Goal: Transaction & Acquisition: Purchase product/service

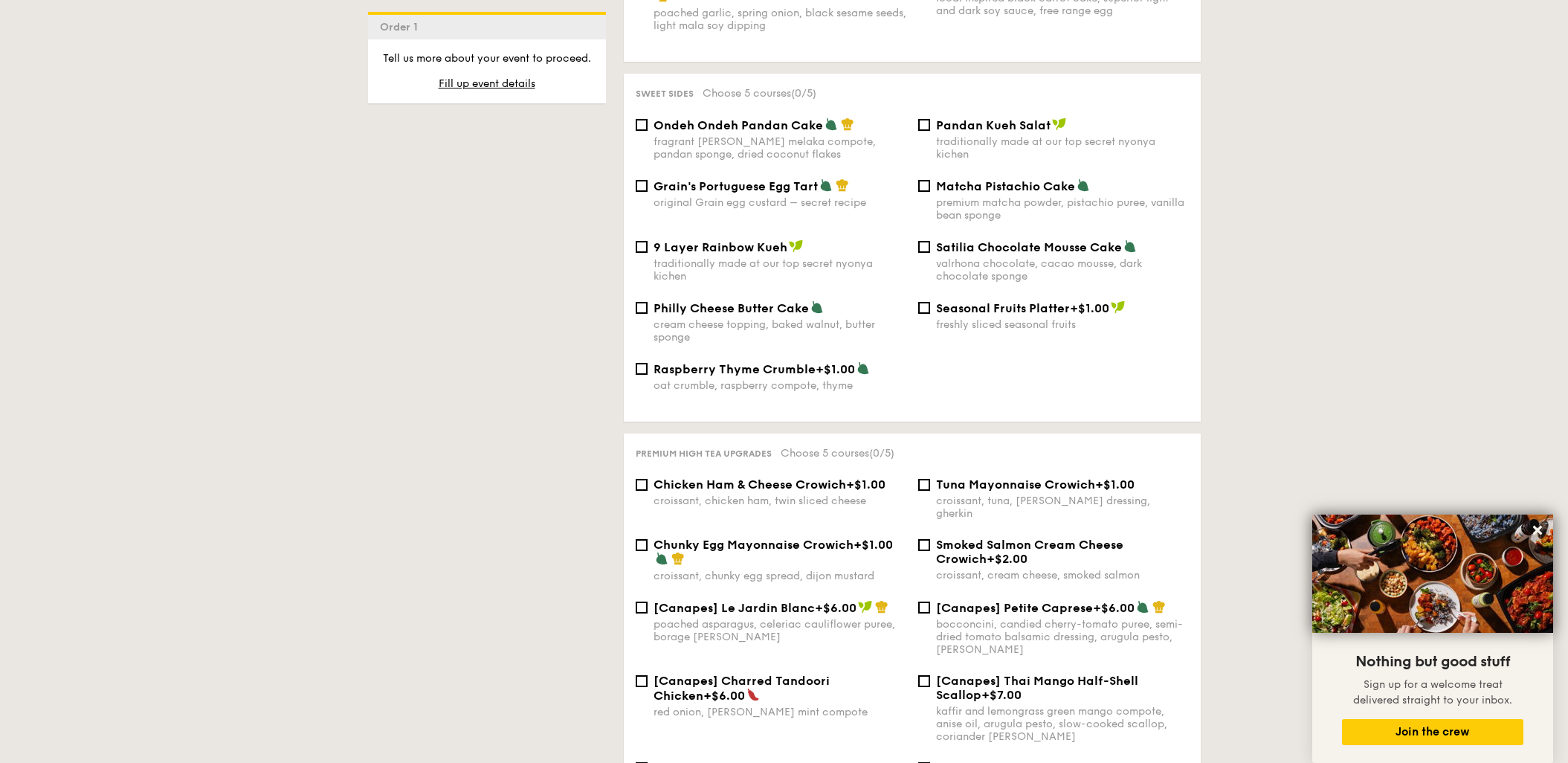
scroll to position [1579, 0]
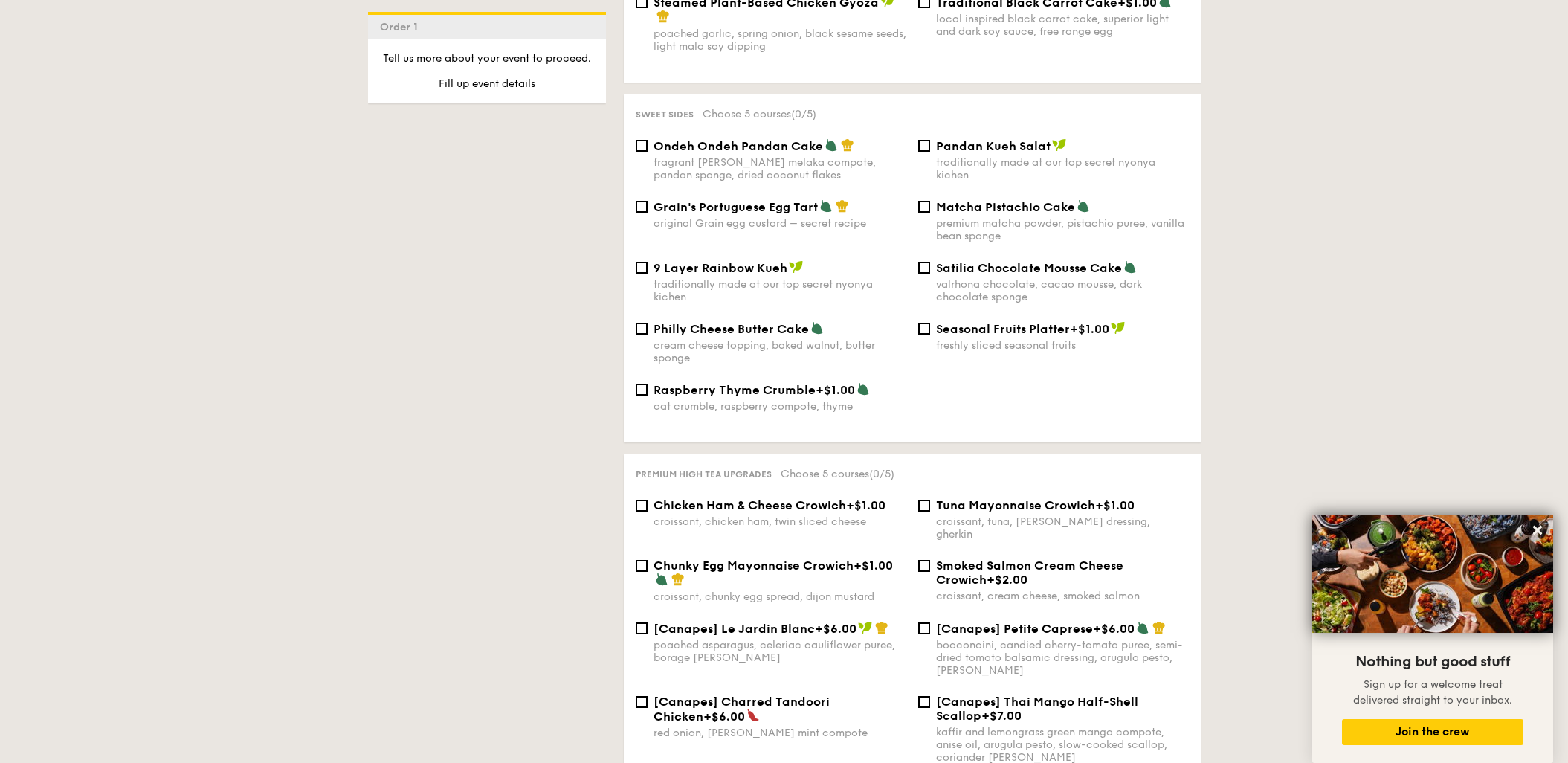
click at [448, 512] on div "1 - Select menu 2 - Select items 3 - Check out Order 1 High Tea Buffet $12.30 /…" at bounding box center [784, 15] width 857 height 2479
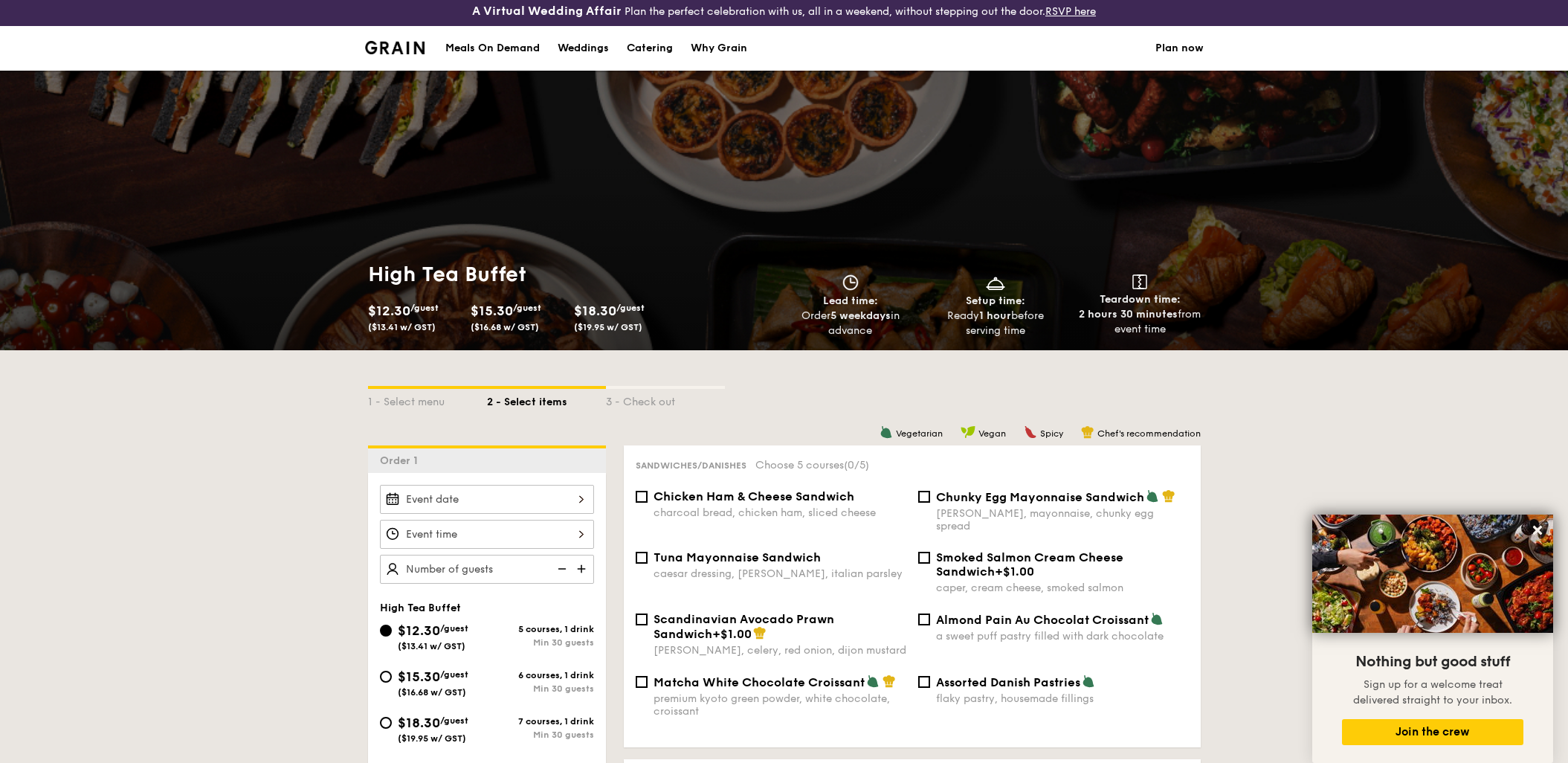
scroll to position [0, 0]
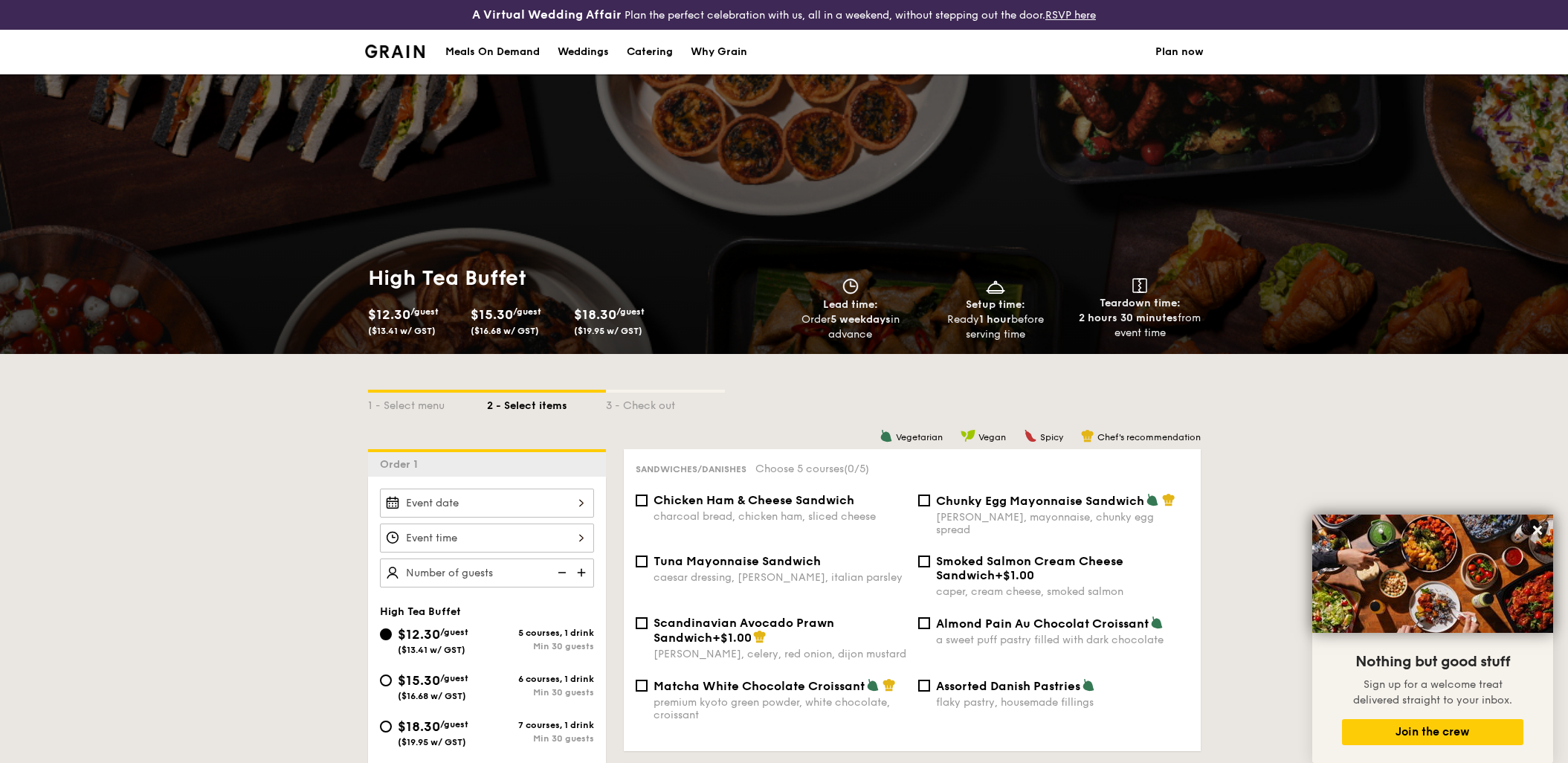
click at [650, 56] on div "Catering" at bounding box center [649, 52] width 46 height 44
select select
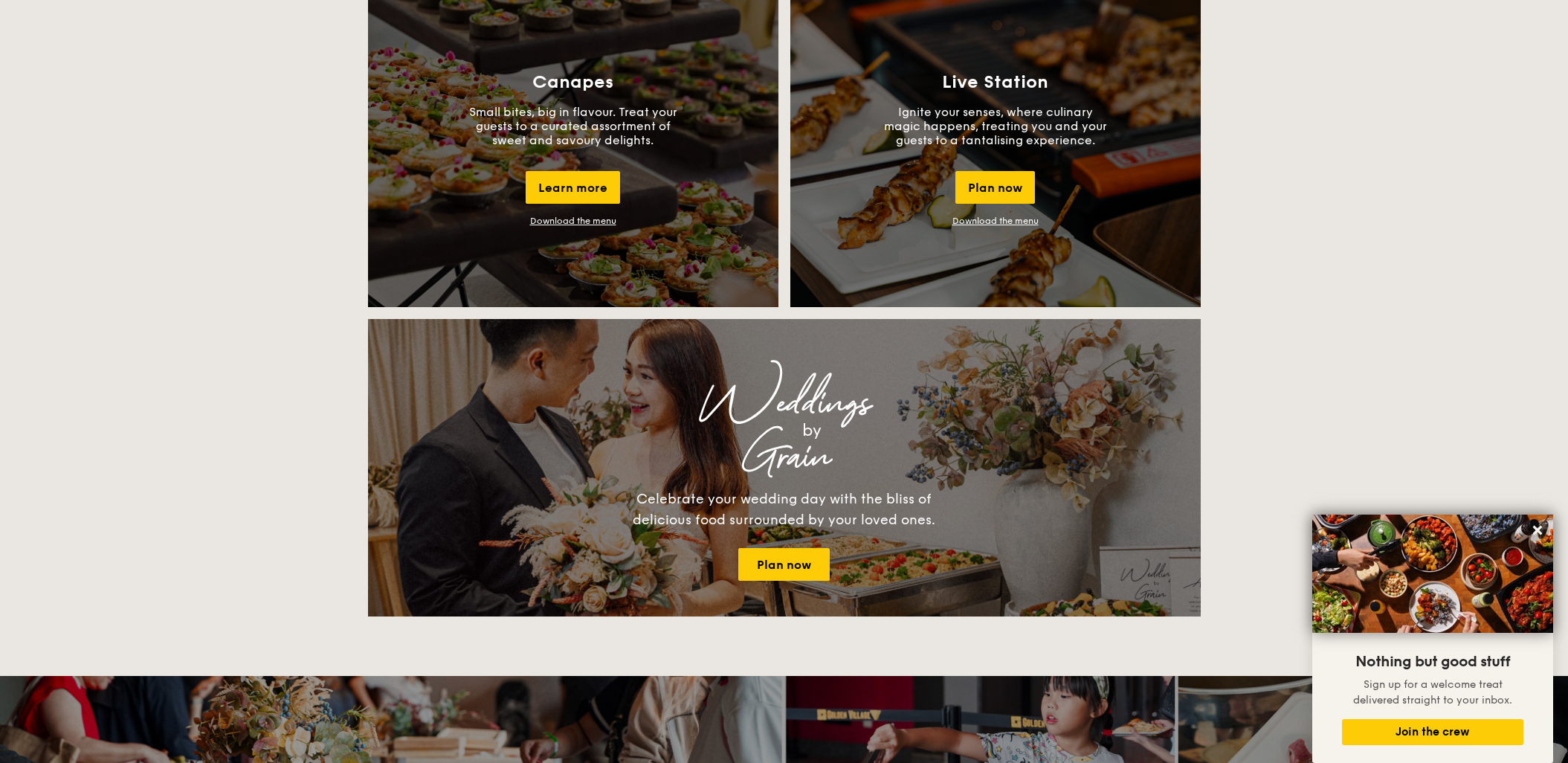
scroll to position [1238, 0]
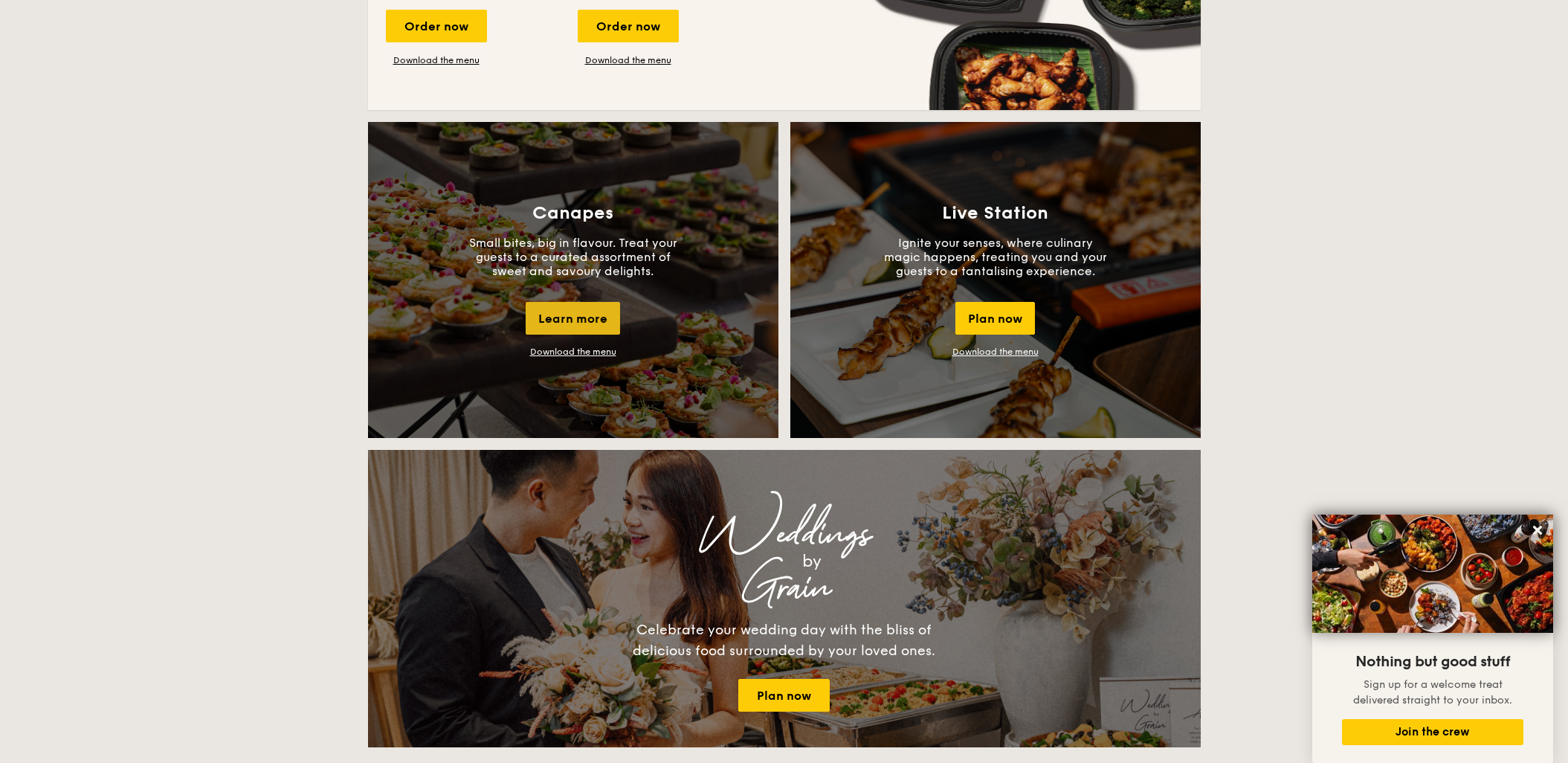
click at [585, 322] on div "Learn more" at bounding box center [572, 318] width 94 height 33
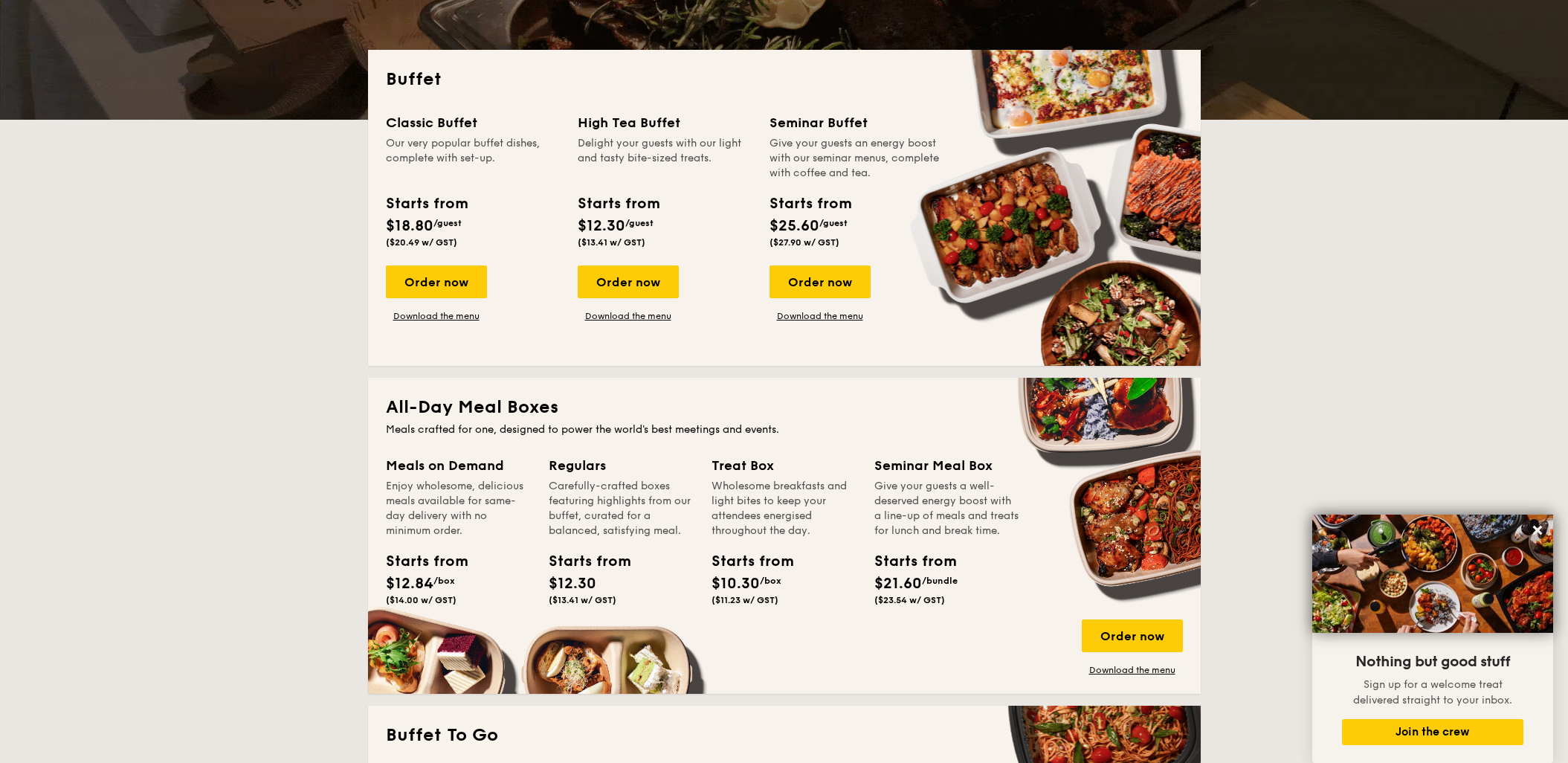
scroll to position [0, 0]
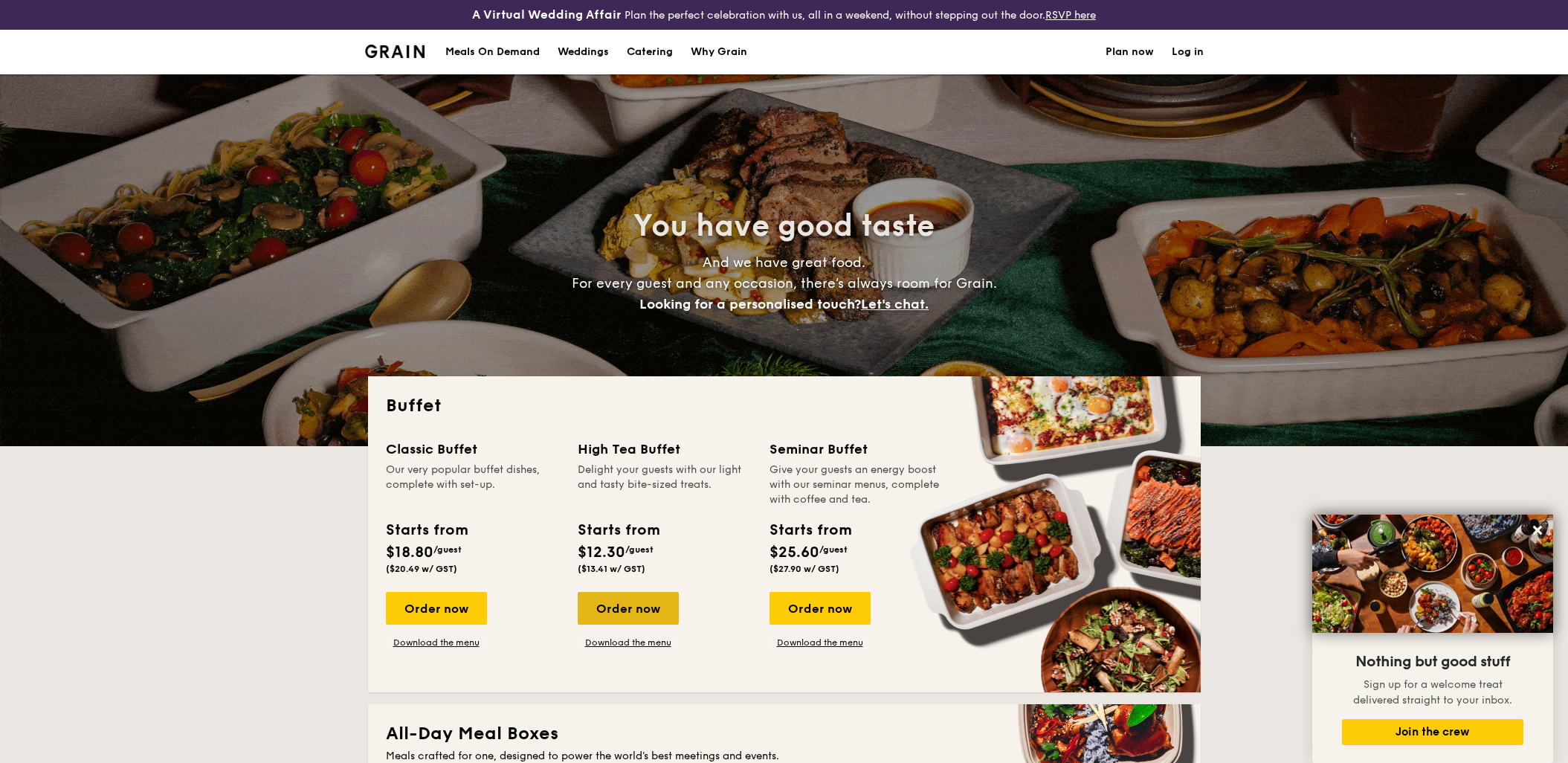
click at [639, 607] on div "Order now" at bounding box center [628, 607] width 101 height 33
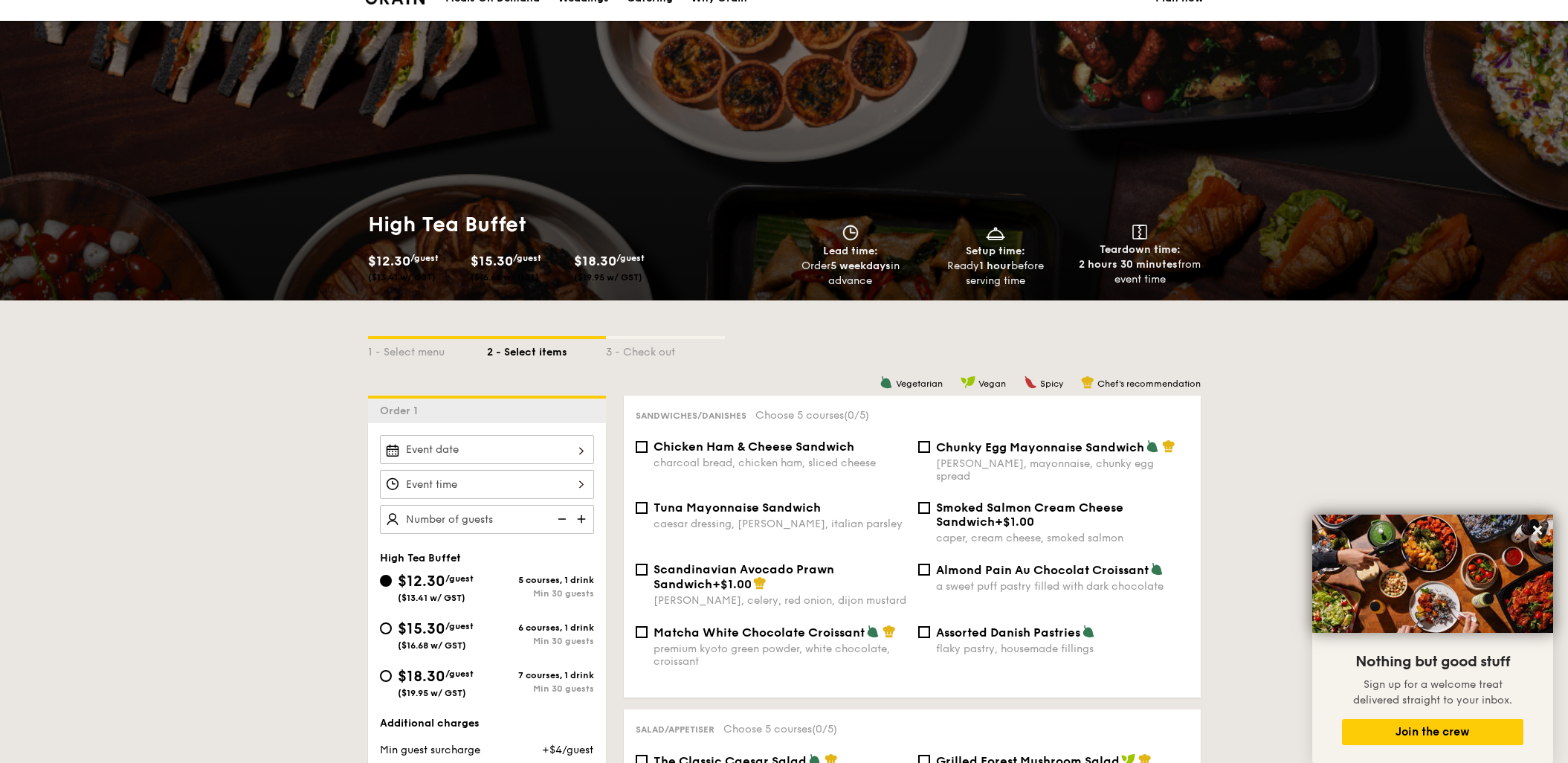
scroll to position [81, 0]
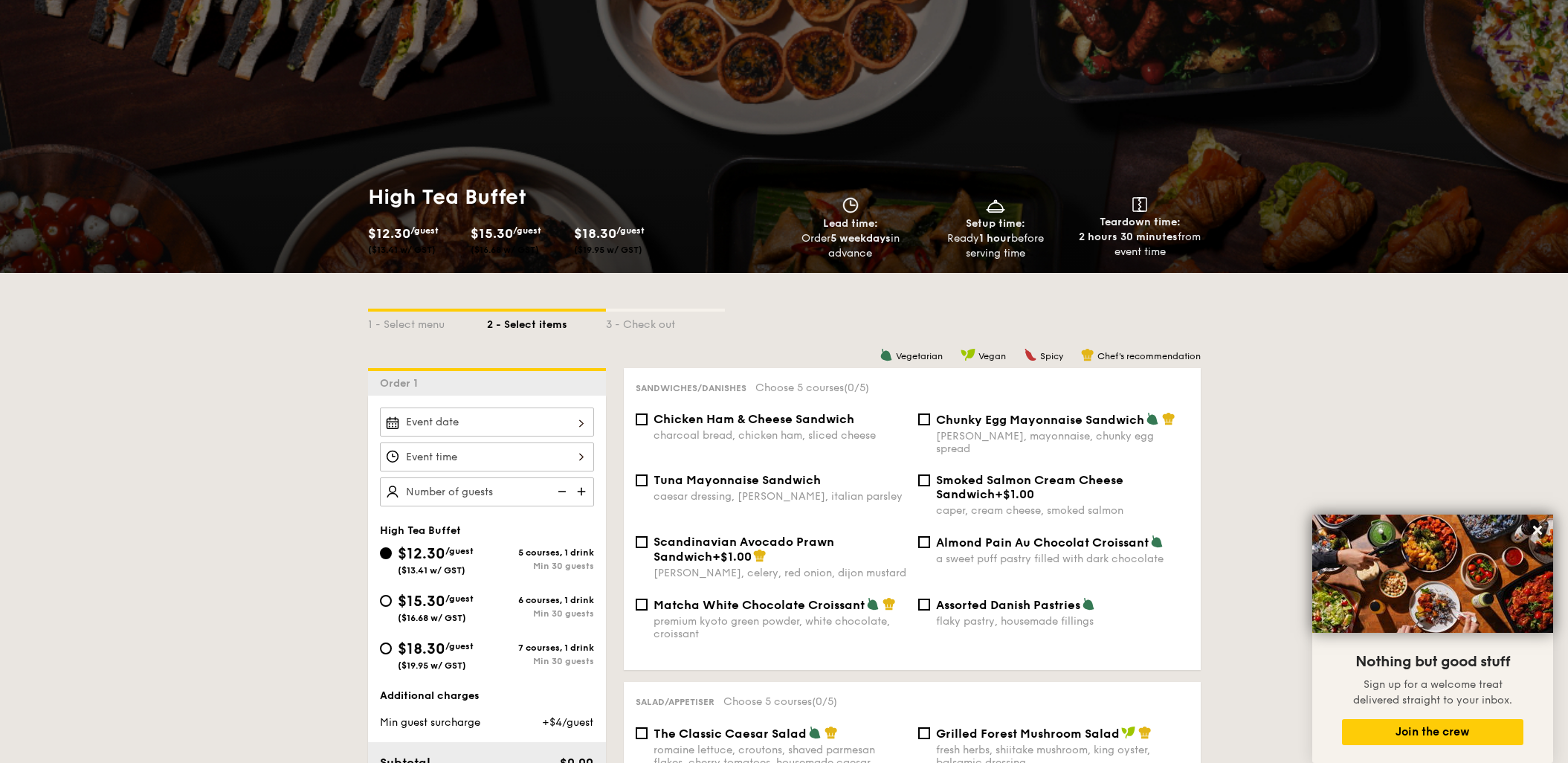
click at [392, 603] on div "$15.30 /guest ($16.68 w/ GST)" at bounding box center [433, 607] width 107 height 33
click at [392, 603] on input "$15.30 /guest ($16.68 w/ GST) 6 courses, 1 drink Min 30 guests" at bounding box center [385, 600] width 12 height 12
radio input "true"
click at [380, 601] on input "$15.30 /guest ($16.68 w/ GST) 6 courses, 1 drink Min 30 guests" at bounding box center [385, 600] width 12 height 12
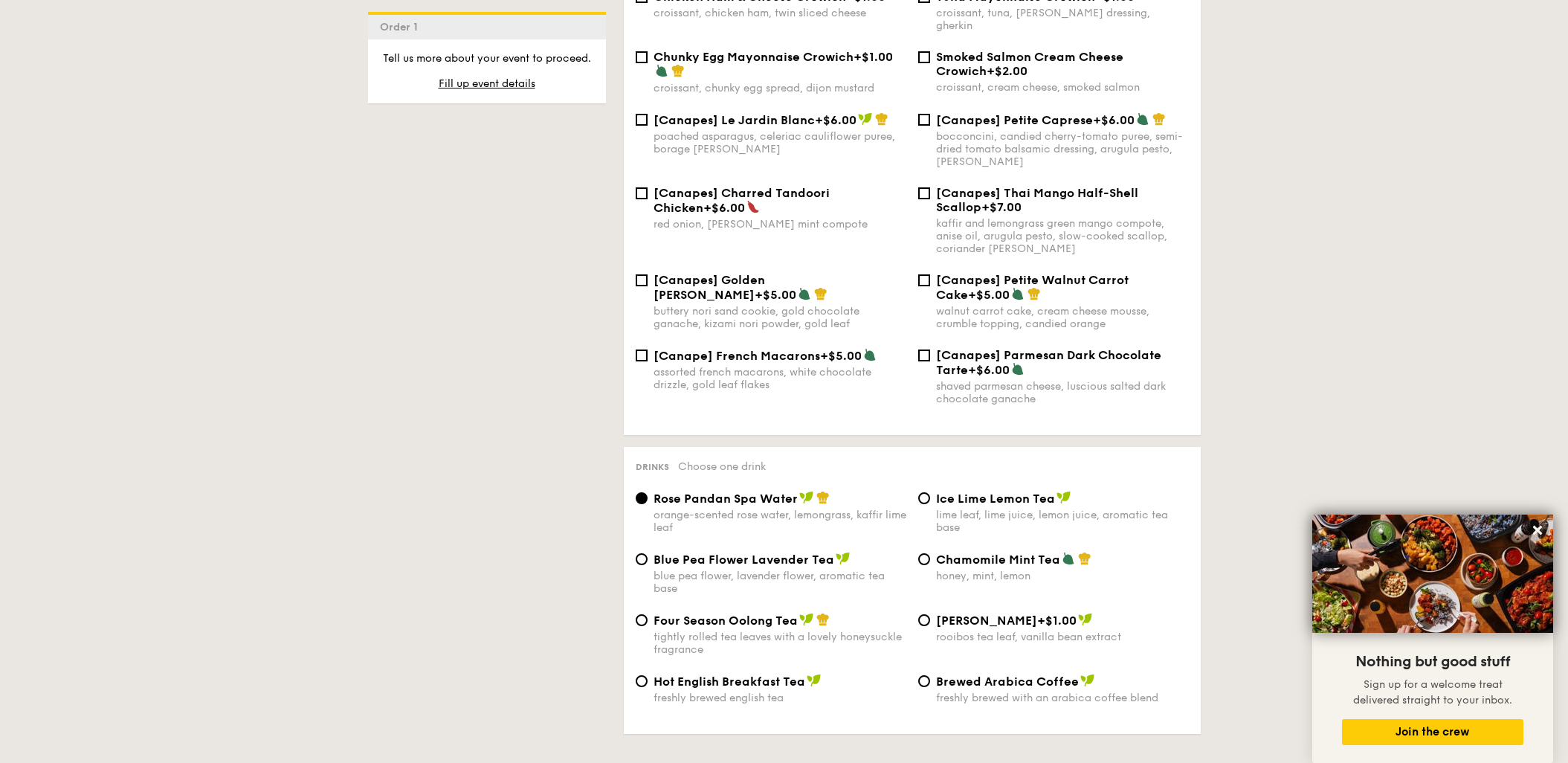
scroll to position [1925, 0]
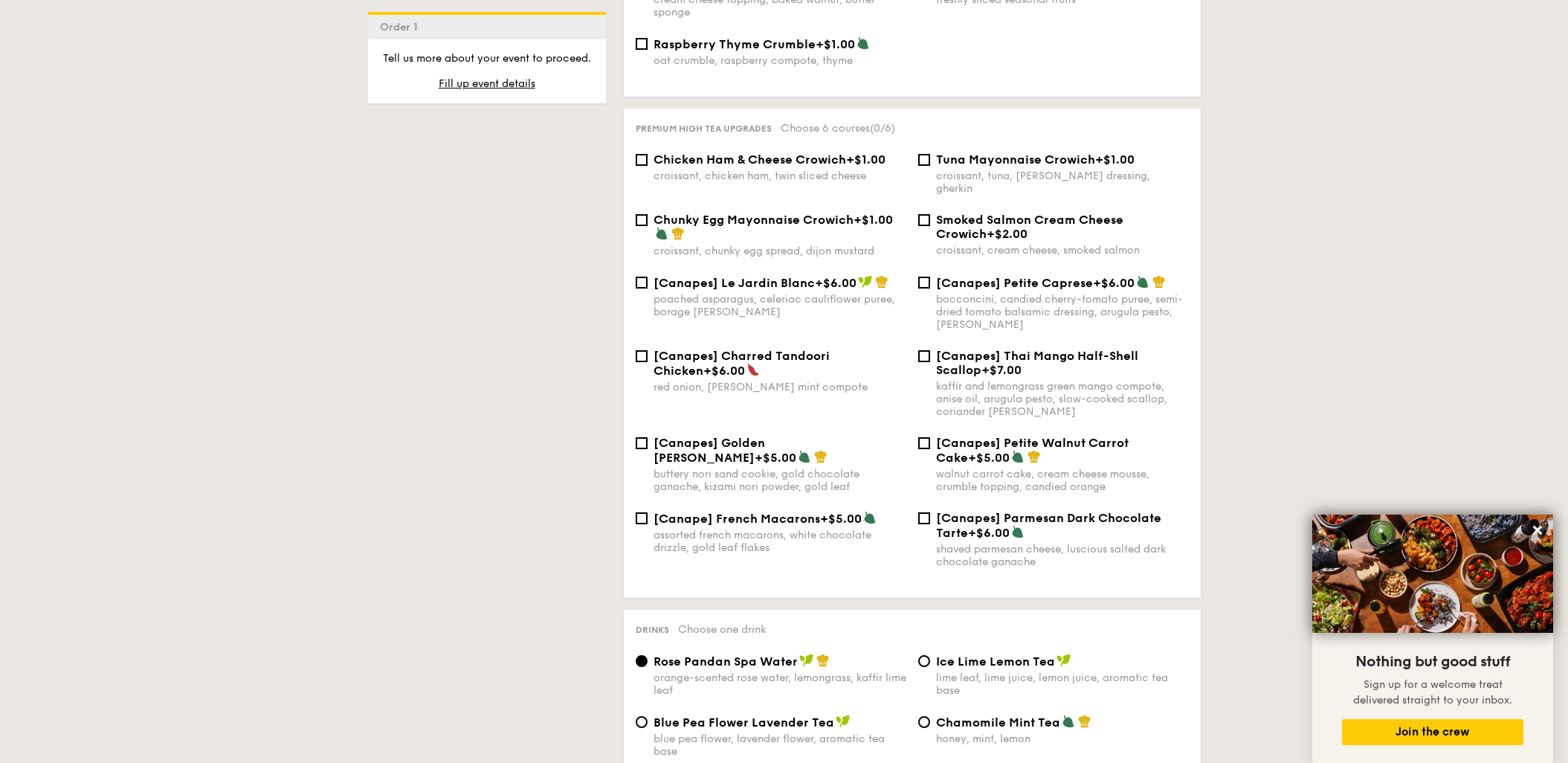
drag, startPoint x: 986, startPoint y: 308, endPoint x: 846, endPoint y: 309, distance: 140.0
click at [843, 309] on div "[Canapes] Le Jardin Blanc +$6.00 poached asparagus, celeriac cauliflower puree,…" at bounding box center [911, 311] width 565 height 73
drag, startPoint x: 844, startPoint y: 309, endPoint x: 821, endPoint y: 458, distance: 150.8
click at [821, 467] on div "buttery nori sand cookie, gold chocolate ganache, kizami nori powder, gold leaf" at bounding box center [780, 479] width 253 height 25
click at [648, 449] on input "[Canapes] Golden Nori Sable +$5.00 buttery nori sand cookie, gold chocolate gan…" at bounding box center [641, 442] width 12 height 12
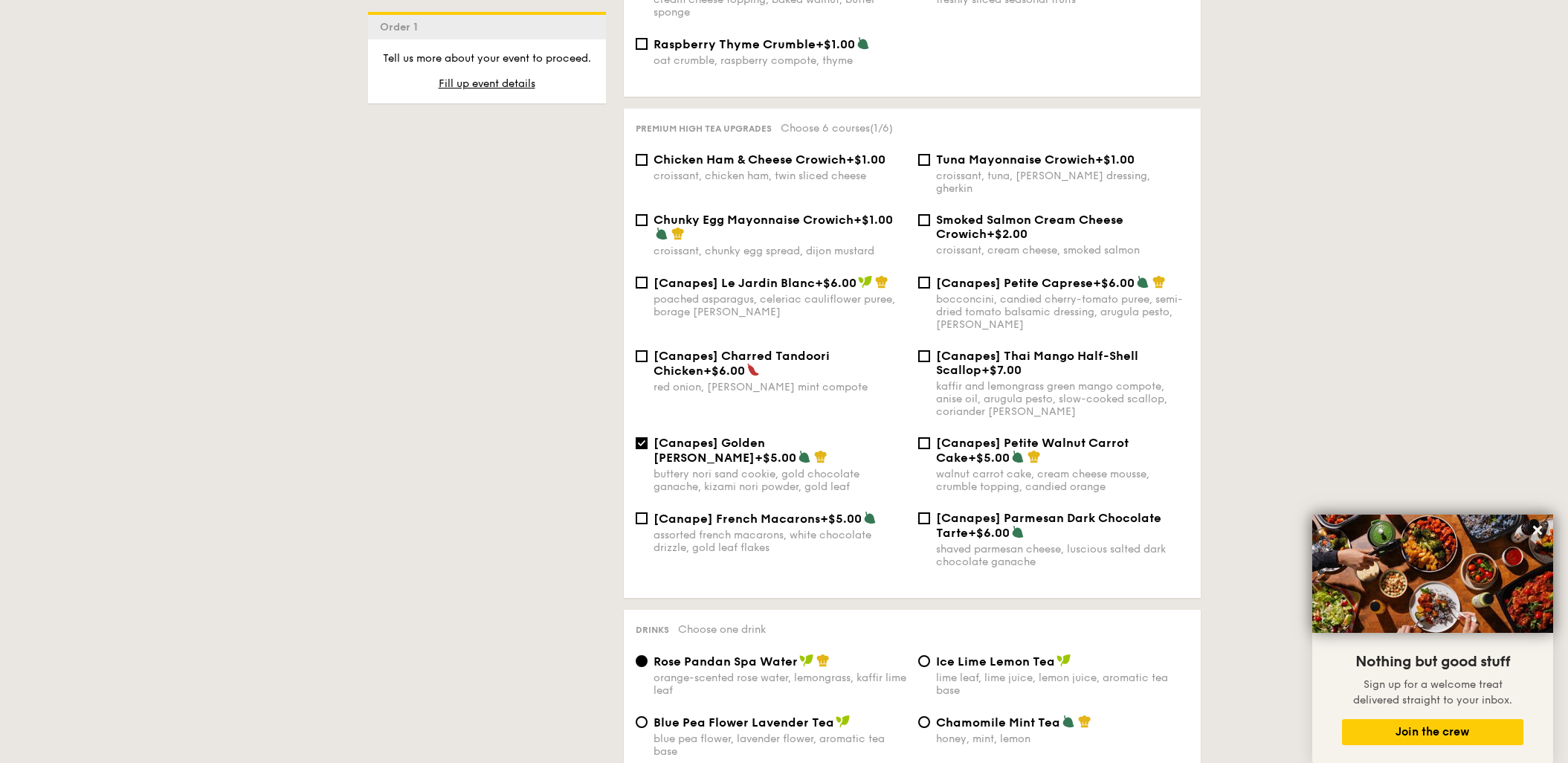
click at [821, 467] on div "buttery nori sand cookie, gold chocolate ganache, kizami nori powder, gold leaf" at bounding box center [780, 479] width 253 height 25
click at [648, 449] on input "[Canapes] Golden Nori Sable +$5.00 buttery nori sand cookie, gold chocolate gan…" at bounding box center [641, 442] width 12 height 12
checkbox input "false"
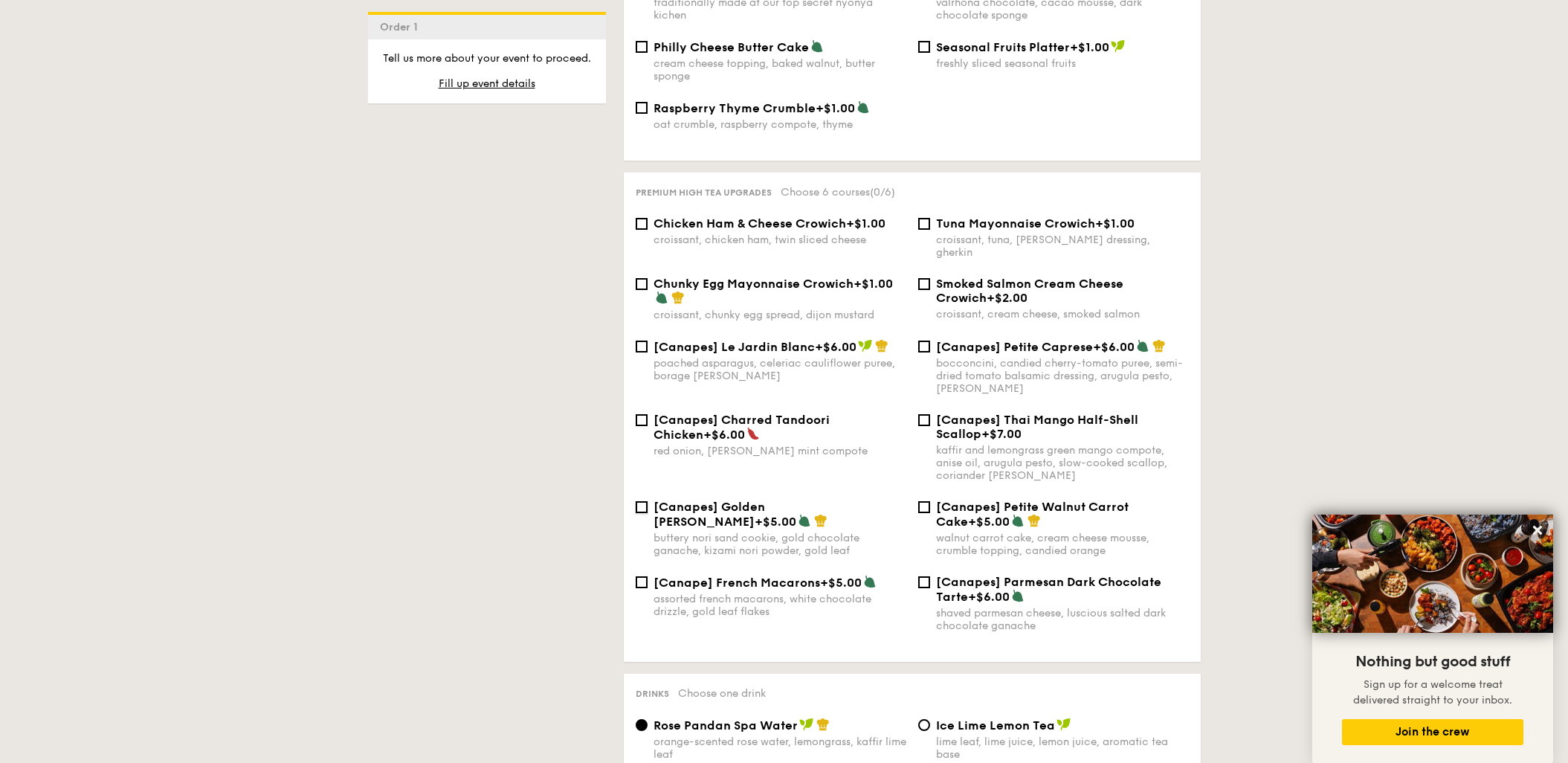
scroll to position [1843, 0]
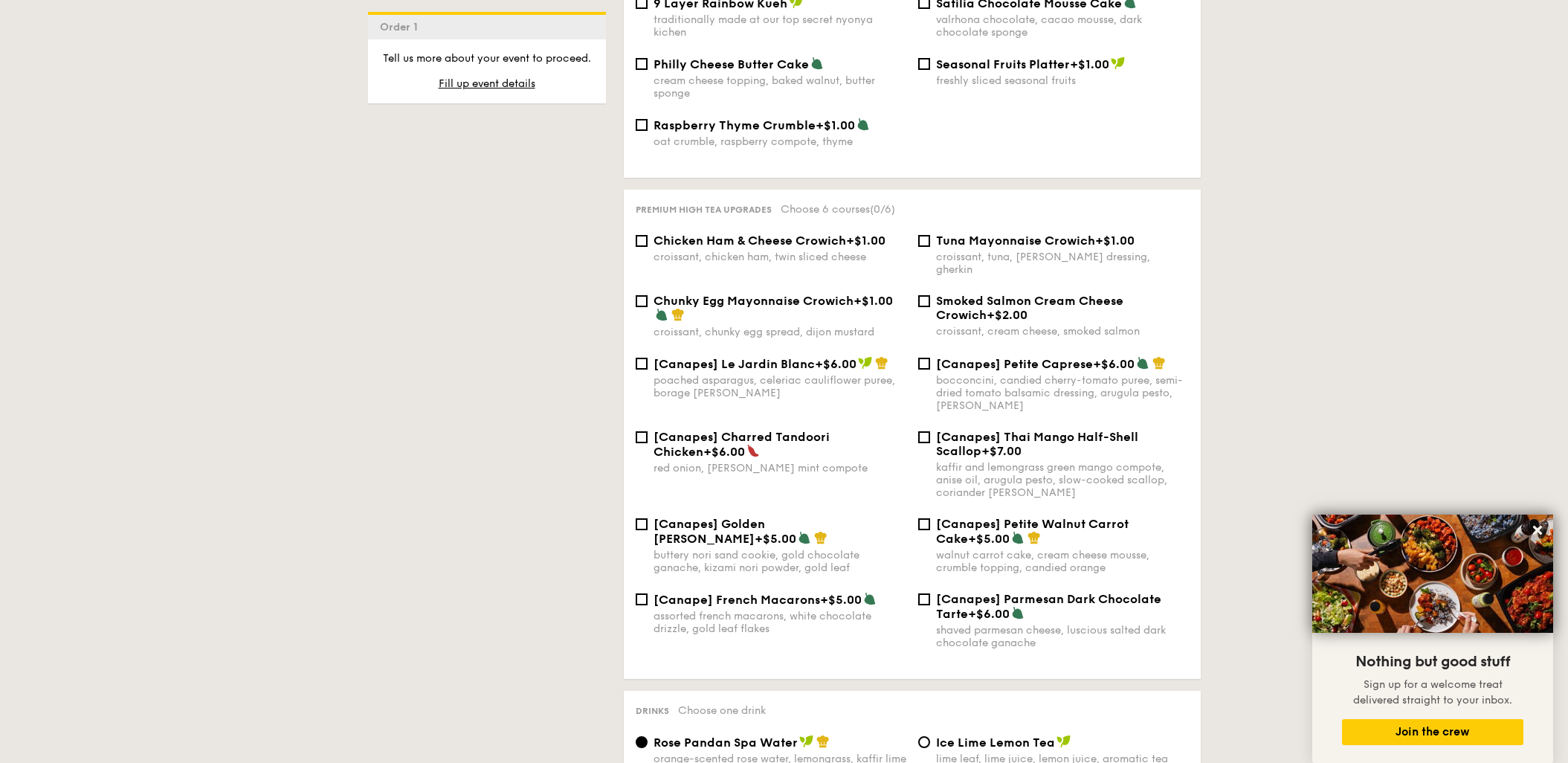
drag, startPoint x: 728, startPoint y: 370, endPoint x: 610, endPoint y: 366, distance: 118.1
drag, startPoint x: 610, startPoint y: 366, endPoint x: 558, endPoint y: 376, distance: 53.0
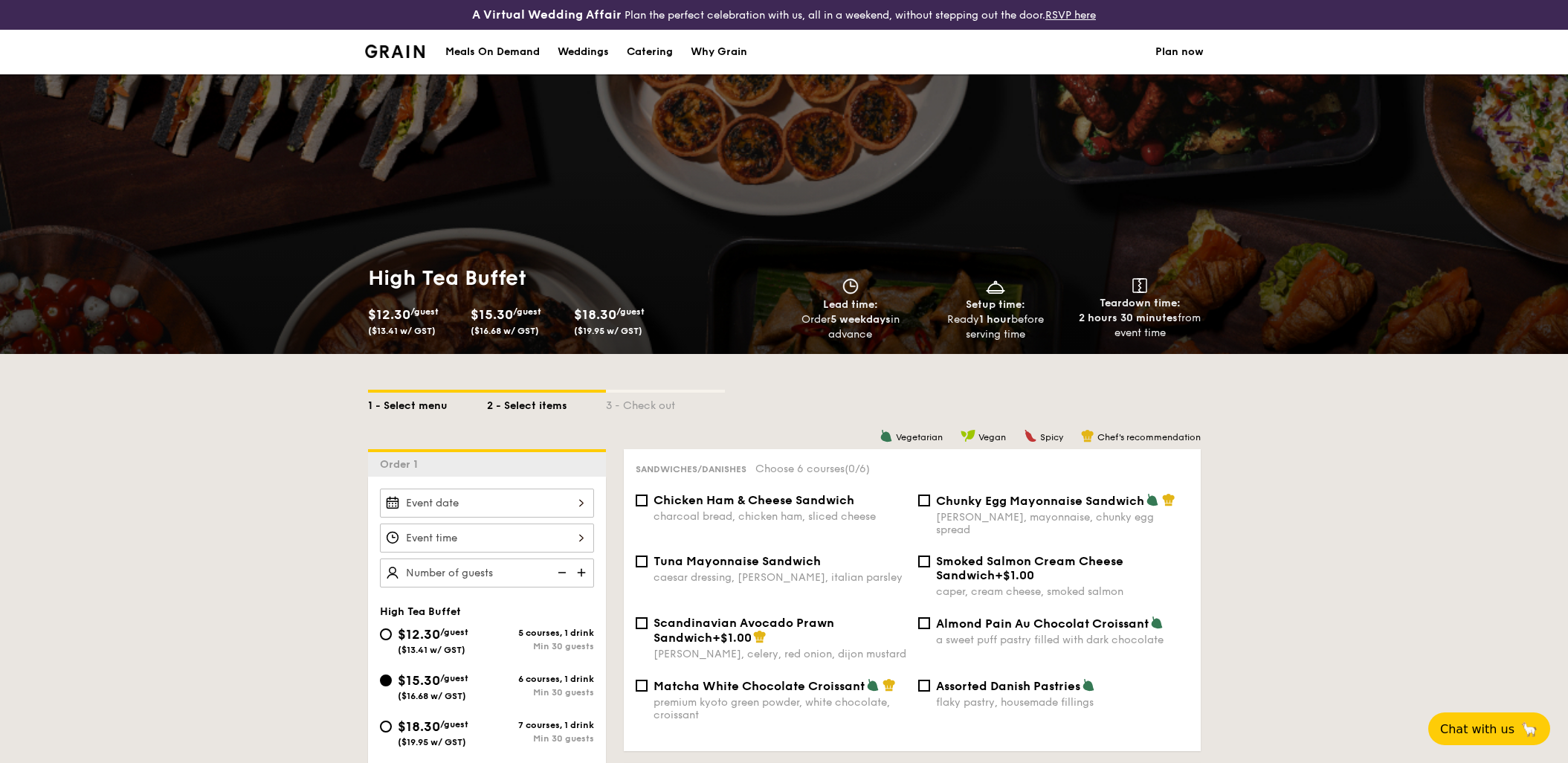
click at [437, 404] on div "1 - Select menu" at bounding box center [428, 403] width 119 height 21
select select
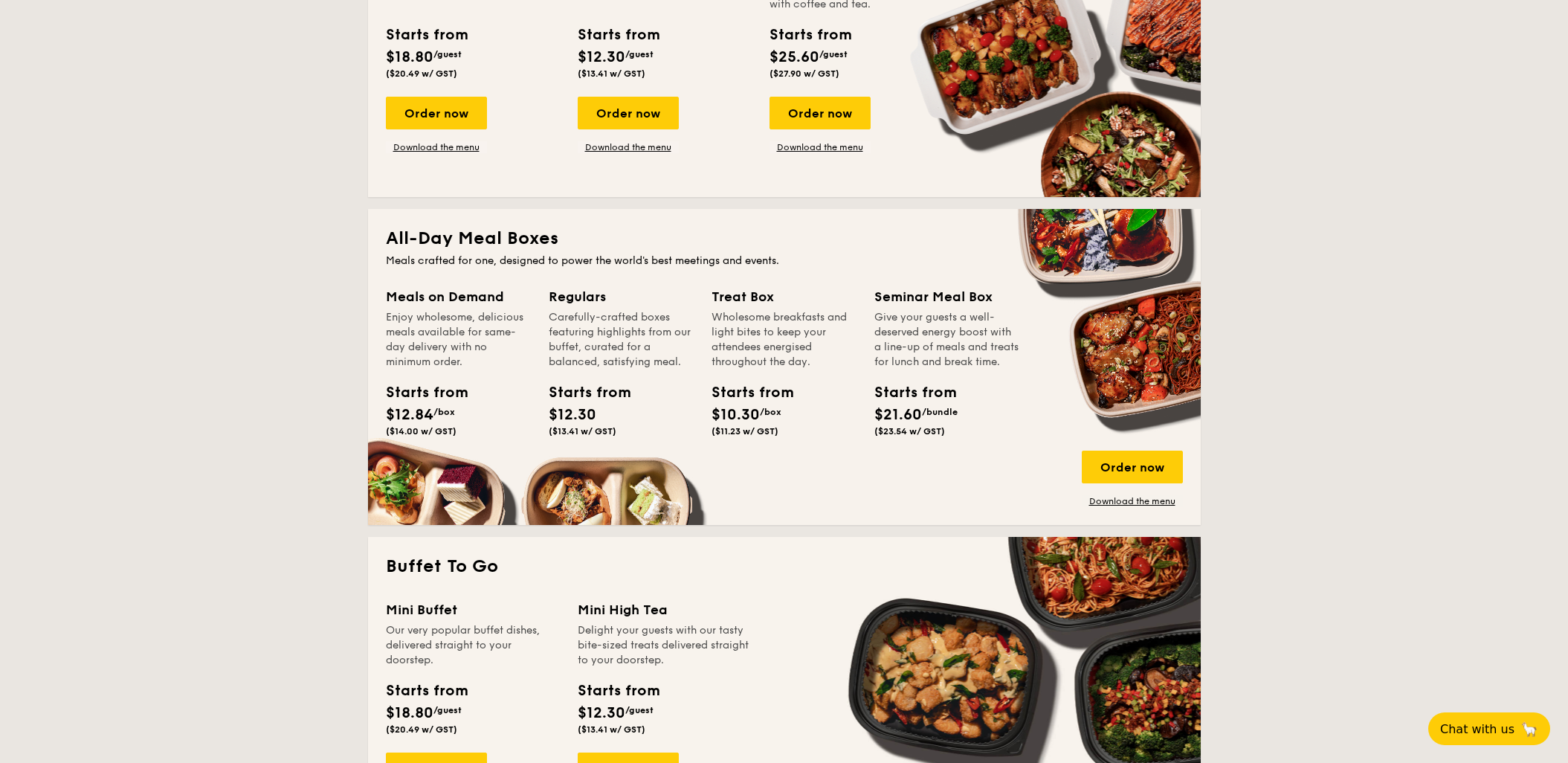
scroll to position [330, 0]
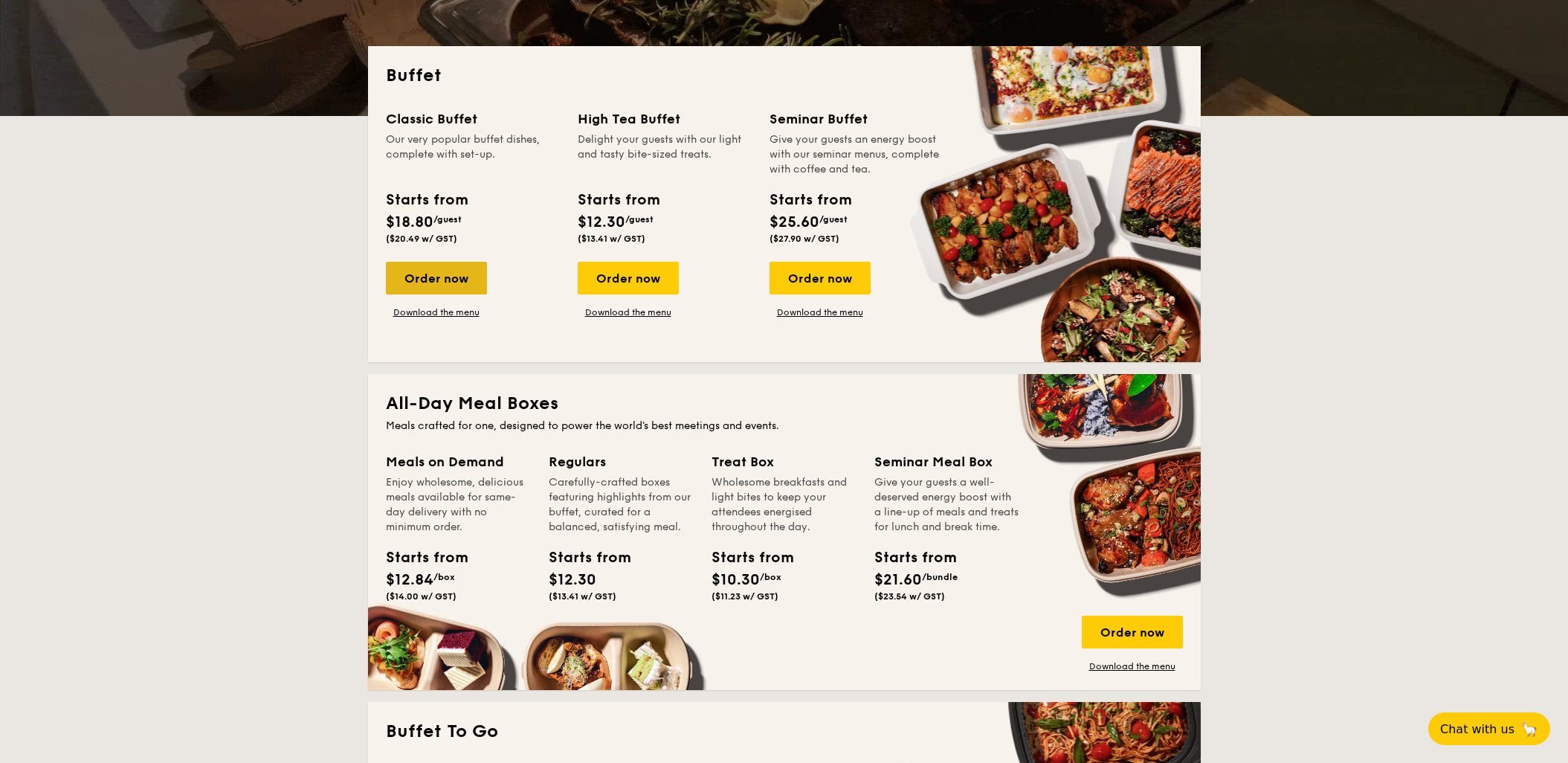
click at [462, 278] on div "Order now" at bounding box center [436, 278] width 101 height 33
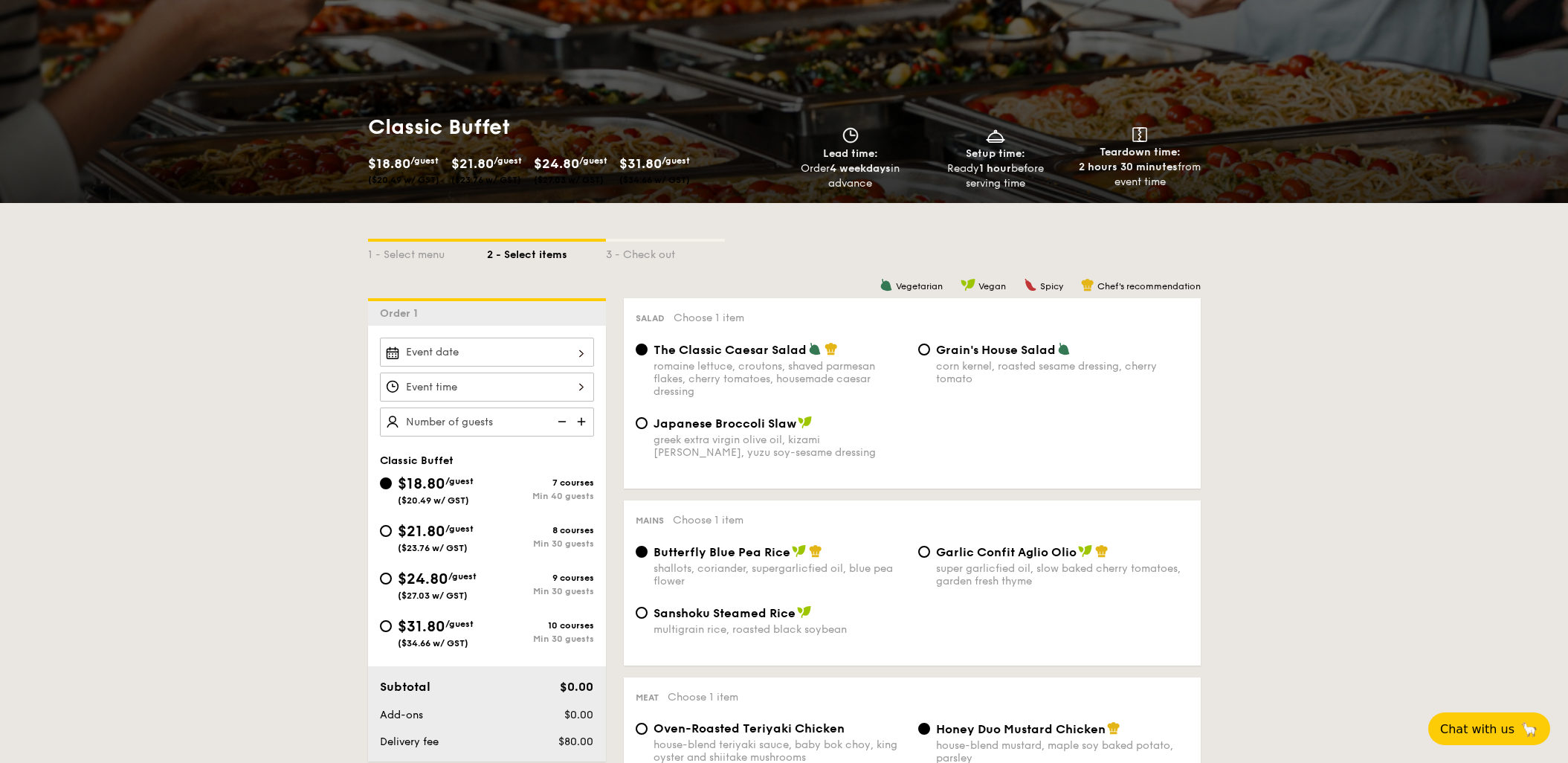
scroll to position [163, 0]
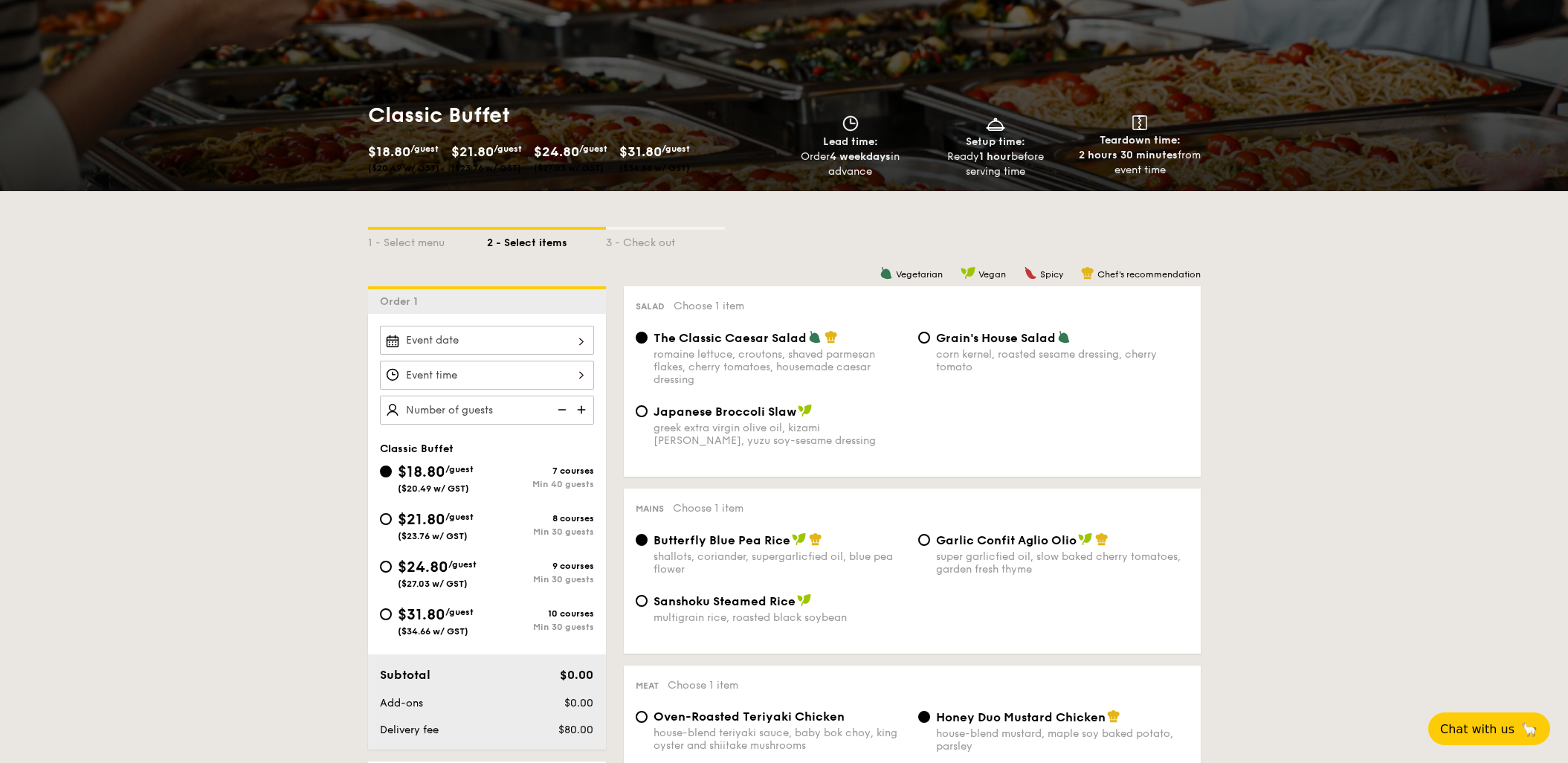
click at [432, 520] on span "$21.80" at bounding box center [421, 520] width 48 height 18
click at [392, 520] on input "$21.80 /guest ($23.76 w/ GST) 8 courses Min 30 guests" at bounding box center [385, 519] width 12 height 12
radio input "true"
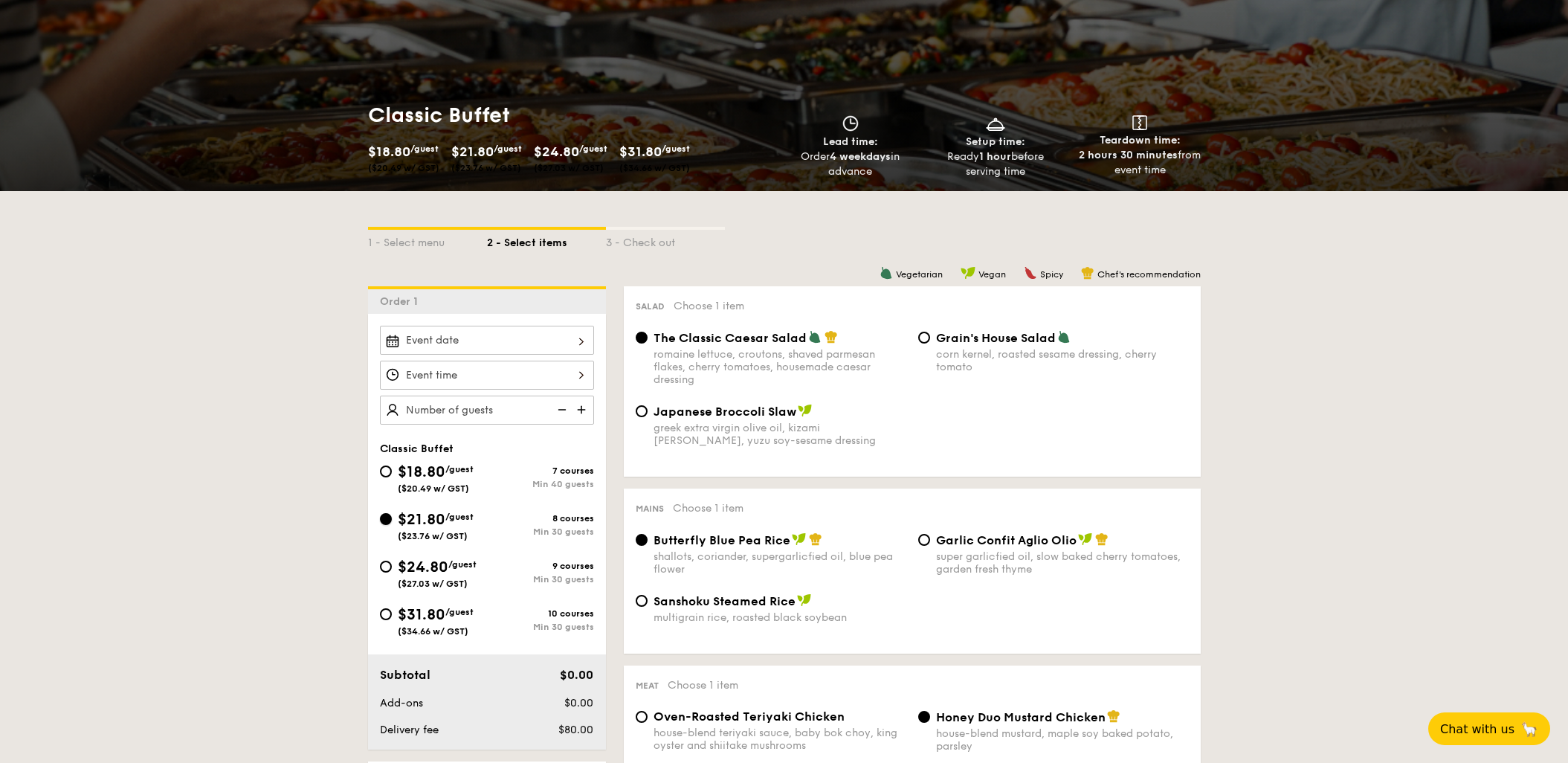
radio input "true"
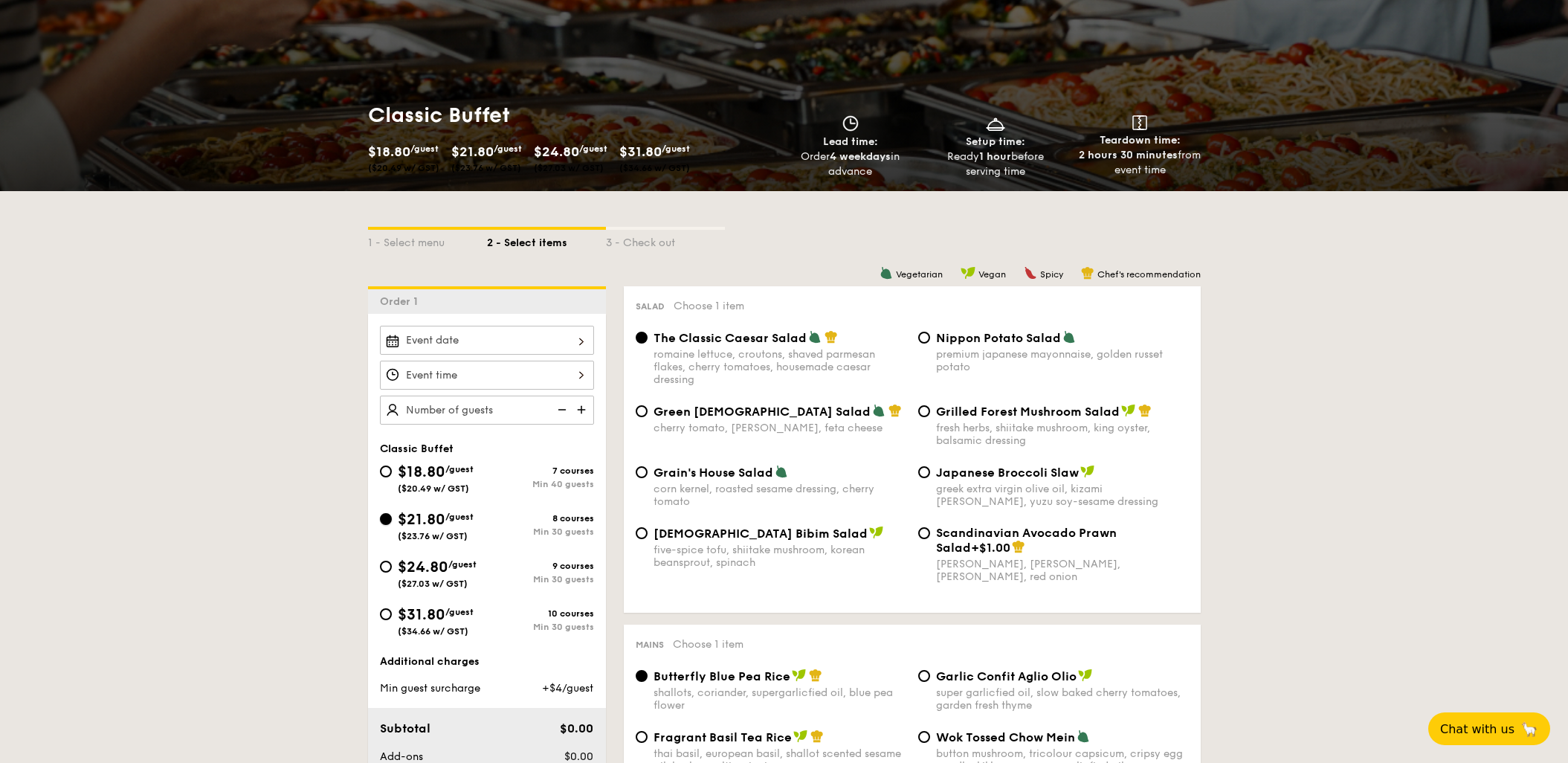
click at [398, 568] on span "$24.80" at bounding box center [423, 567] width 51 height 18
click at [392, 568] on input "$24.80 /guest ($27.03 w/ GST) 9 courses Min 30 guests" at bounding box center [385, 566] width 12 height 12
radio input "true"
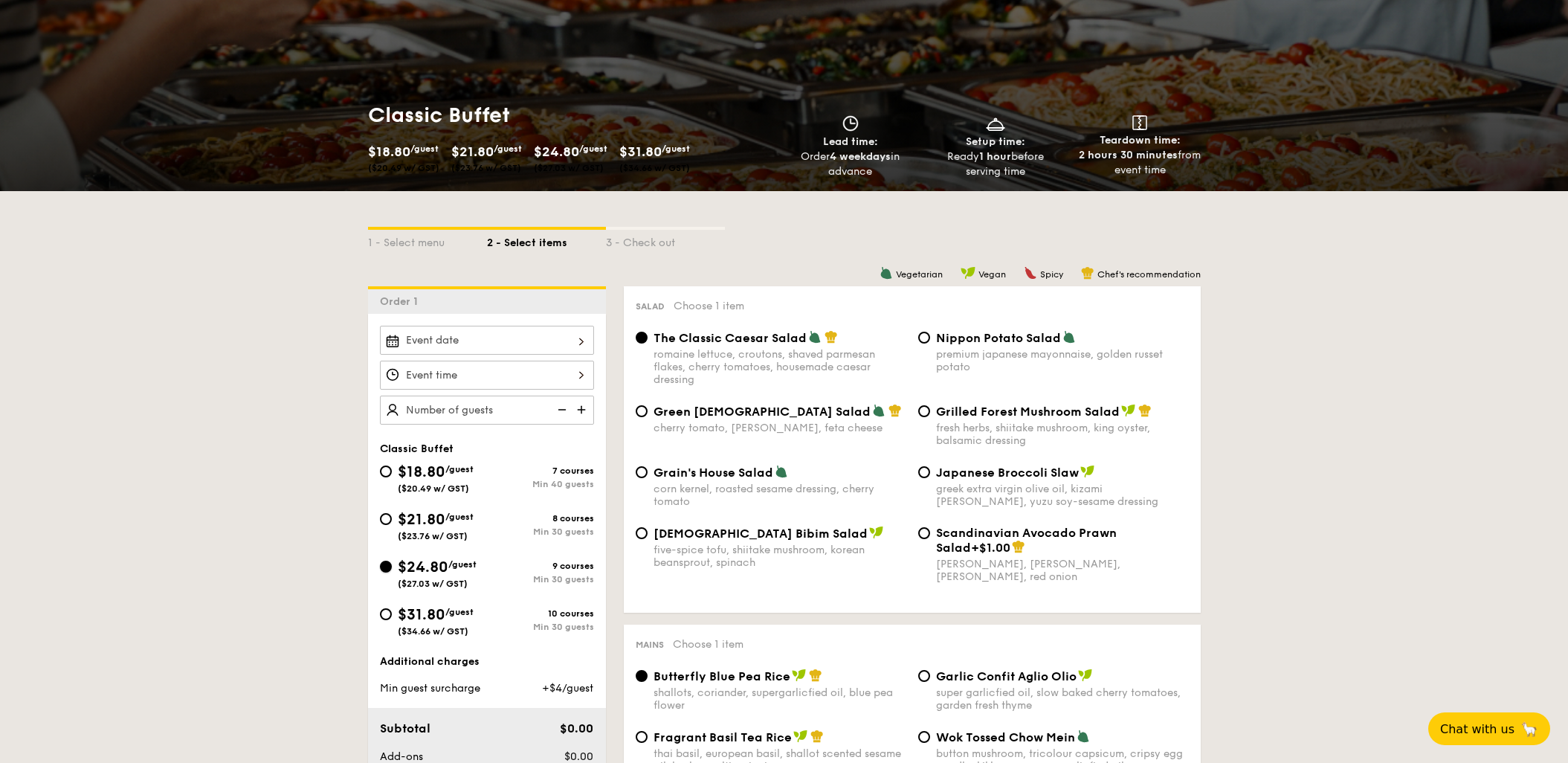
radio input "true"
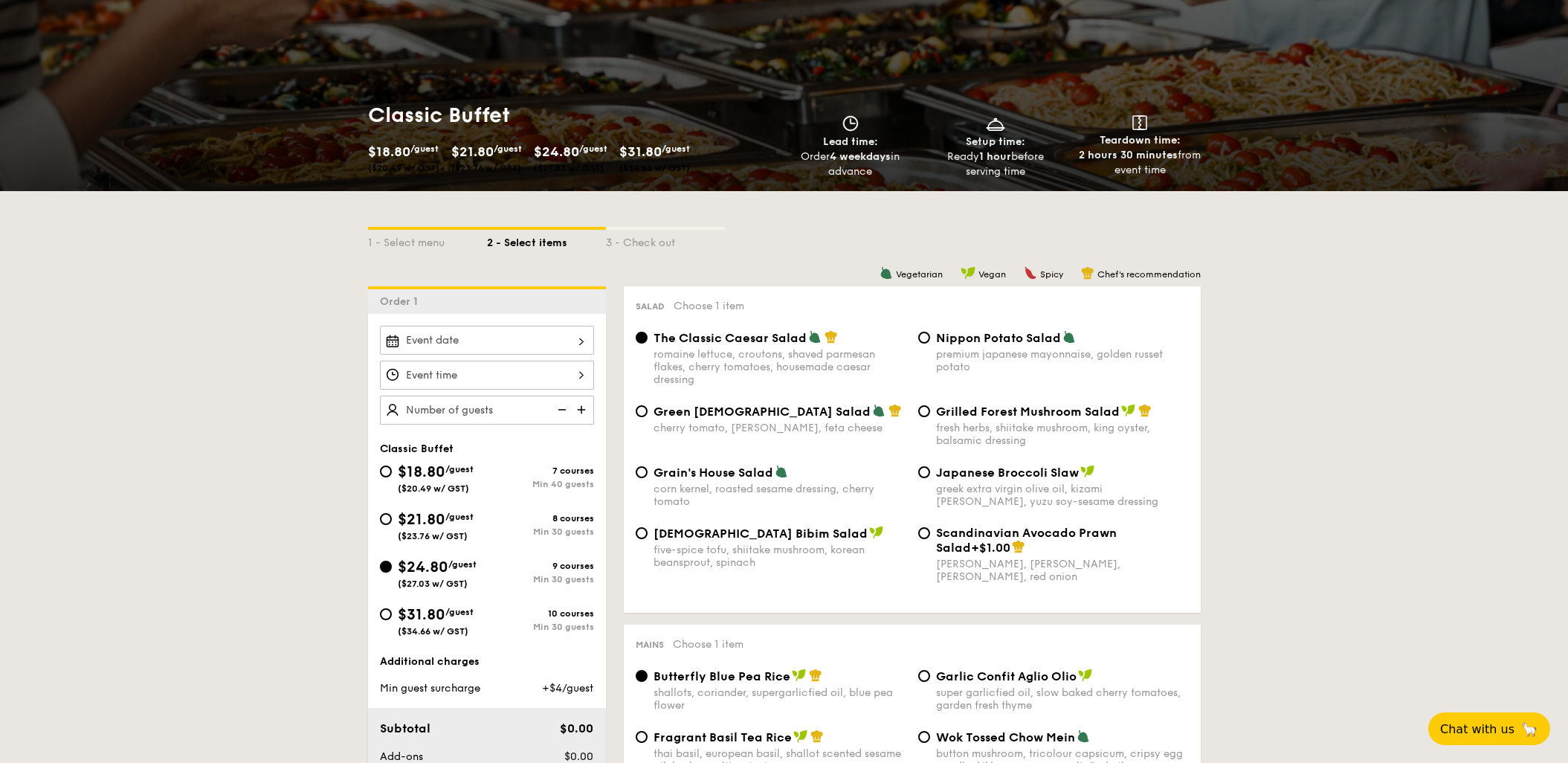
click at [385, 568] on input "$24.80 /guest ($27.03 w/ GST) 9 courses Min 30 guests" at bounding box center [385, 566] width 12 height 12
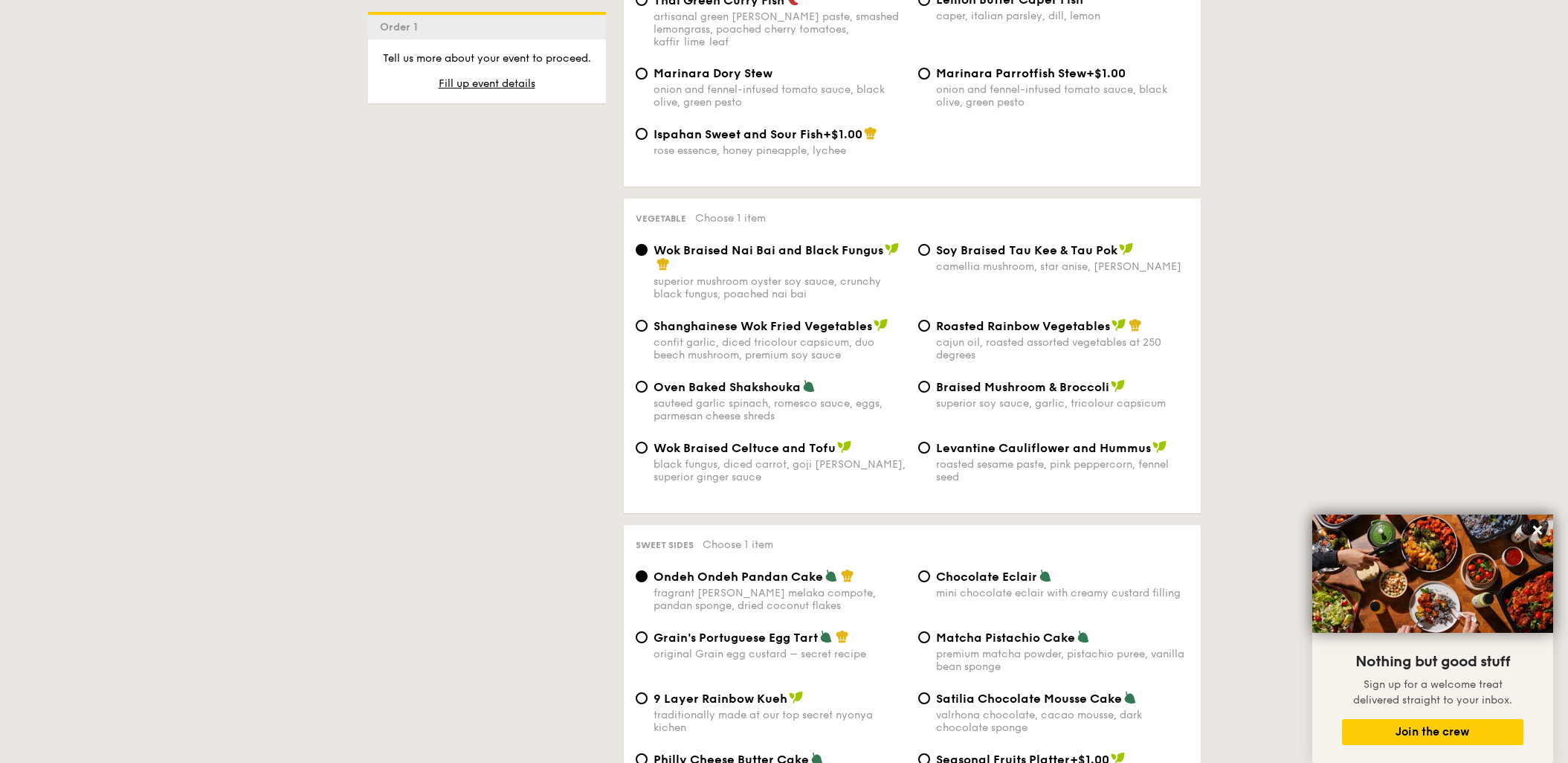
scroll to position [1707, 0]
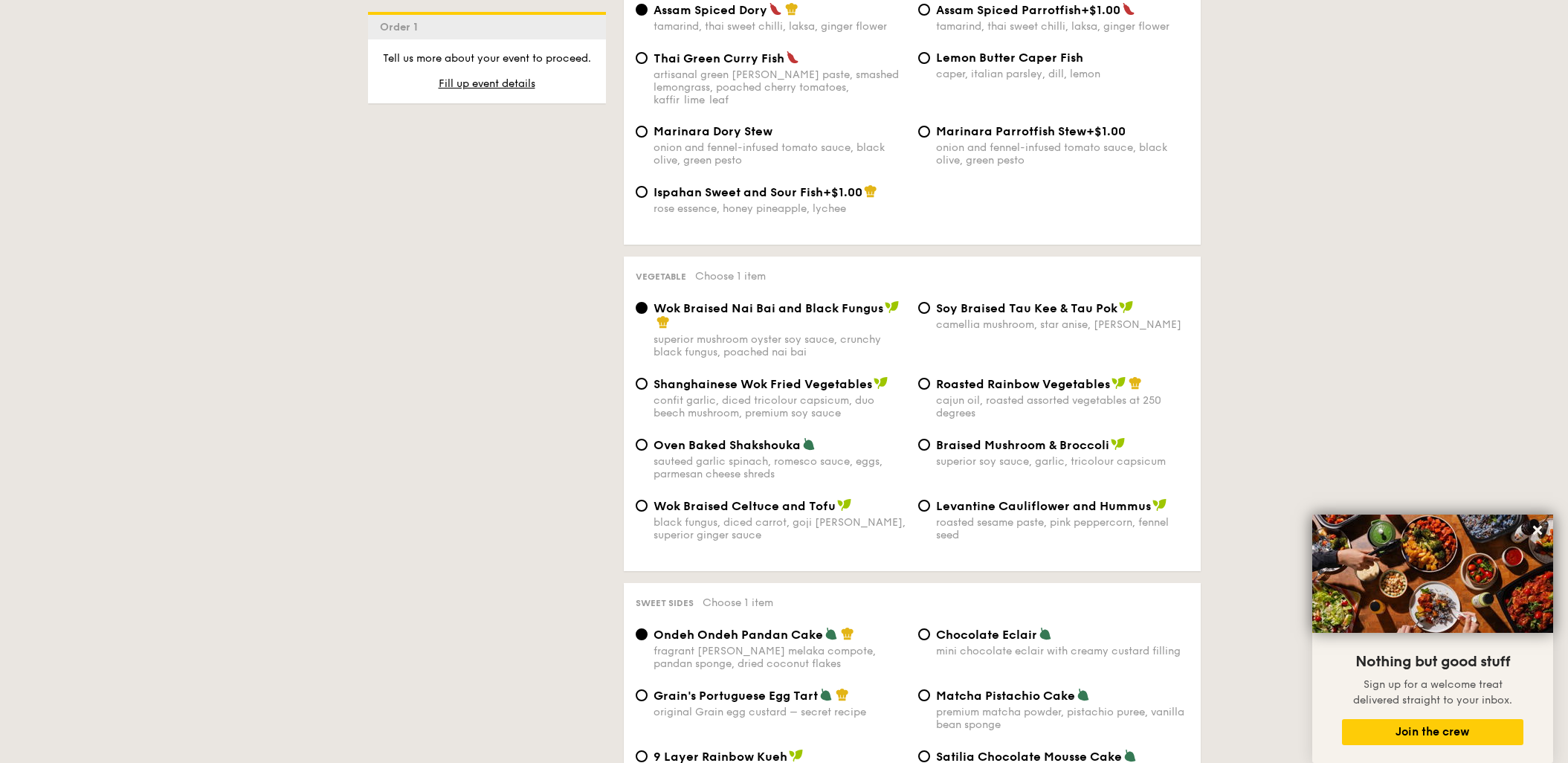
click at [985, 499] on span "Levantine Cauliflower and Hummus" at bounding box center [1043, 506] width 215 height 15
click at [930, 500] on input "Levantine Cauliflower and Hummus roasted sesame paste, pink peppercorn, fennel …" at bounding box center [923, 505] width 12 height 12
radio input "true"
click at [651, 301] on div "Wok Braised Nai Bai and Black Fungus superior mushroom oyster soy sauce, crunch…" at bounding box center [770, 330] width 283 height 58
click at [644, 301] on div "Wok Braised Nai Bai and Black Fungus superior mushroom oyster soy sauce, crunch…" at bounding box center [770, 330] width 283 height 58
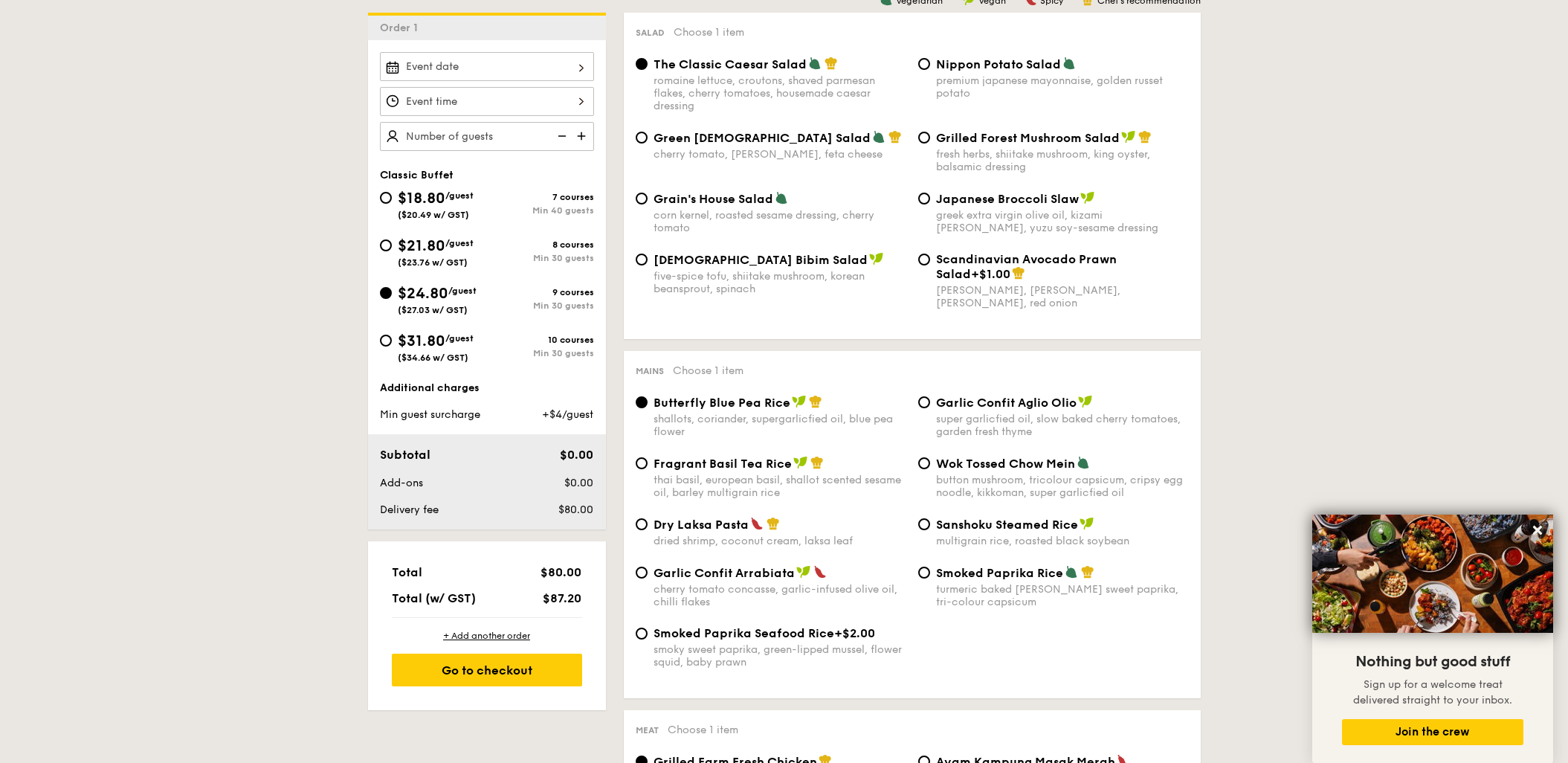
scroll to position [325, 0]
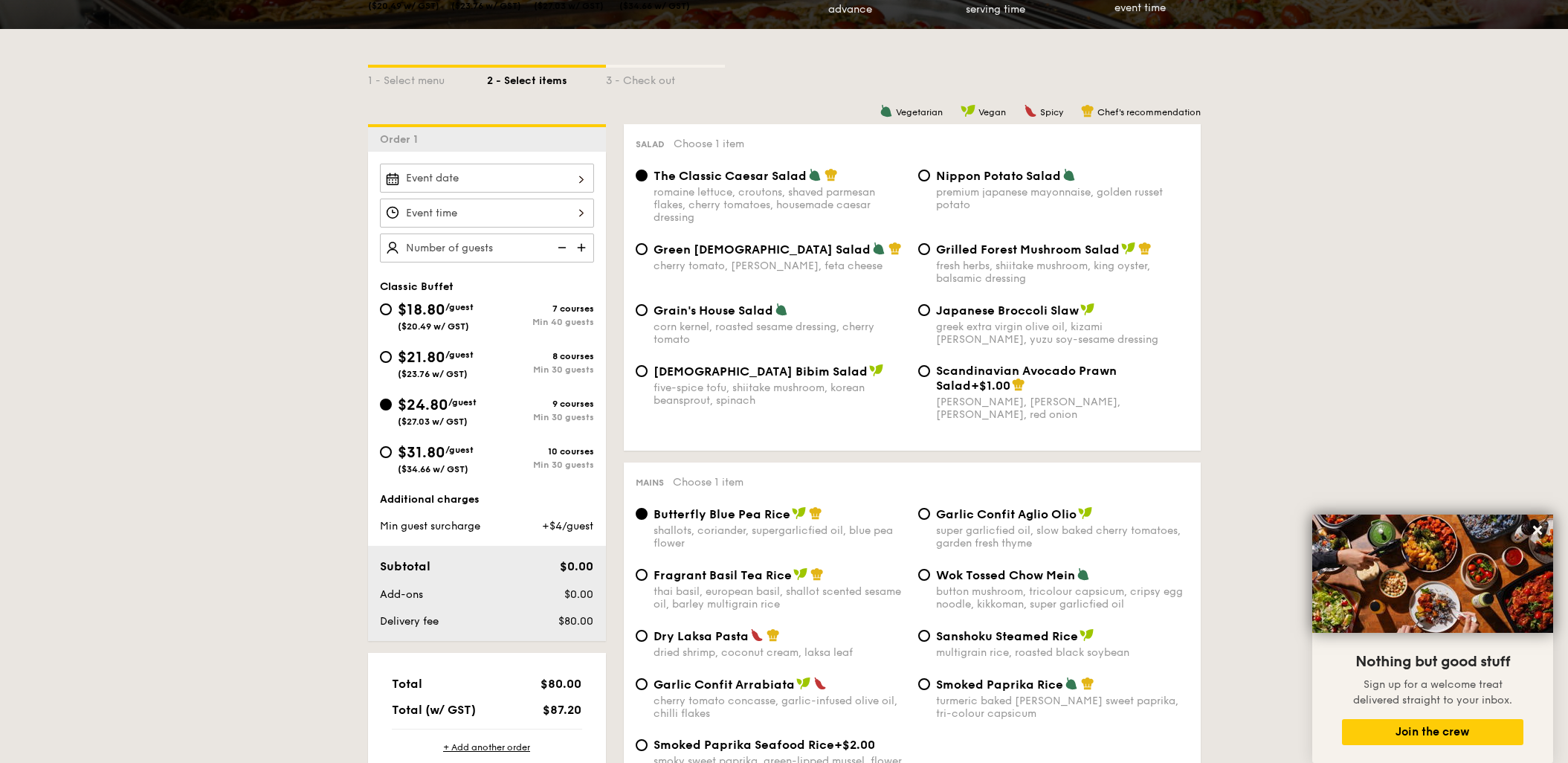
click at [489, 245] on input "text" at bounding box center [487, 248] width 214 height 29
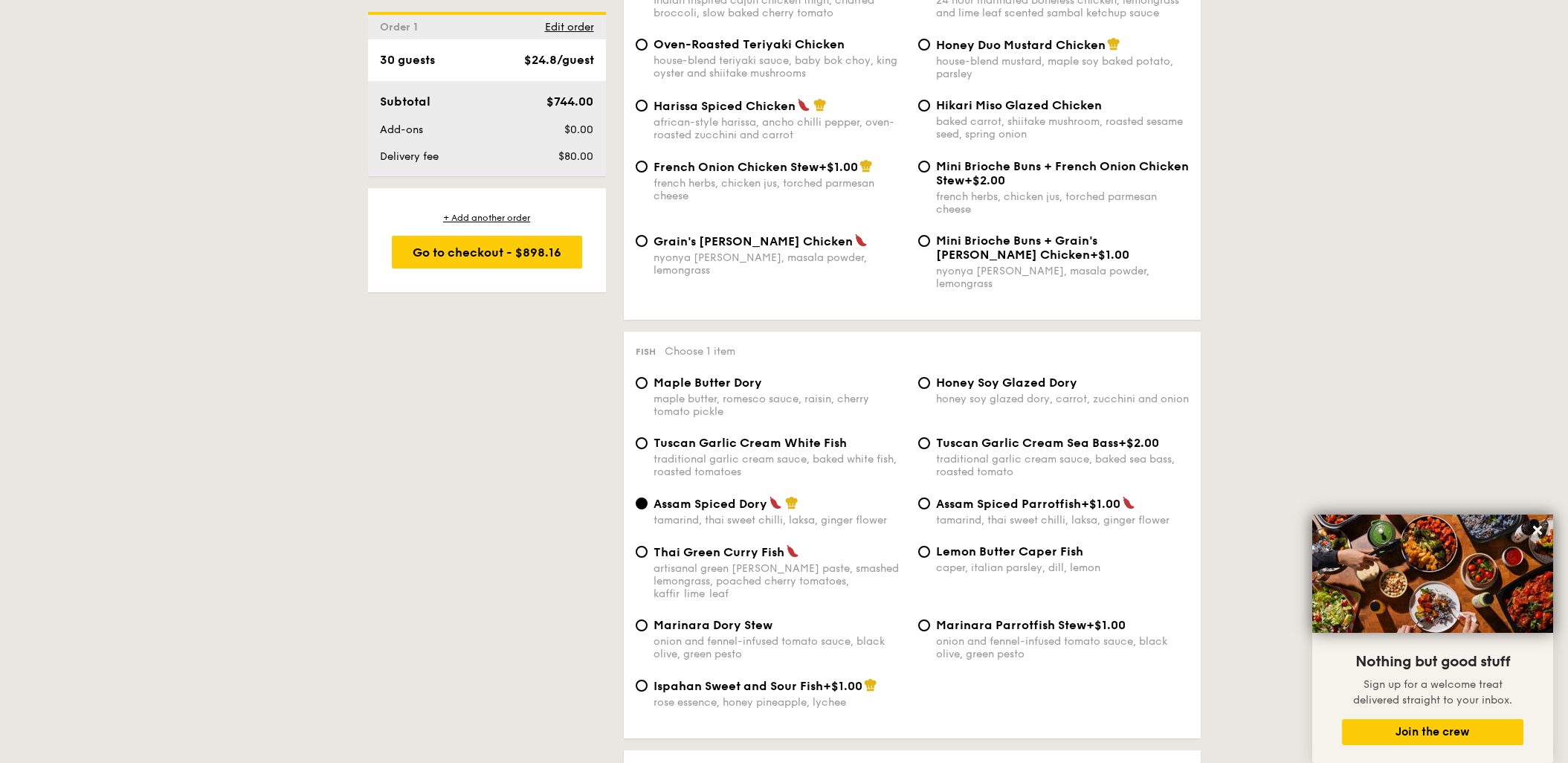
scroll to position [1219, 0]
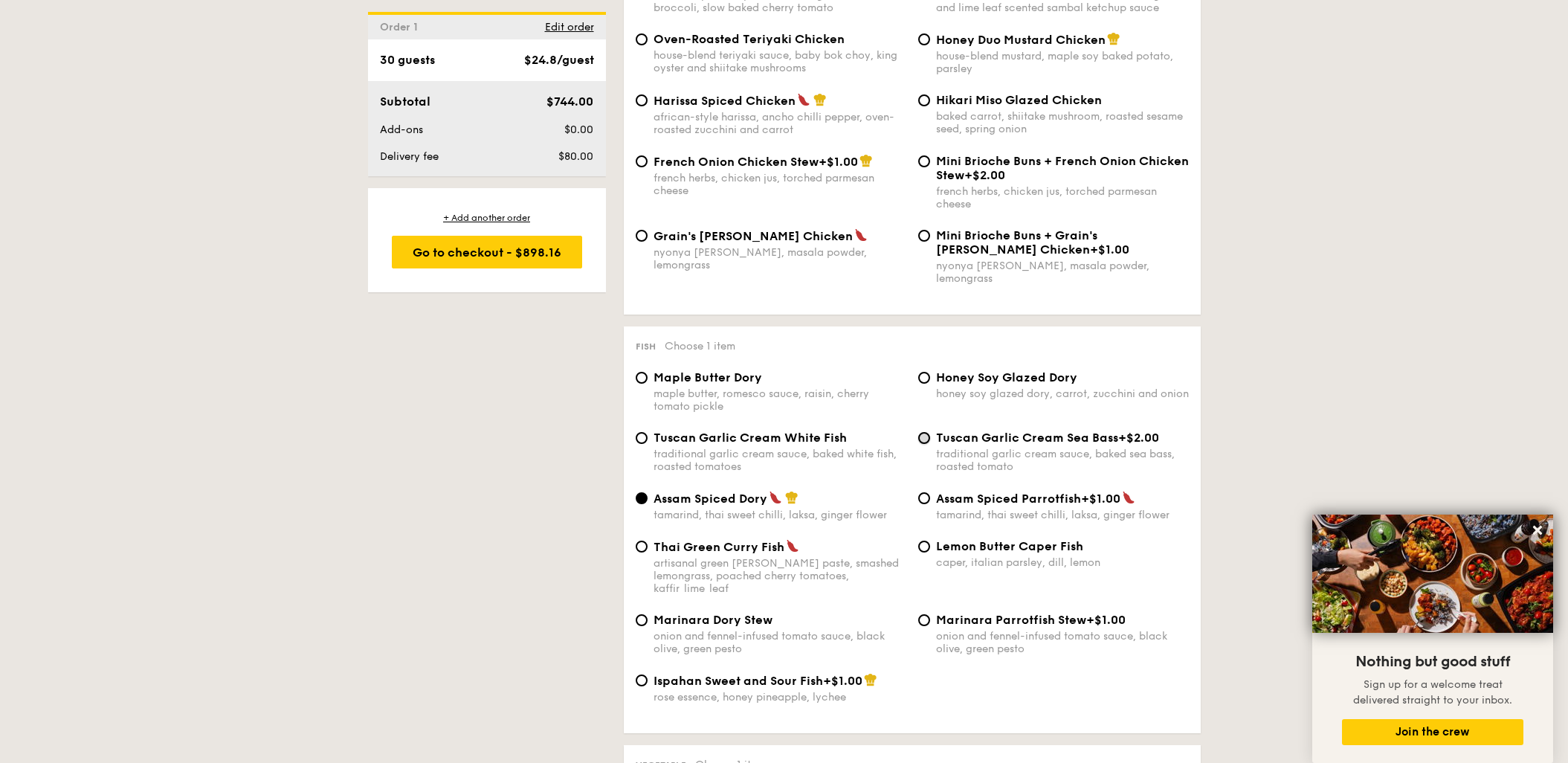
type input "30 guests"
click at [927, 432] on input "Tuscan Garlic Cream Sea Bass +$2.00 traditional garlic cream sauce, baked sea b…" at bounding box center [923, 437] width 12 height 12
radio input "true"
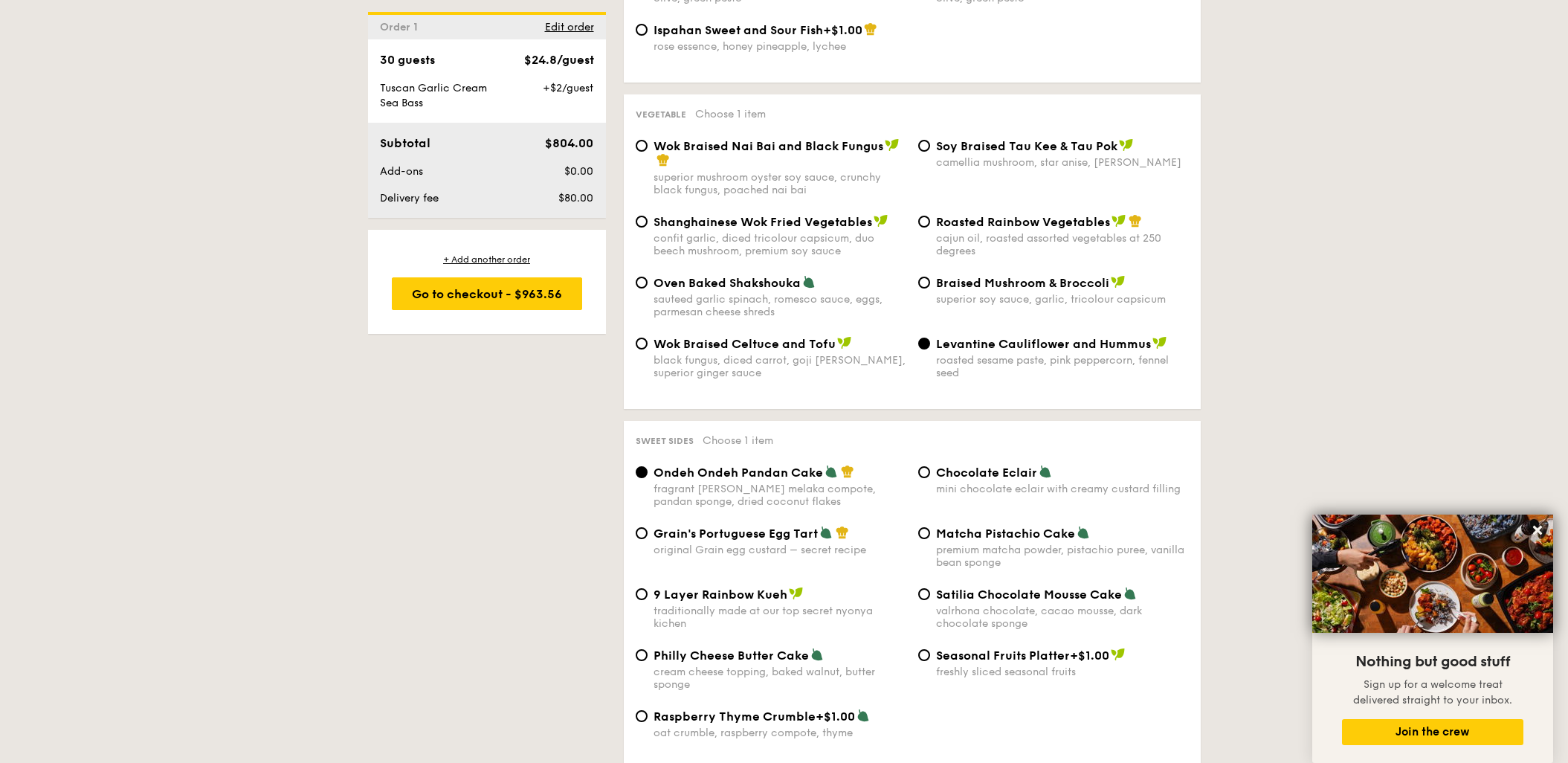
scroll to position [1951, 0]
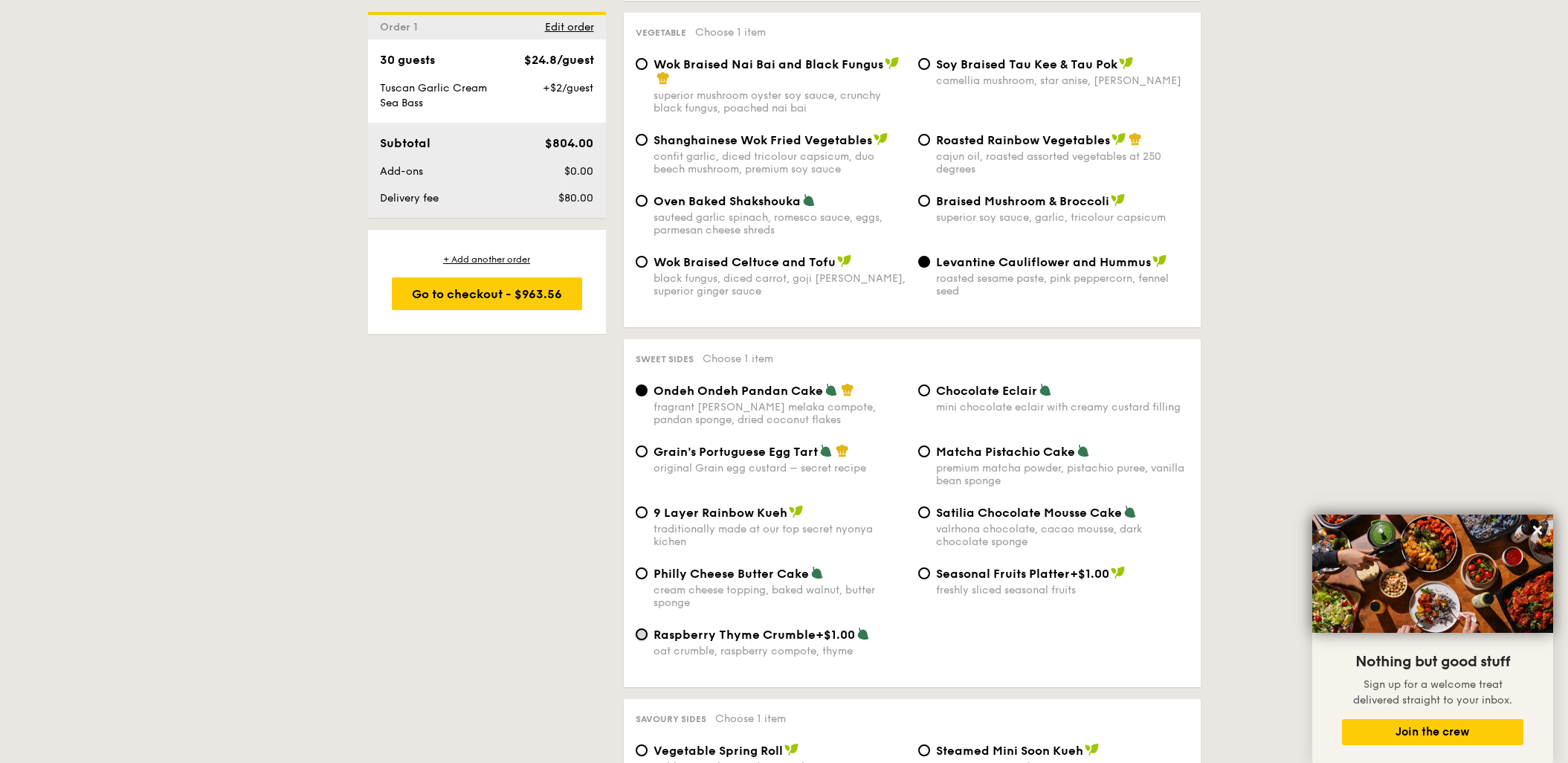
click at [639, 628] on input "Raspberry Thyme Crumble +$1.00 oat crumble, raspberry compote, thyme" at bounding box center [641, 634] width 12 height 12
radio input "true"
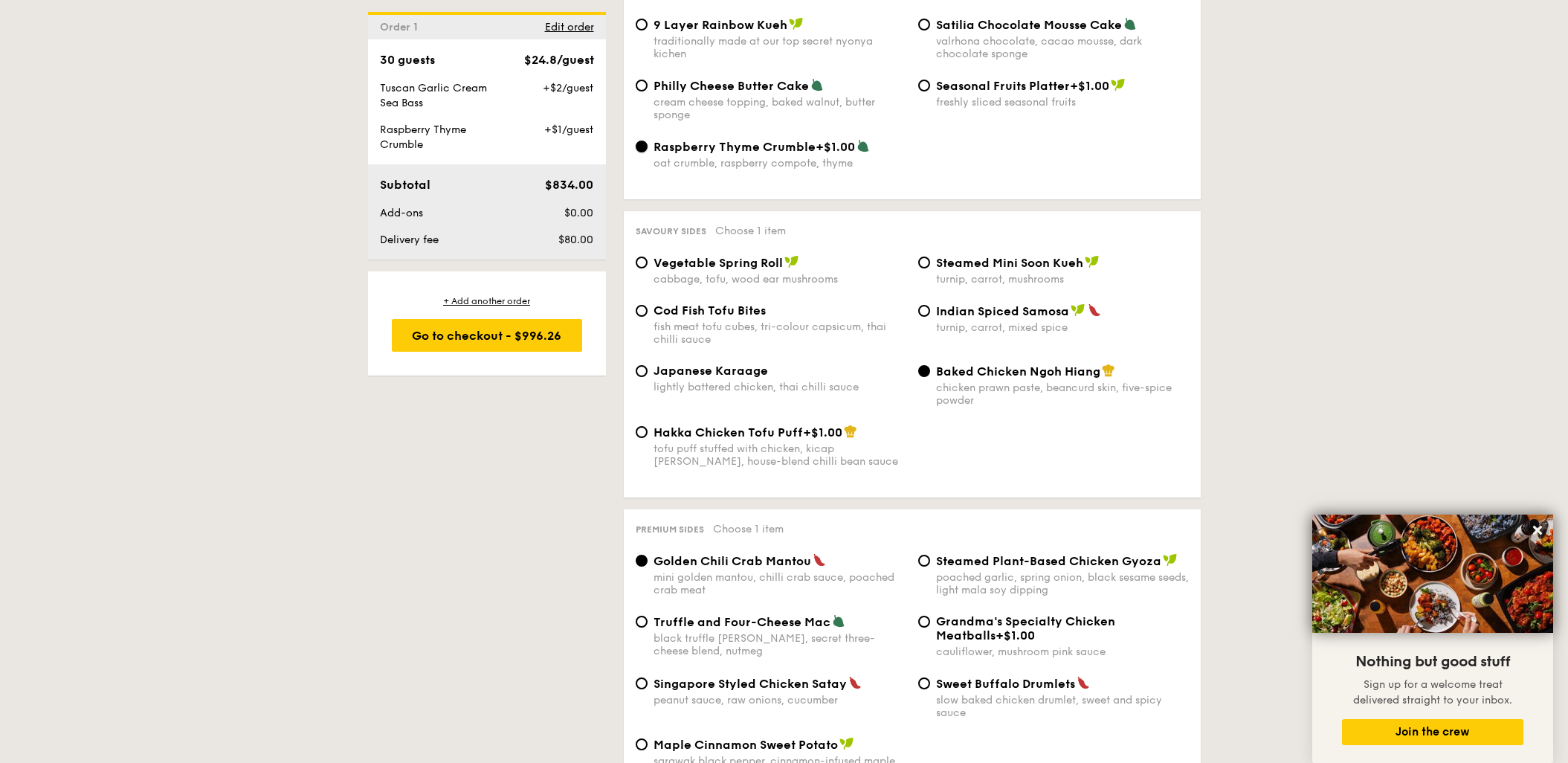
scroll to position [2520, 0]
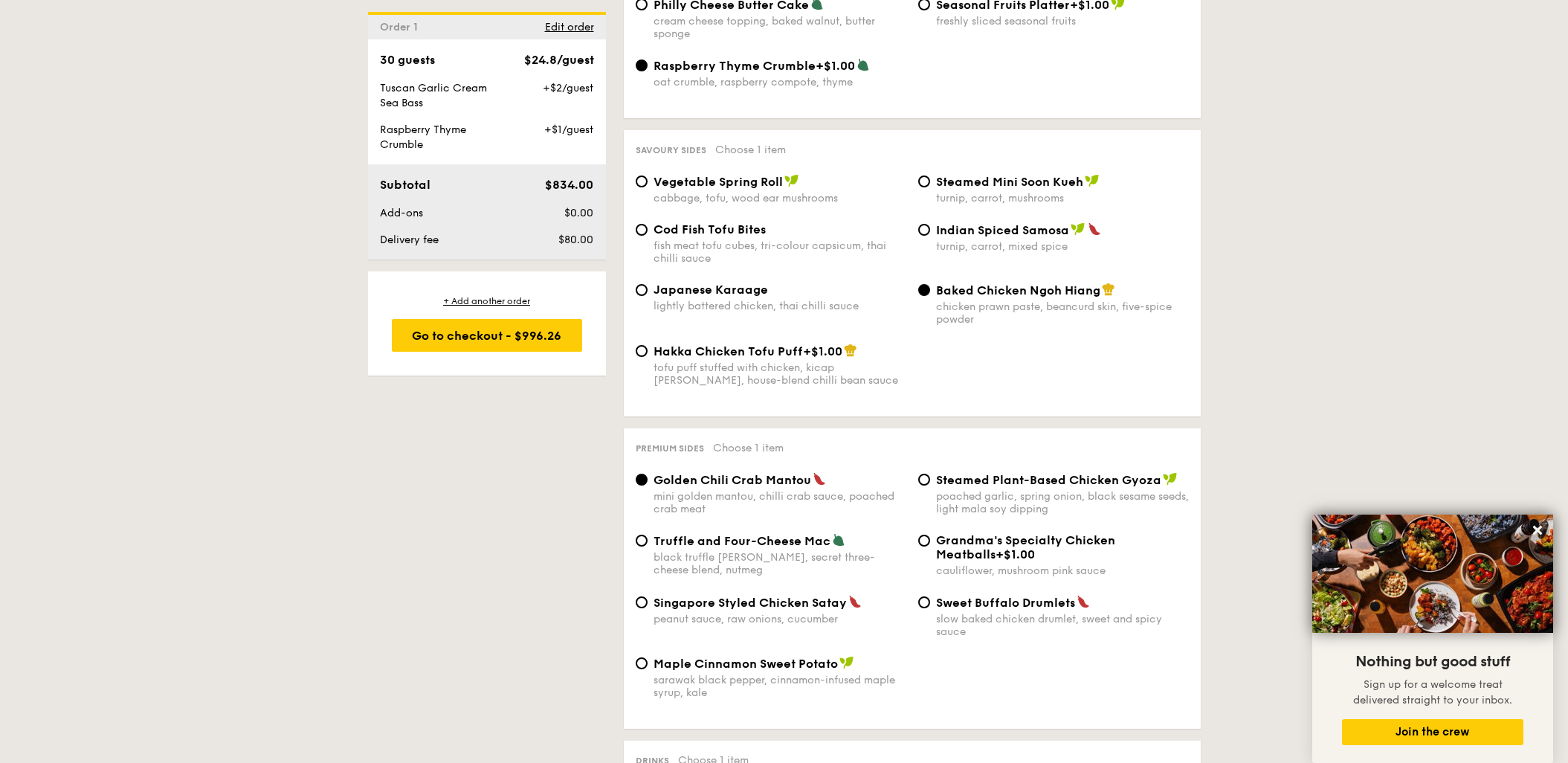
click at [642, 174] on div "Vegetable Spring Roll cabbage, tofu, wood ear mushrooms" at bounding box center [770, 189] width 283 height 31
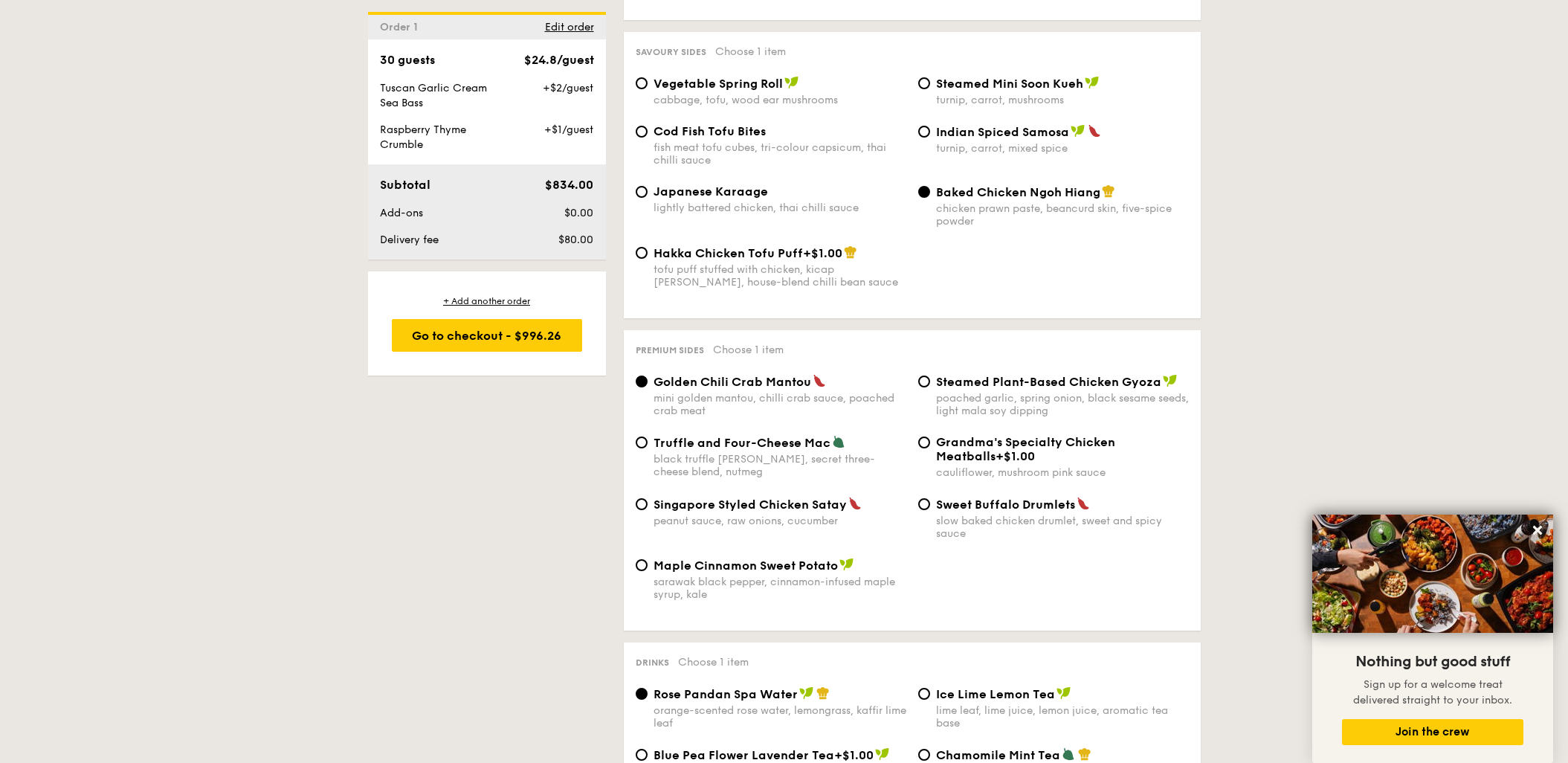
scroll to position [2683, 0]
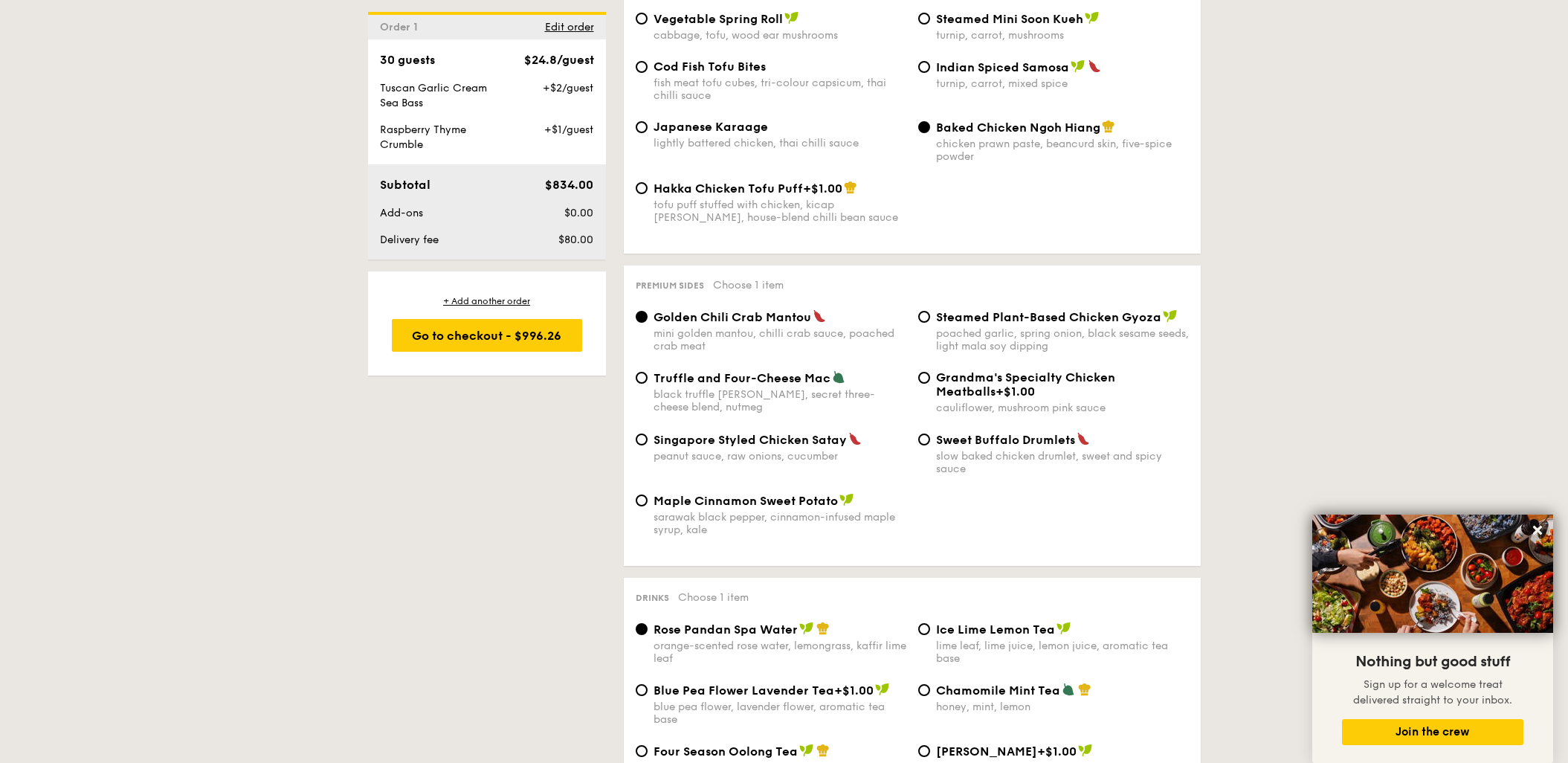
click at [645, 432] on div "Singapore Styled Chicken Satay peanut sauce, raw onions, cucumber" at bounding box center [770, 447] width 283 height 31
click at [639, 433] on input "Singapore Styled Chicken Satay peanut sauce, raw onions, cucumber" at bounding box center [641, 439] width 12 height 12
radio input "true"
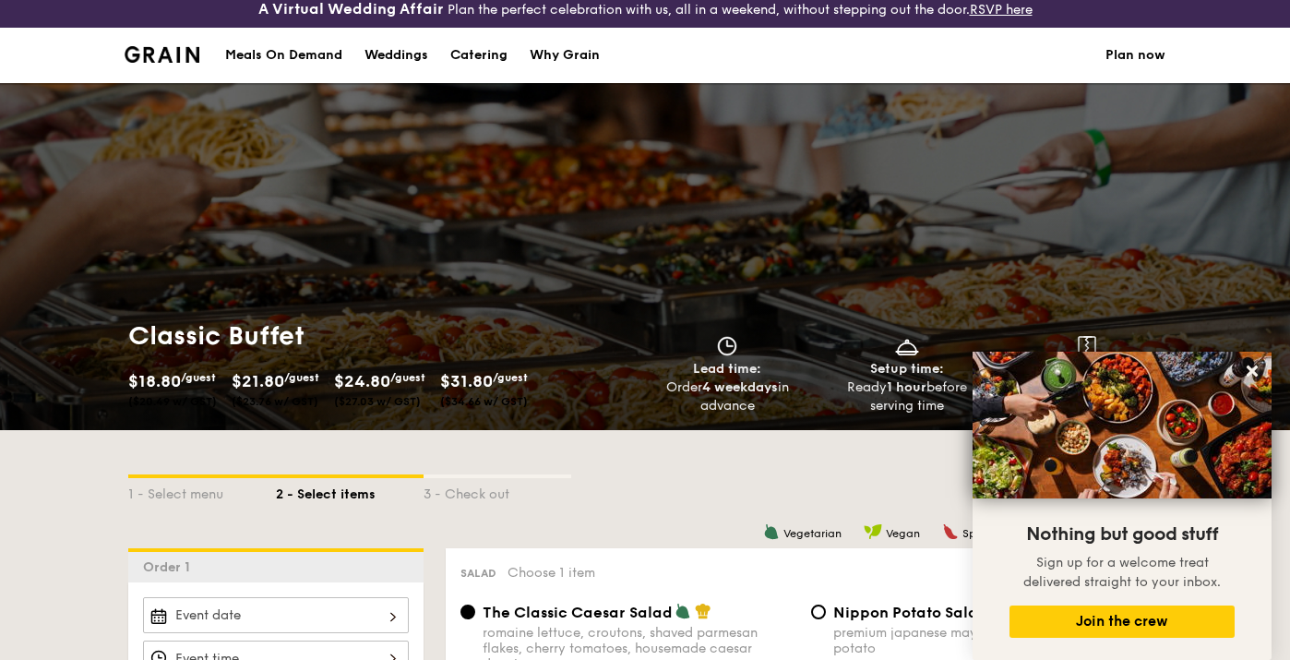
scroll to position [0, 0]
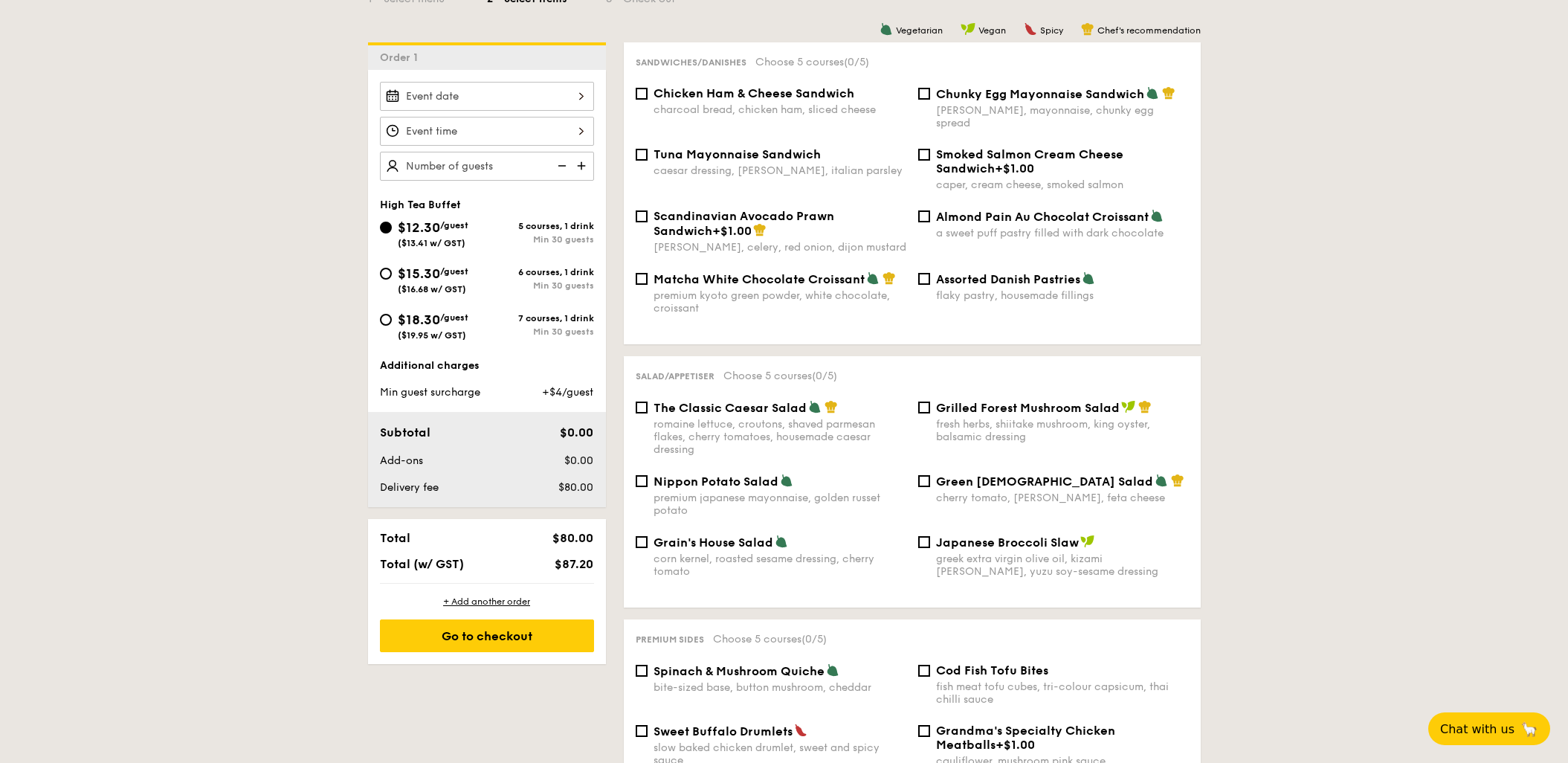
scroll to position [244, 0]
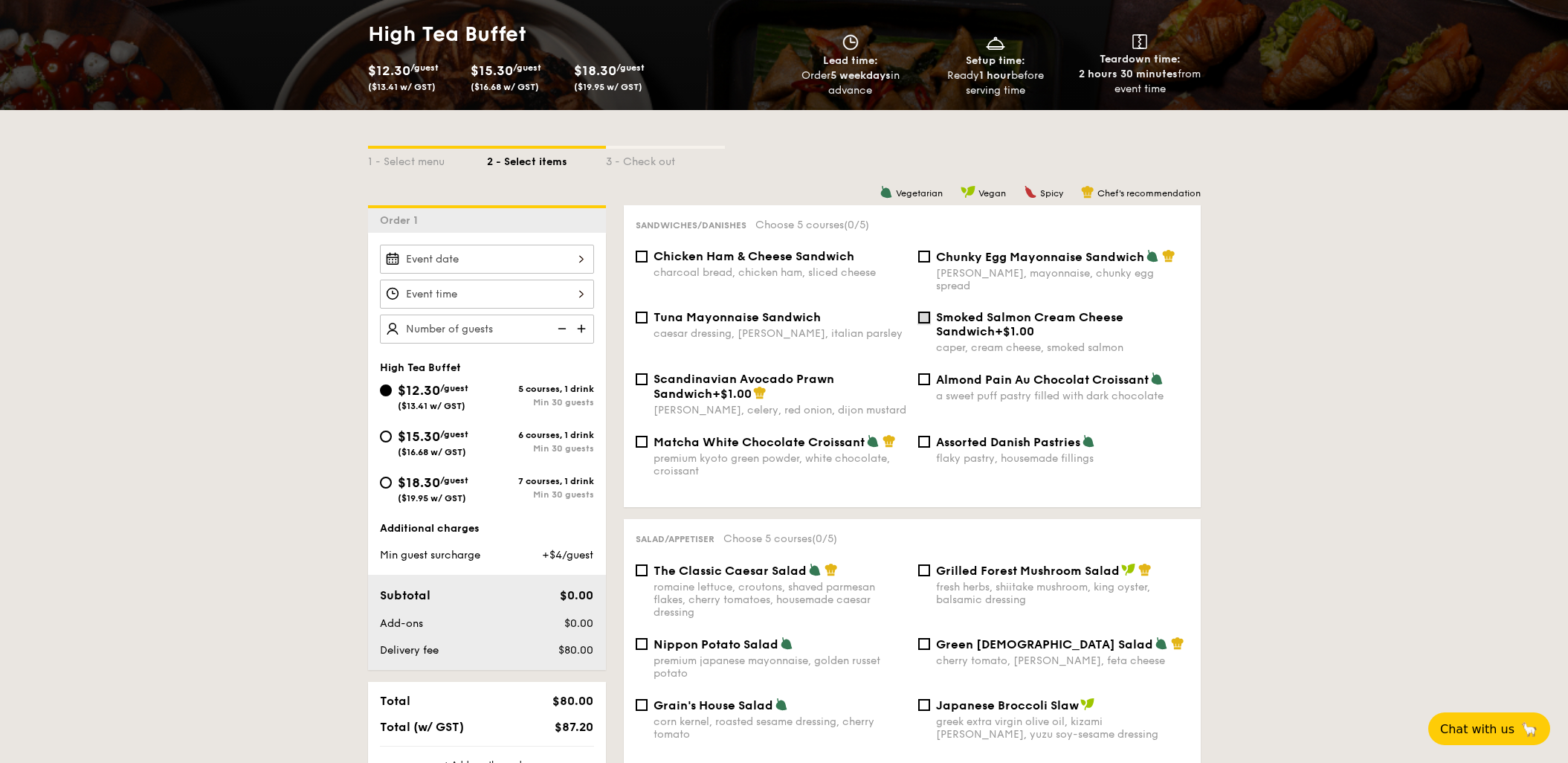
click at [922, 312] on input "Smoked Salmon Cream Cheese Sandwich +$1.00 caper, cream cheese, smoked salmon" at bounding box center [923, 317] width 12 height 12
checkbox input "true"
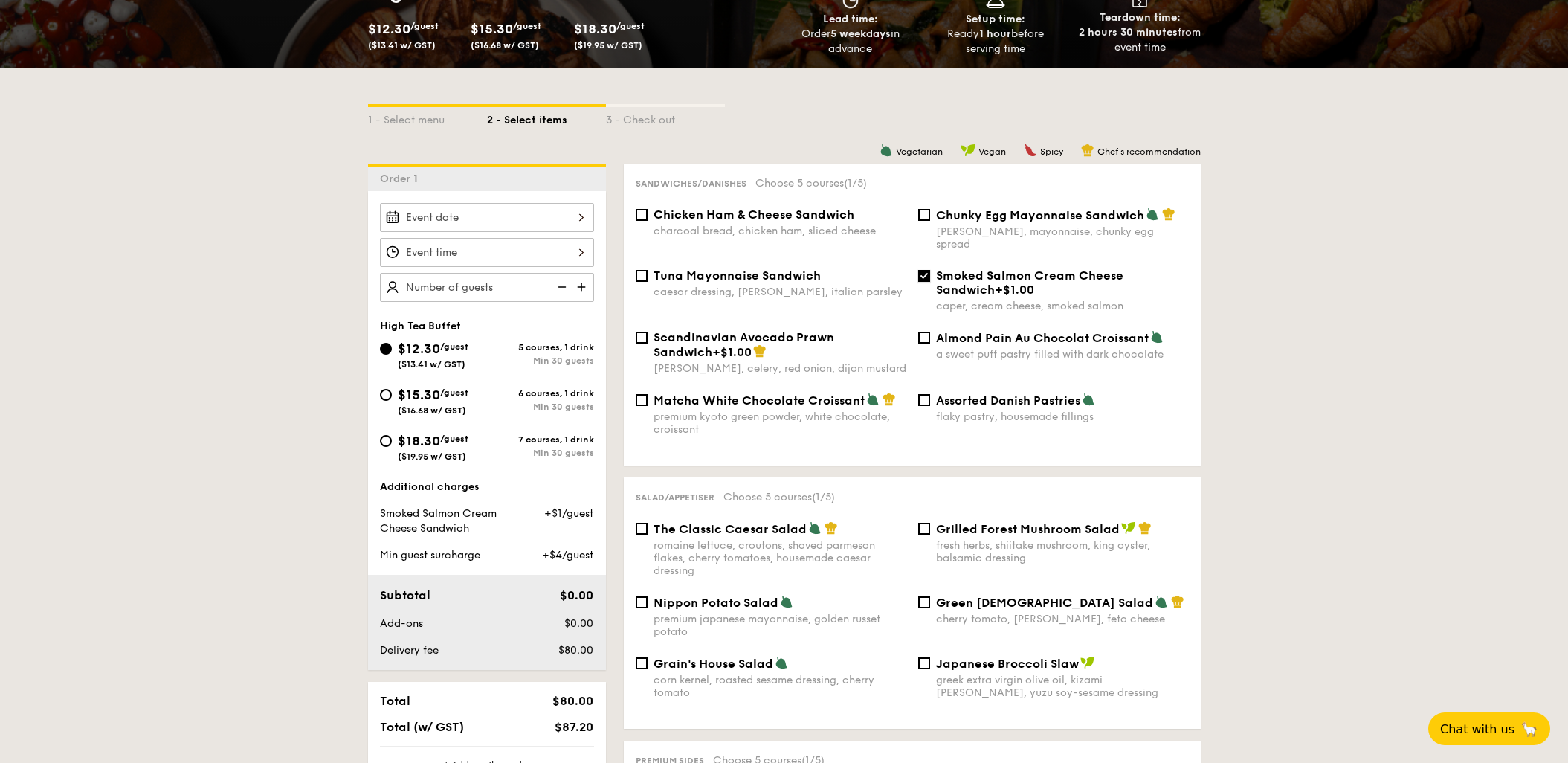
scroll to position [325, 0]
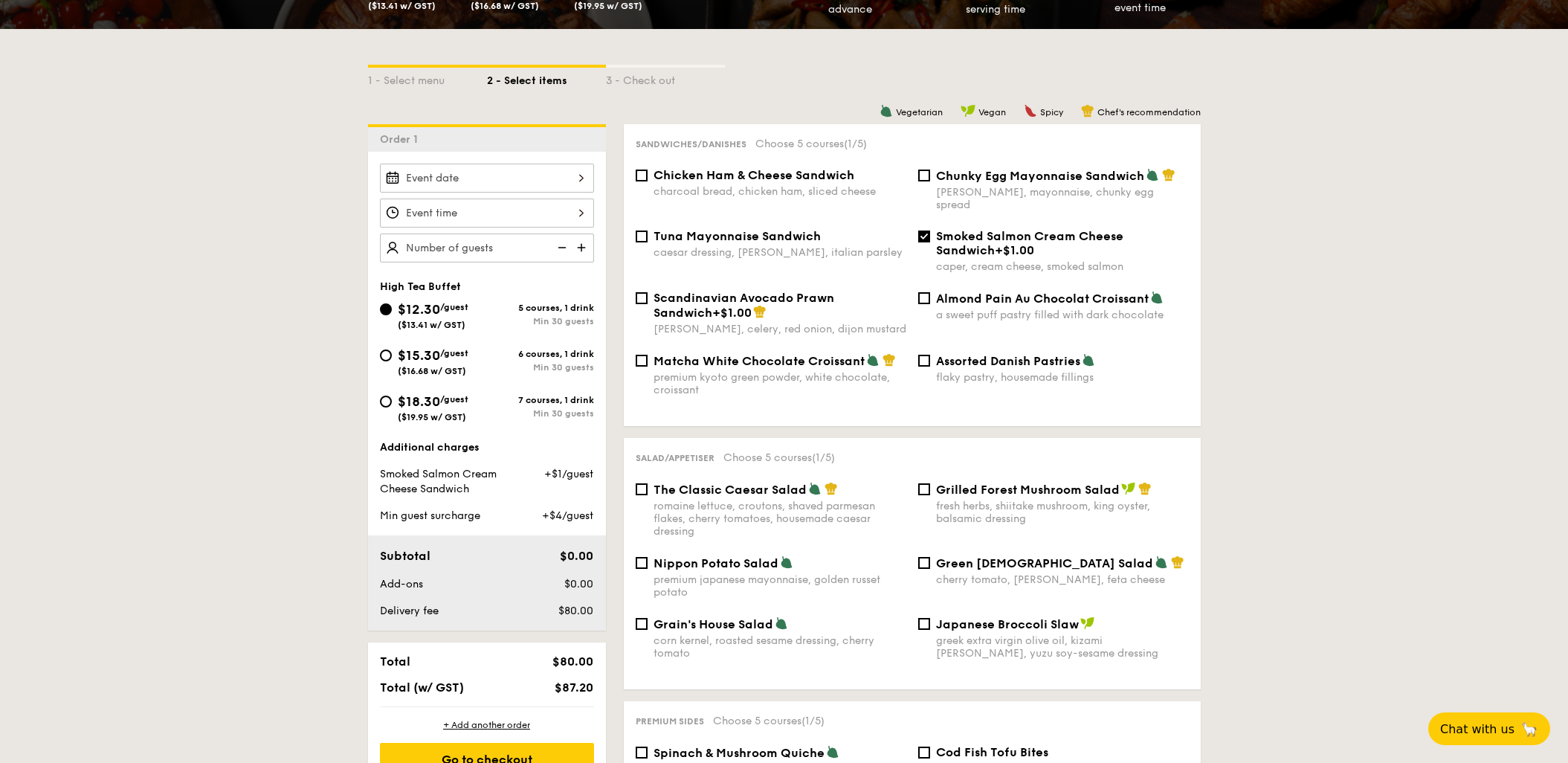
click at [645, 555] on div "Nippon Potato Salad premium japanese mayonnaise, golden russet potato" at bounding box center [770, 577] width 283 height 44
click at [637, 557] on input "Nippon Potato Salad premium japanese mayonnaise, golden russet potato" at bounding box center [641, 562] width 12 height 12
checkbox input "true"
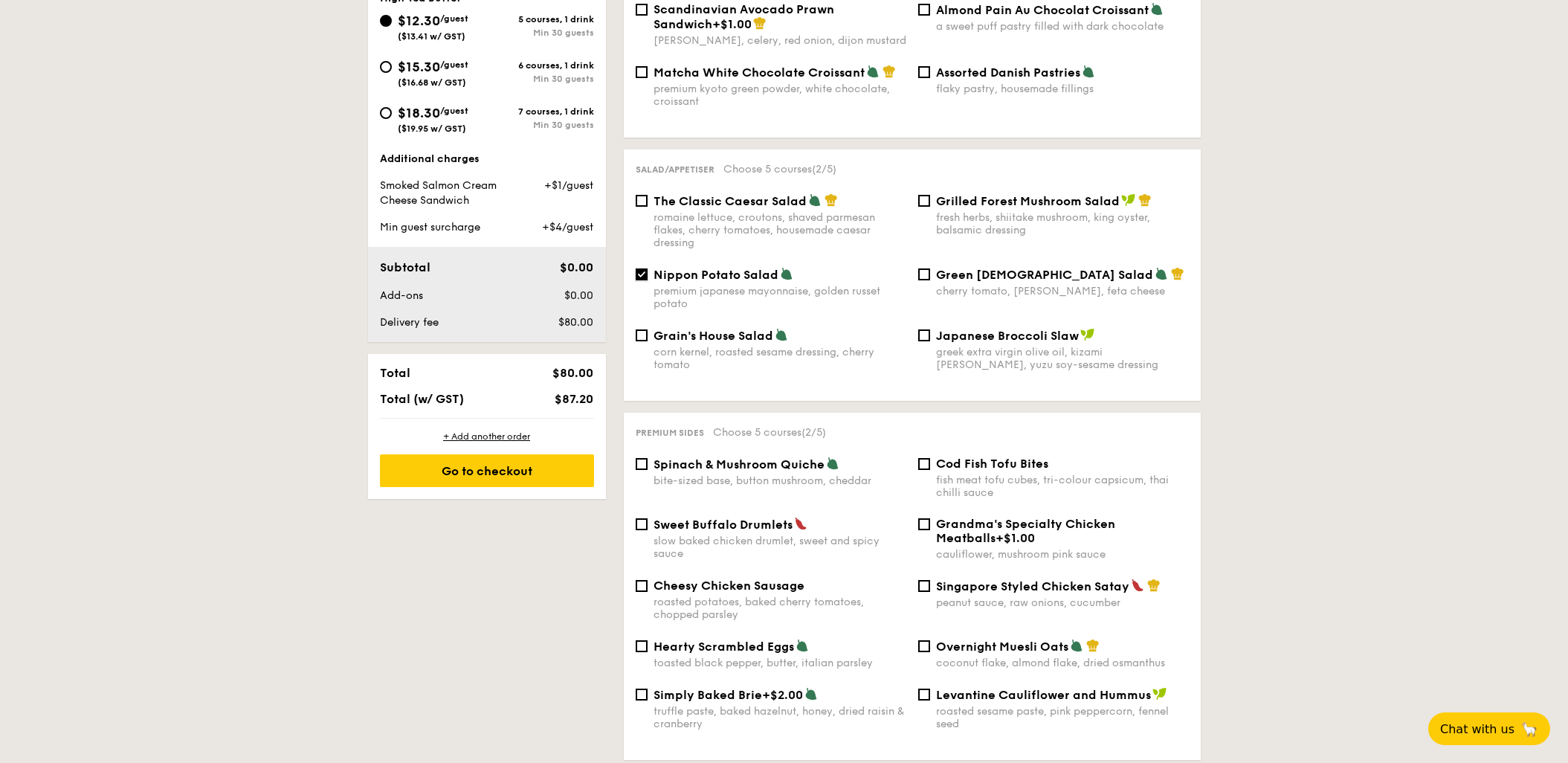
scroll to position [650, 0]
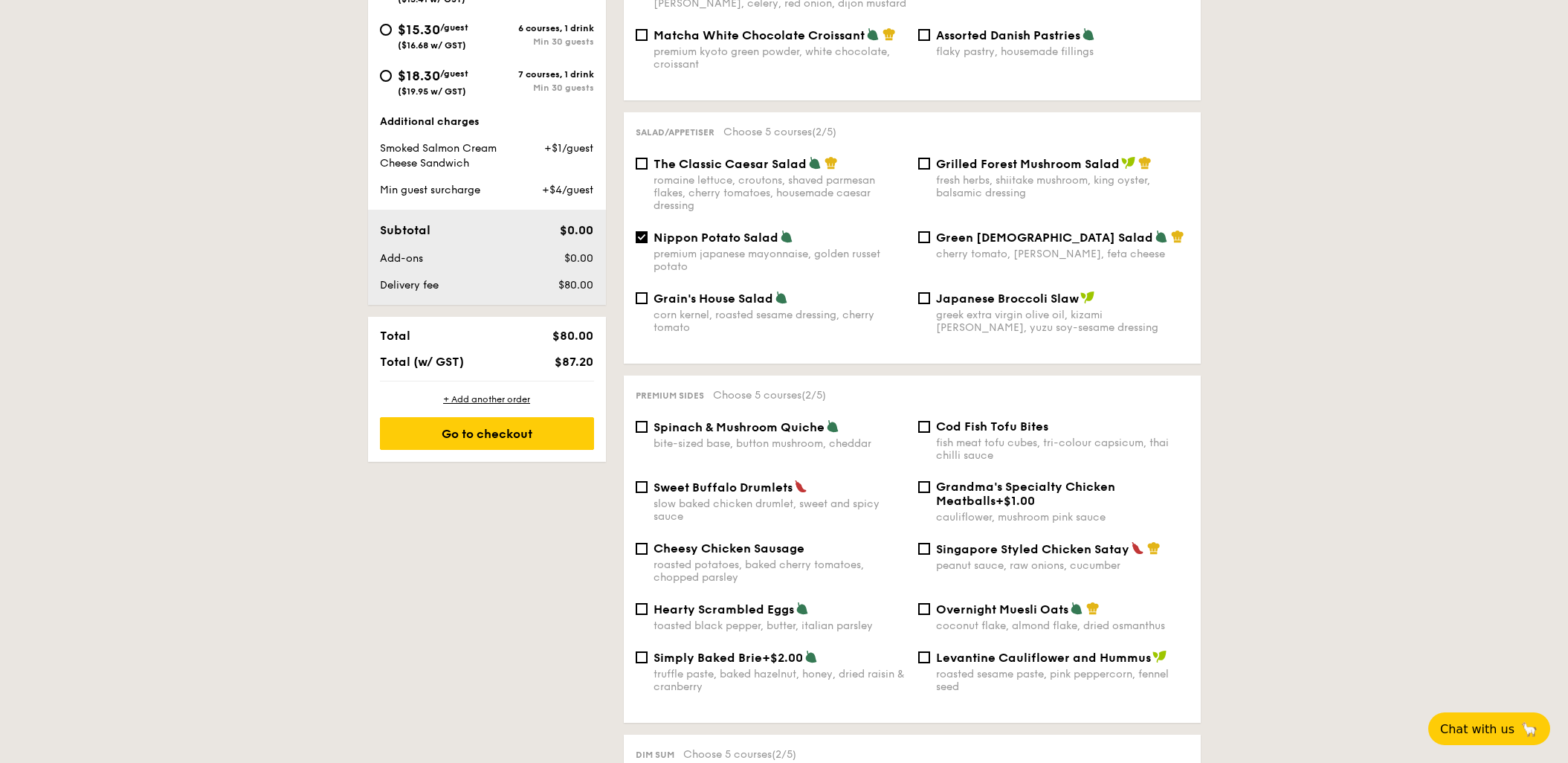
click at [932, 541] on div "Singapore Styled Chicken Satay peanut sauce, raw onions, cucumber" at bounding box center [1053, 557] width 283 height 31
click at [925, 543] on input "Singapore Styled Chicken Satay peanut sauce, raw onions, cucumber" at bounding box center [923, 549] width 12 height 12
checkbox input "true"
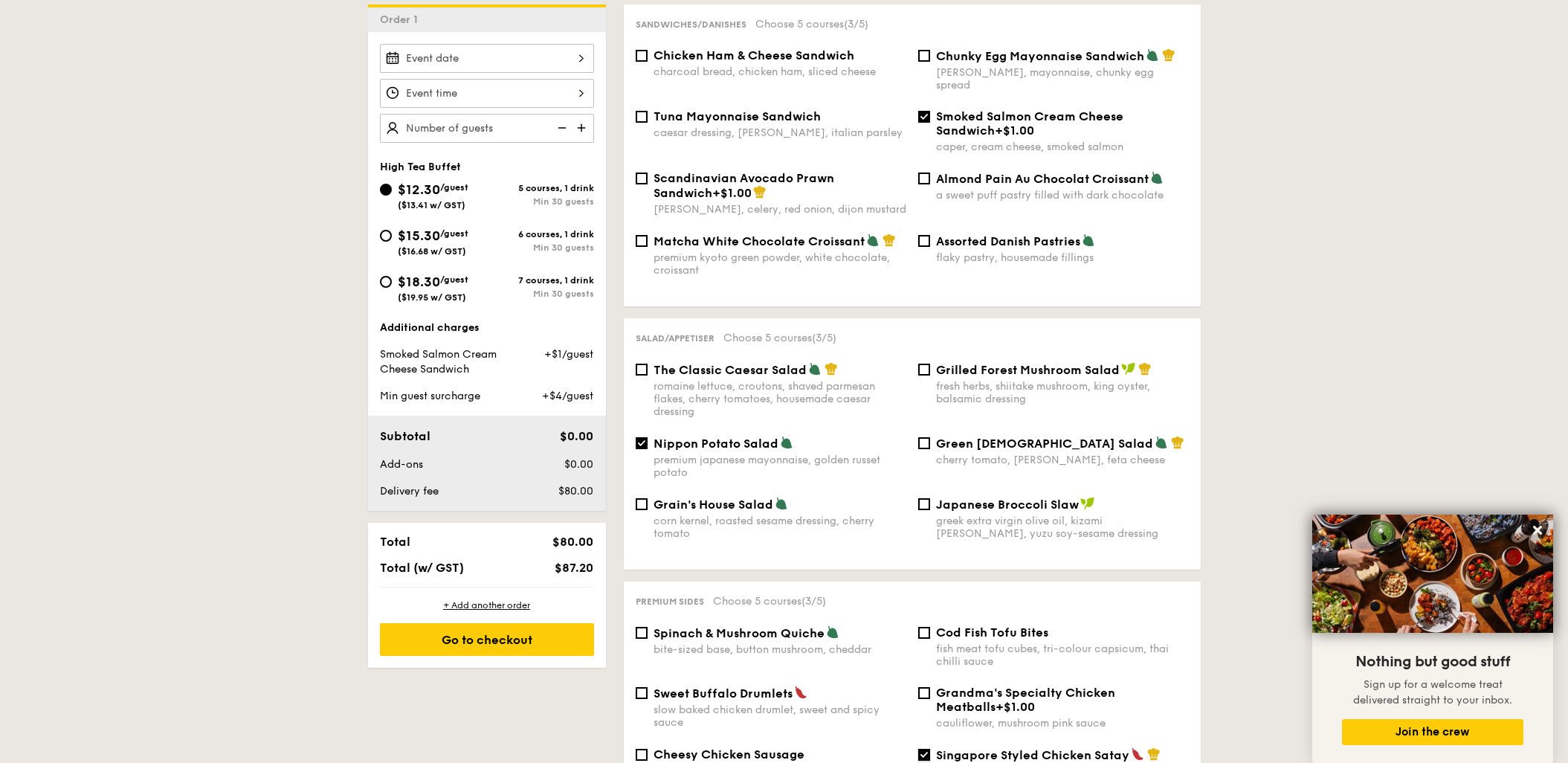
scroll to position [407, 0]
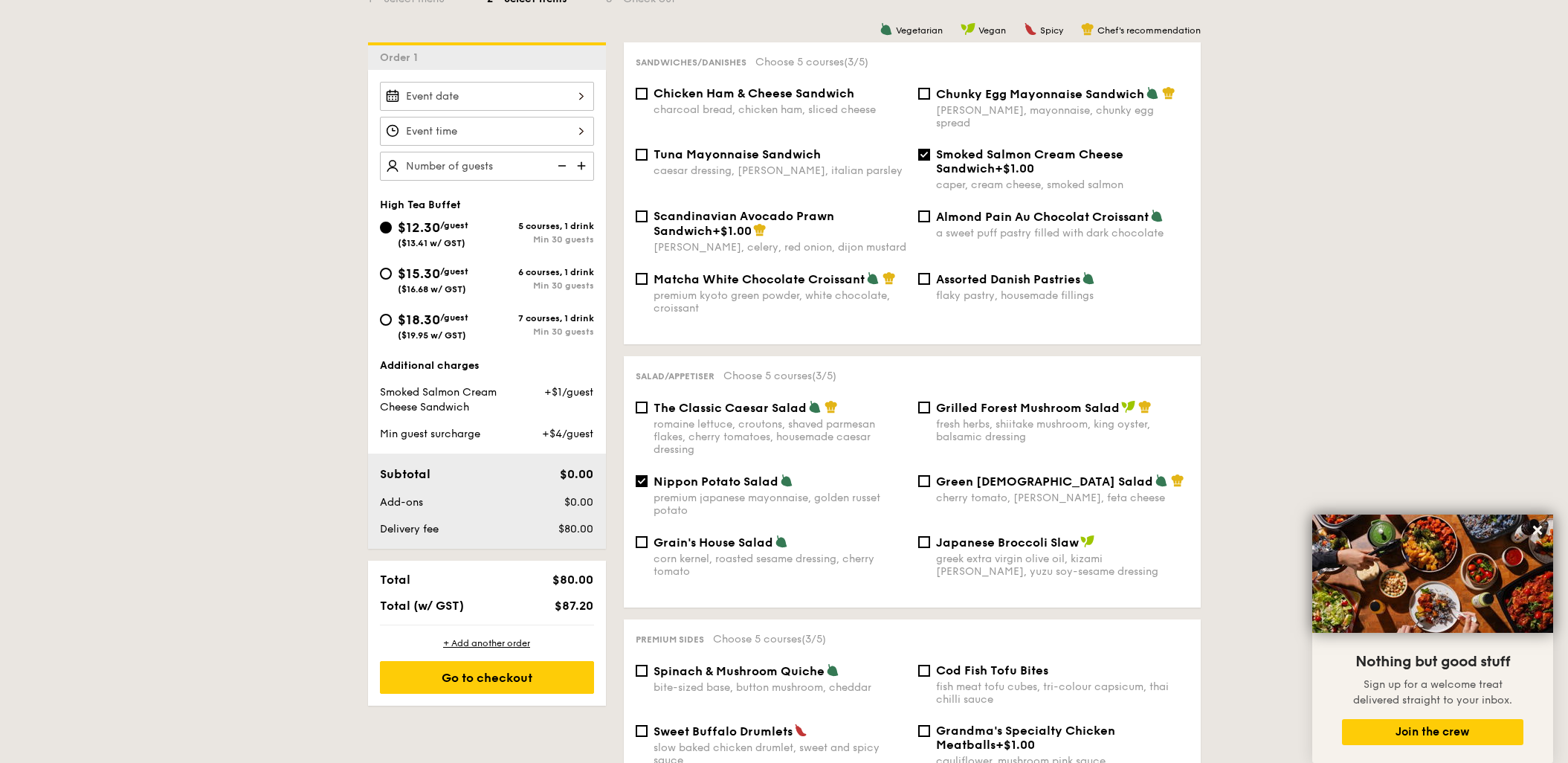
click at [649, 272] on div "Matcha White Chocolate Croissant premium kyoto green powder, white chocolate, c…" at bounding box center [770, 293] width 283 height 44
click at [645, 273] on input "Matcha White Chocolate Croissant premium kyoto green powder, white chocolate, c…" at bounding box center [641, 279] width 12 height 12
checkbox input "true"
click at [384, 283] on div "$15.30 /guest ($16.68 w/ GST)" at bounding box center [433, 279] width 107 height 31
click at [384, 280] on input "$15.30 /guest ($16.68 w/ GST) 6 courses, 1 drink Min 30 guests" at bounding box center [385, 273] width 12 height 12
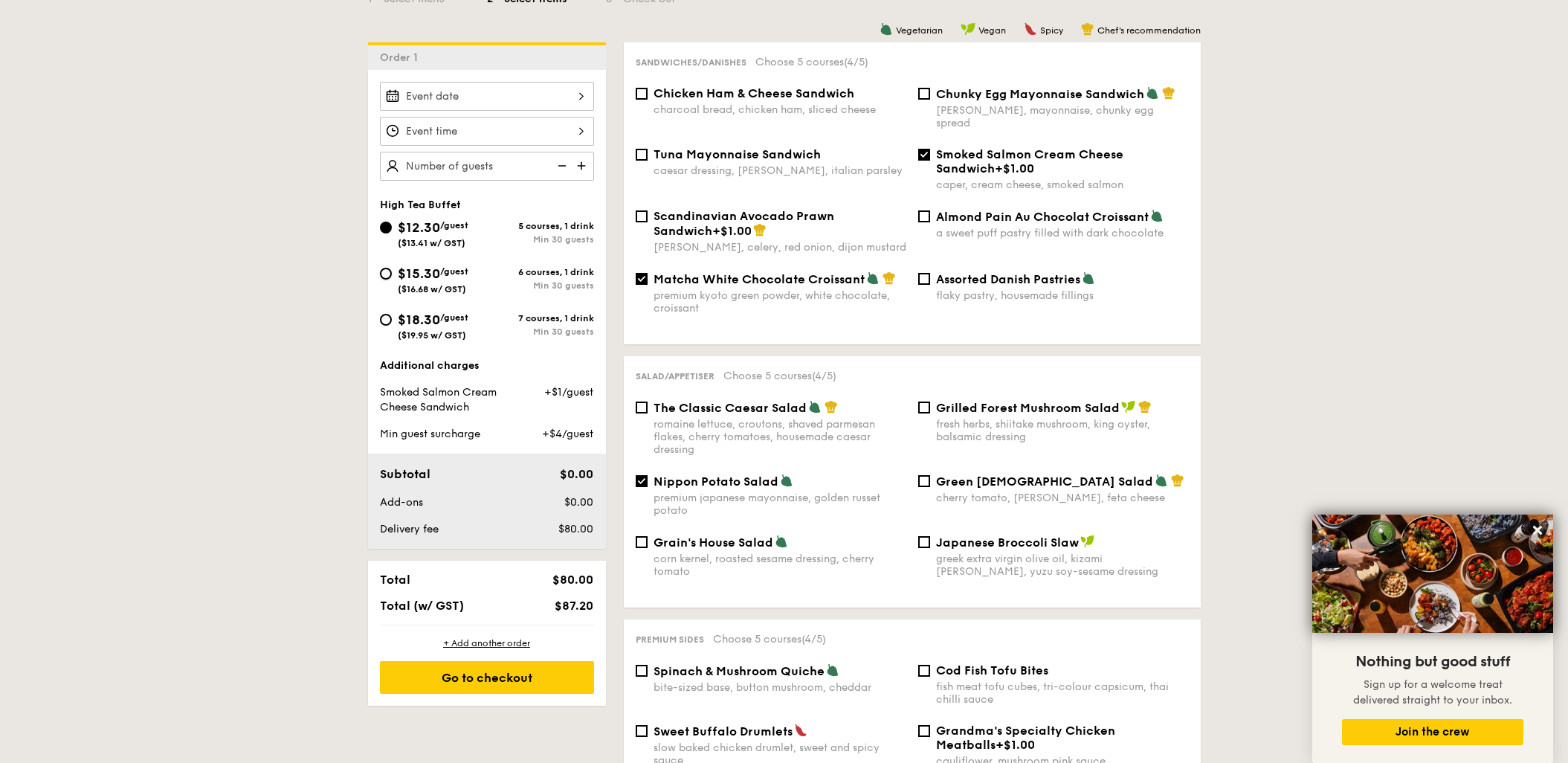
radio input "true"
checkbox input "false"
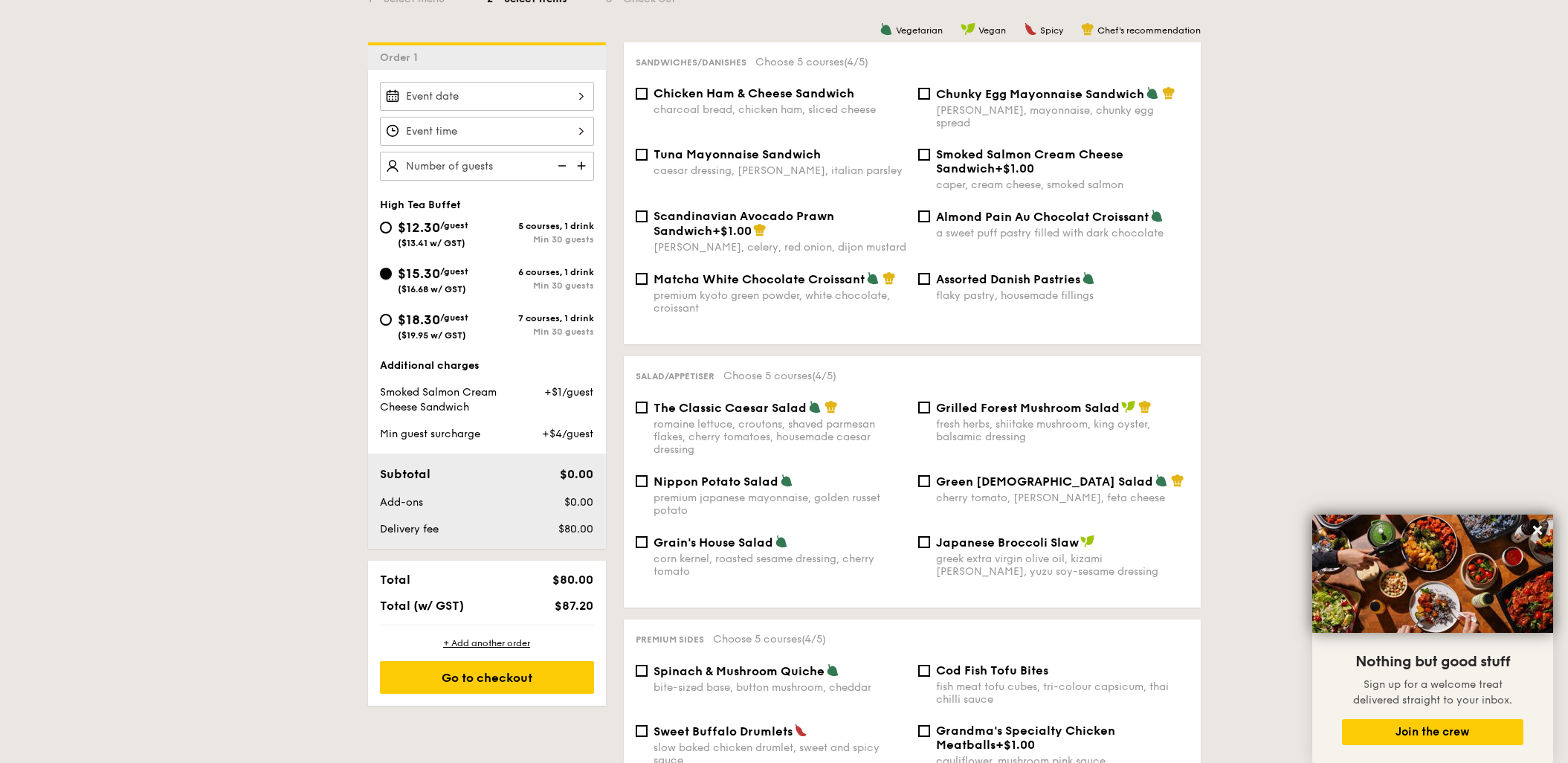
radio input "true"
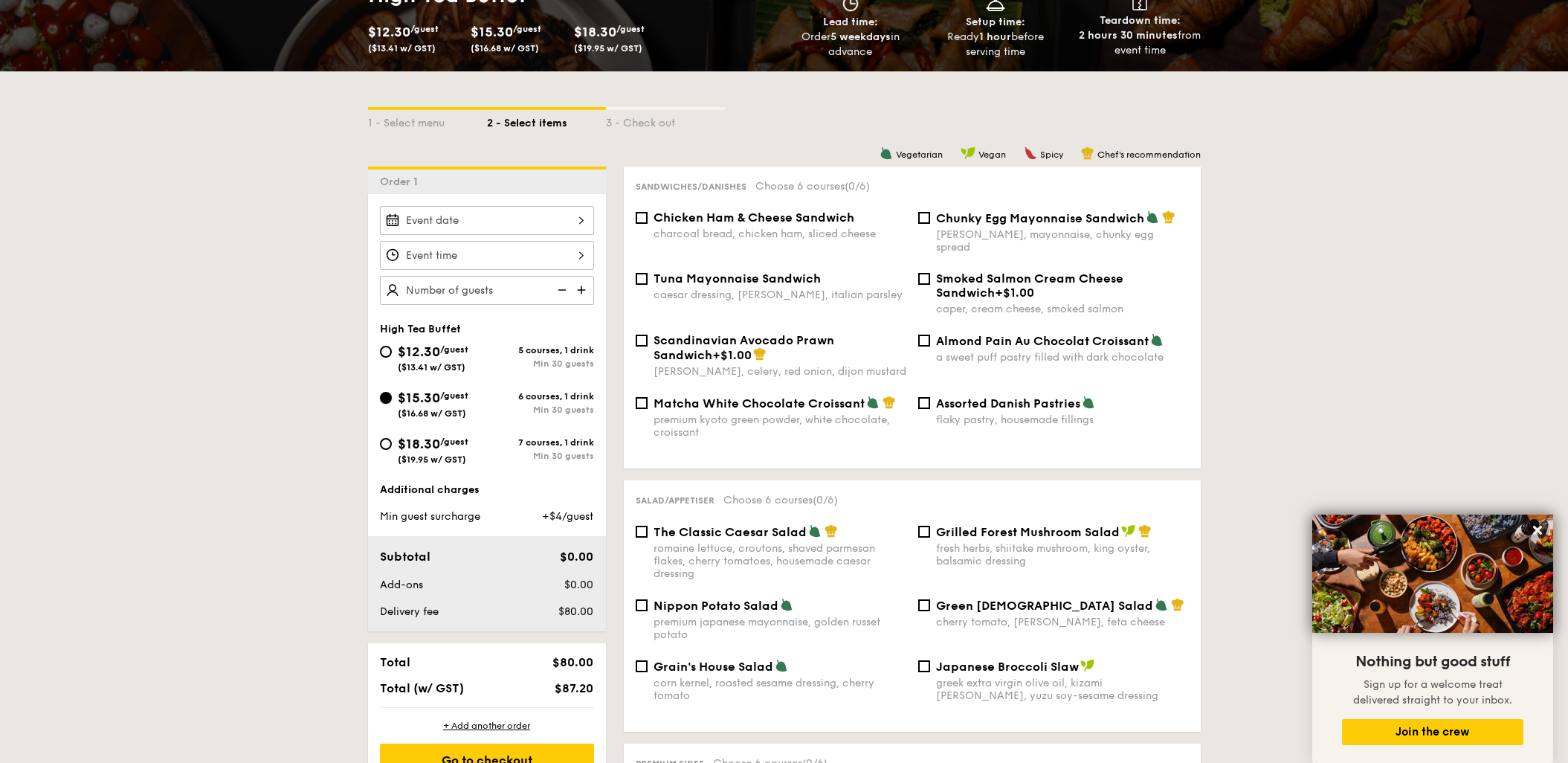
scroll to position [244, 0]
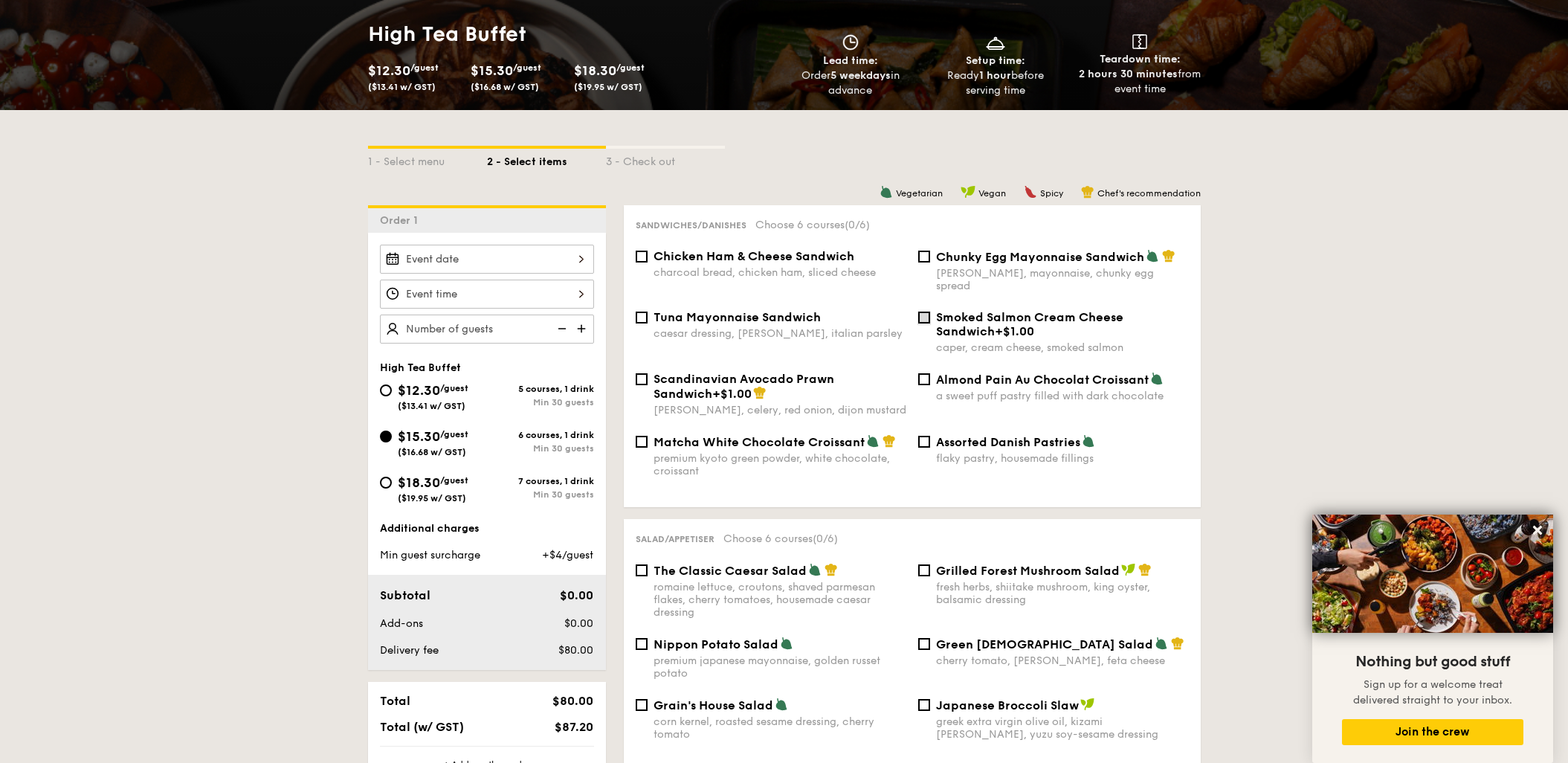
click at [926, 312] on input "Smoked Salmon Cream Cheese Sandwich +$1.00 caper, cream cheese, smoked salmon" at bounding box center [923, 317] width 12 height 12
checkbox input "true"
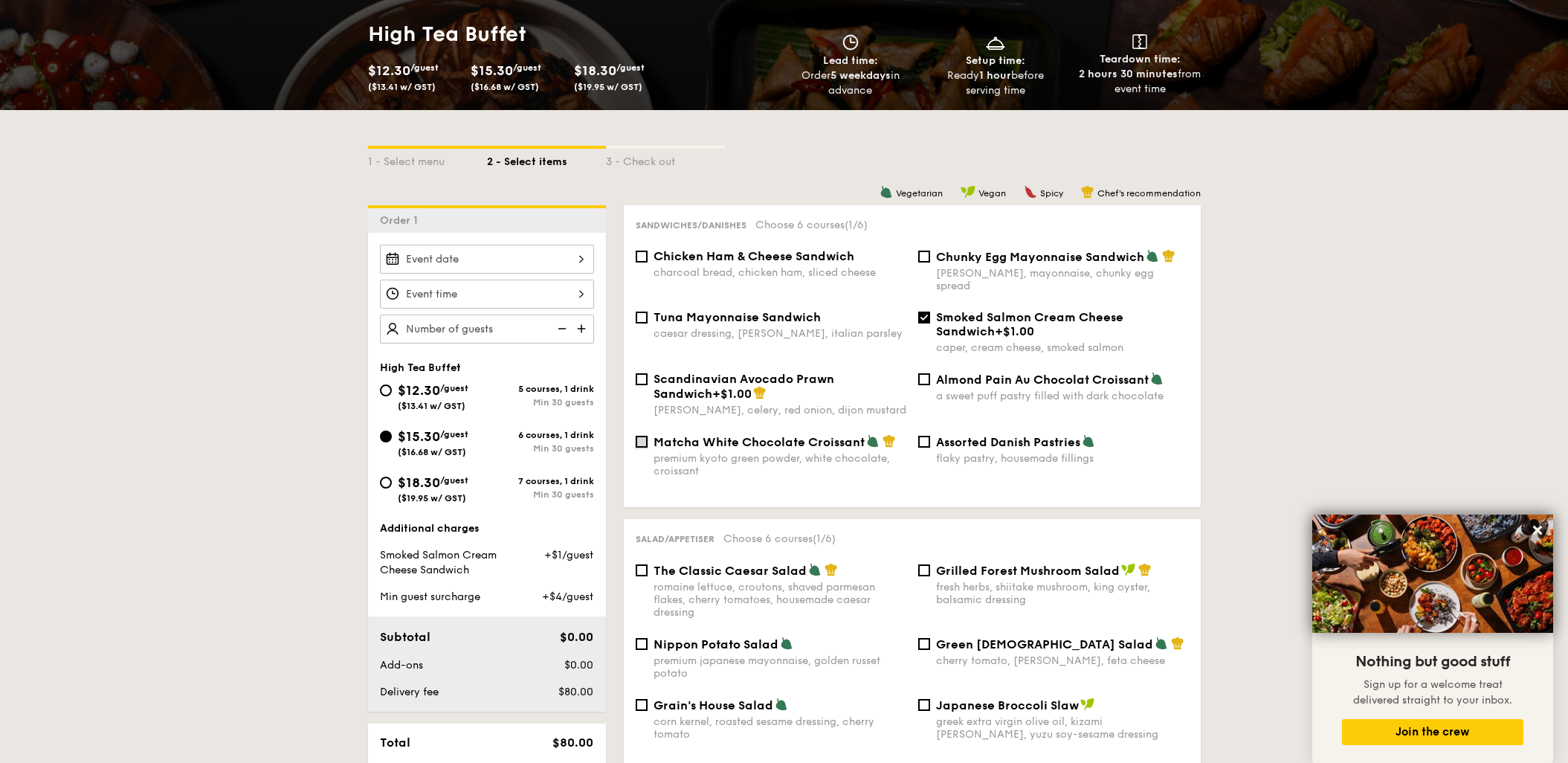
click at [644, 436] on input "Matcha White Chocolate Croissant premium kyoto green powder, white chocolate, c…" at bounding box center [641, 442] width 12 height 12
checkbox input "true"
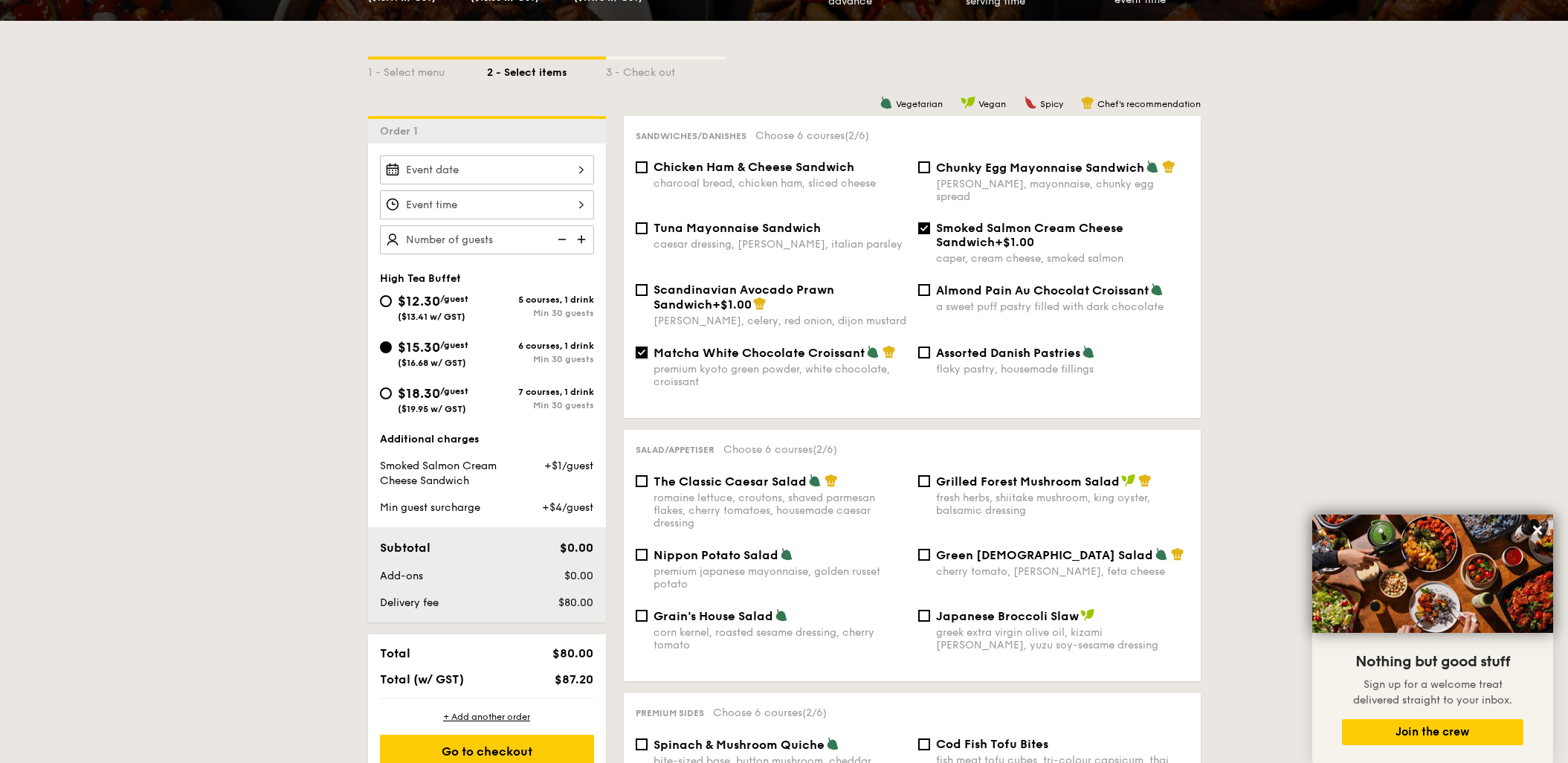
scroll to position [407, 0]
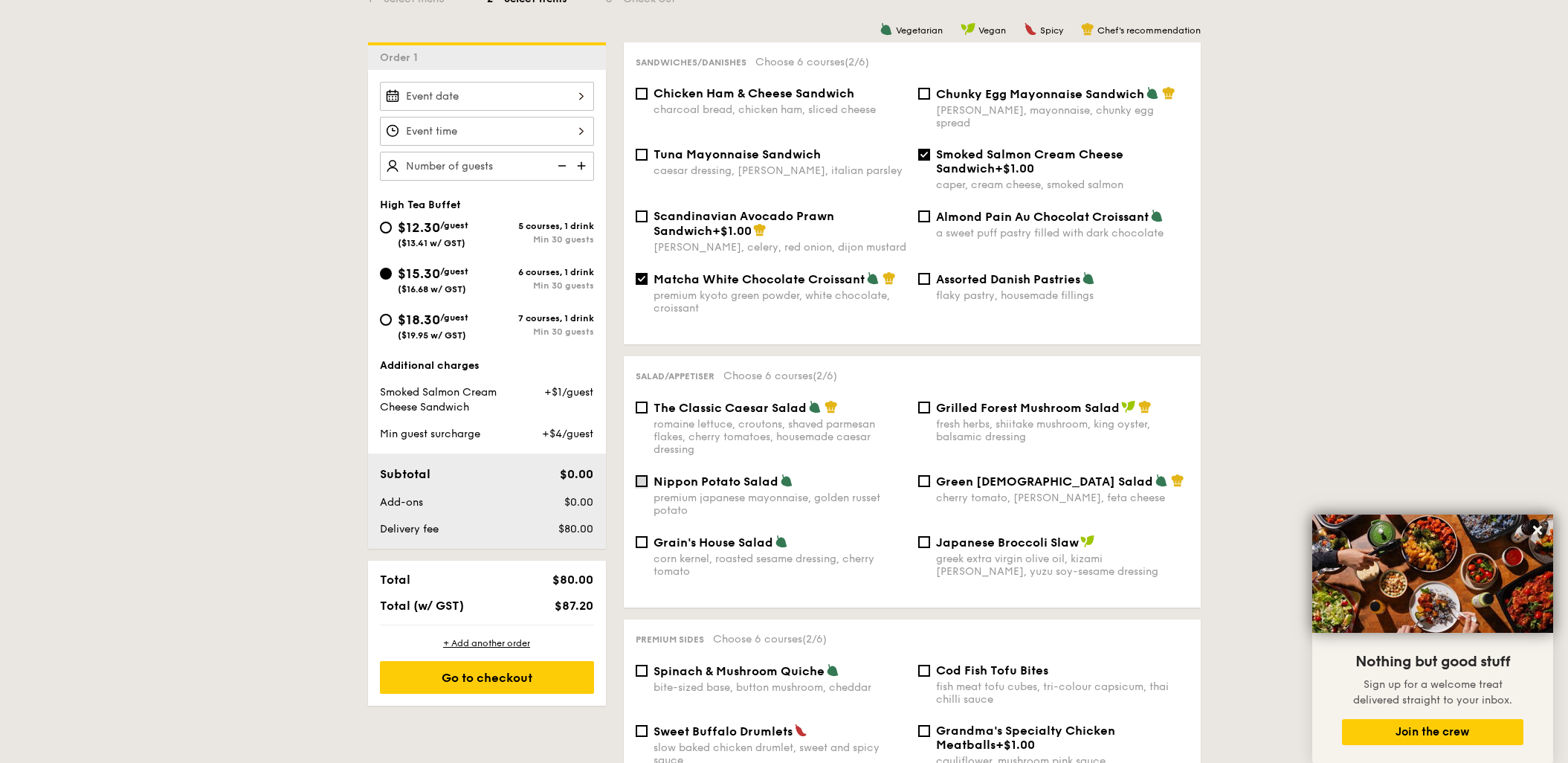
click at [645, 475] on input "Nippon Potato Salad premium japanese mayonnaise, golden russet potato" at bounding box center [641, 481] width 12 height 12
checkbox input "true"
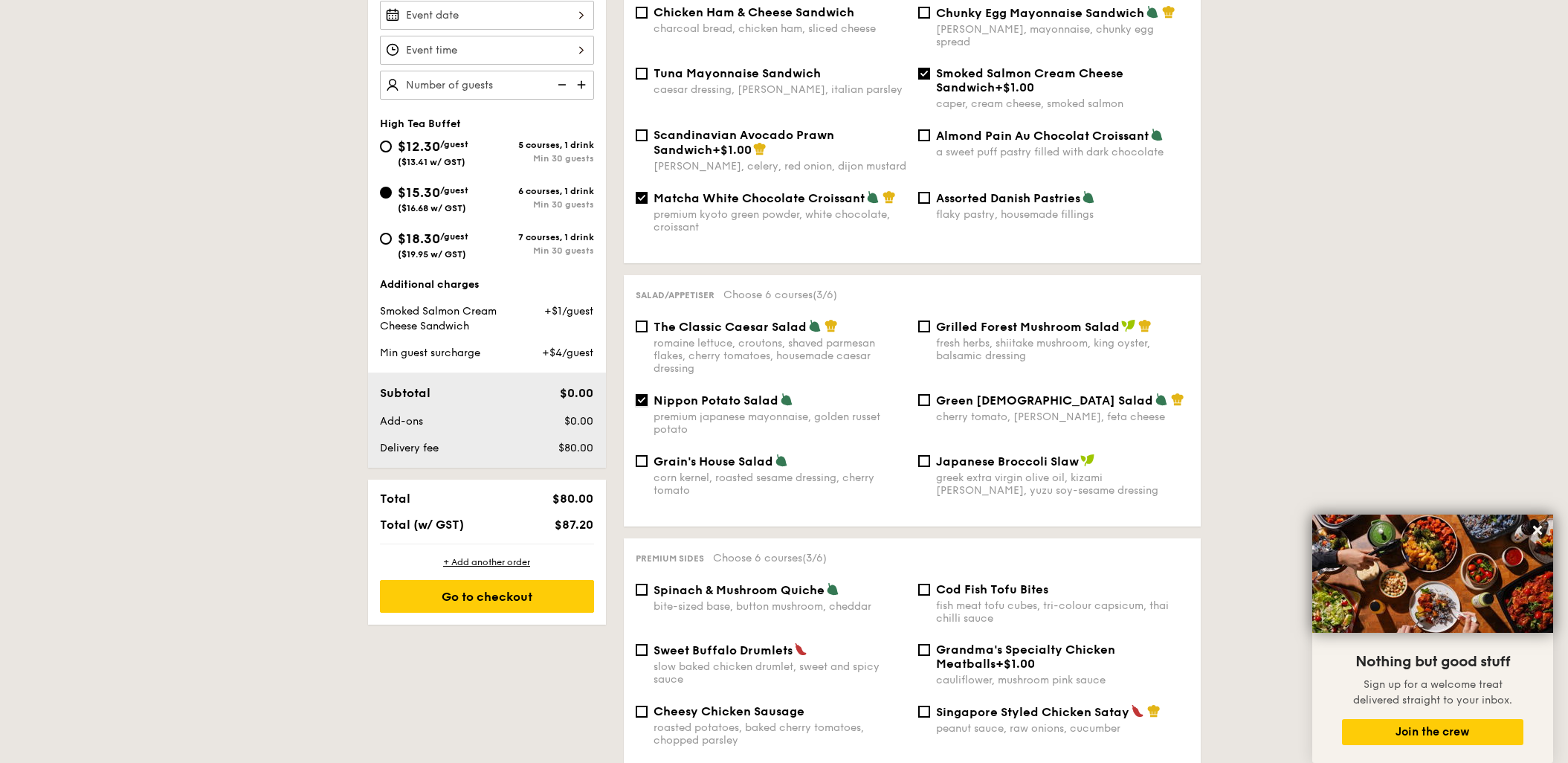
scroll to position [650, 0]
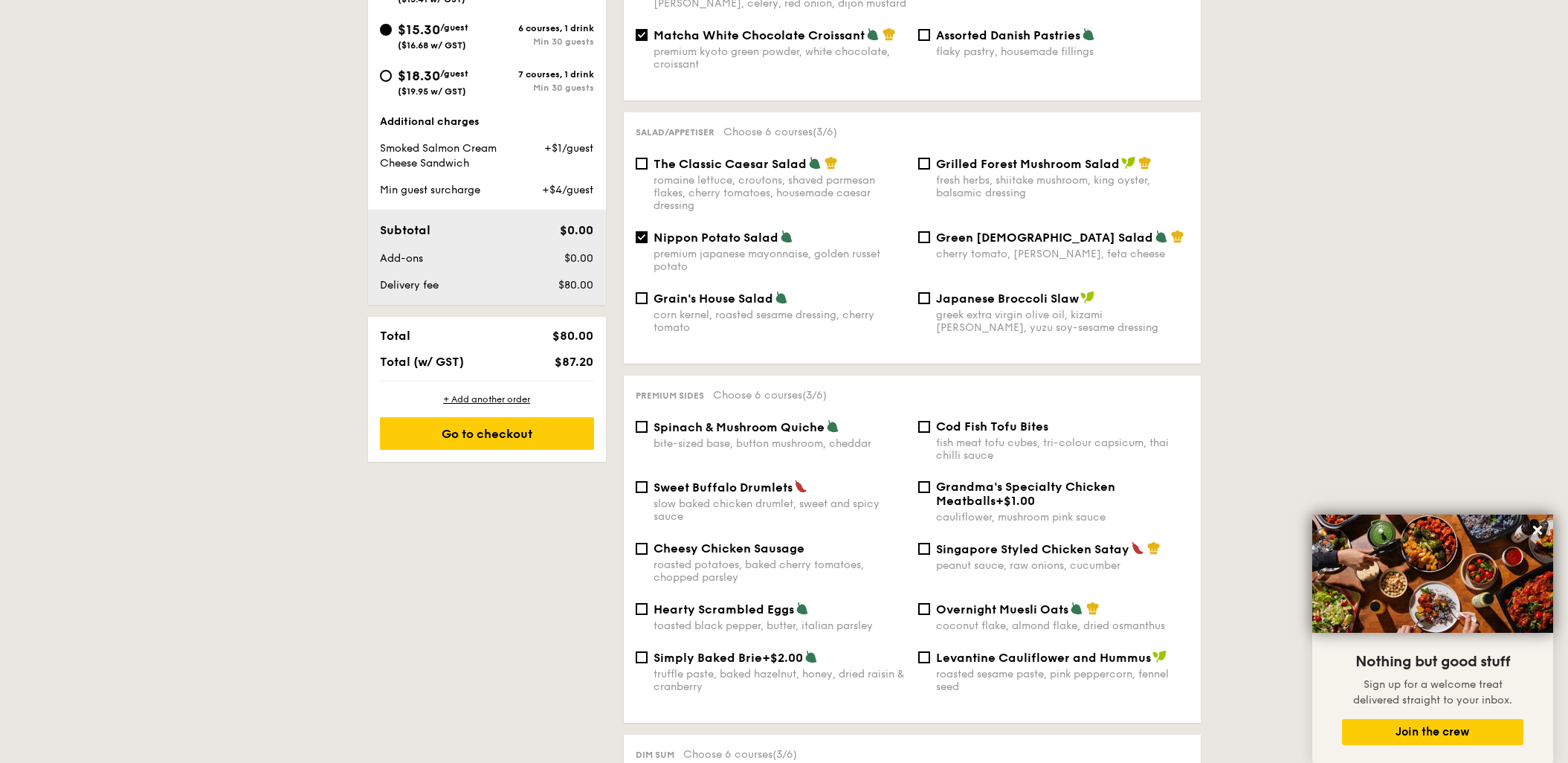
click at [915, 541] on div "Singapore Styled Chicken Satay peanut sauce, raw onions, cucumber" at bounding box center [1053, 557] width 283 height 31
click at [922, 543] on input "Singapore Styled Chicken Satay peanut sauce, raw onions, cucumber" at bounding box center [923, 549] width 12 height 12
checkbox input "true"
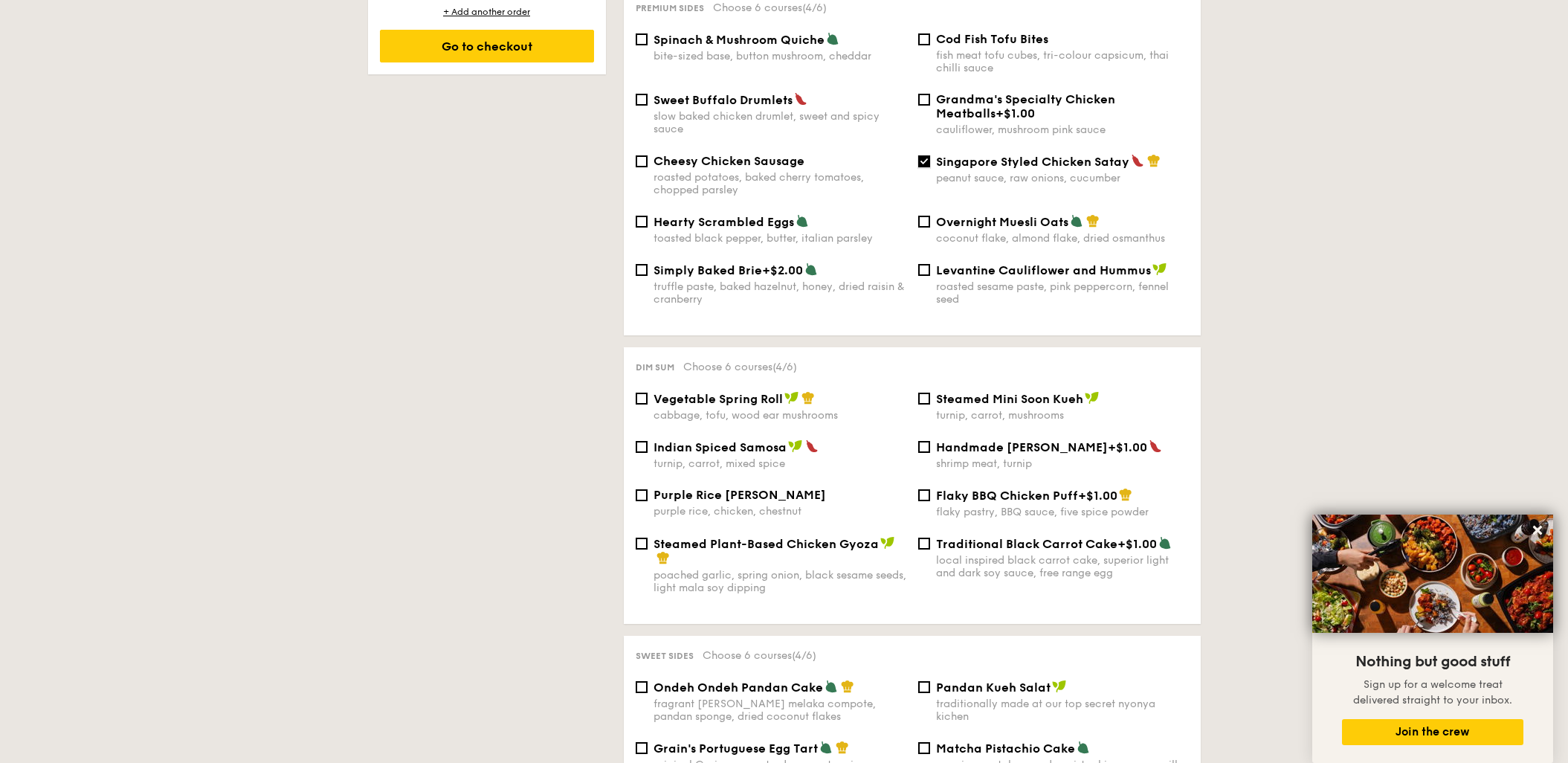
scroll to position [1057, 0]
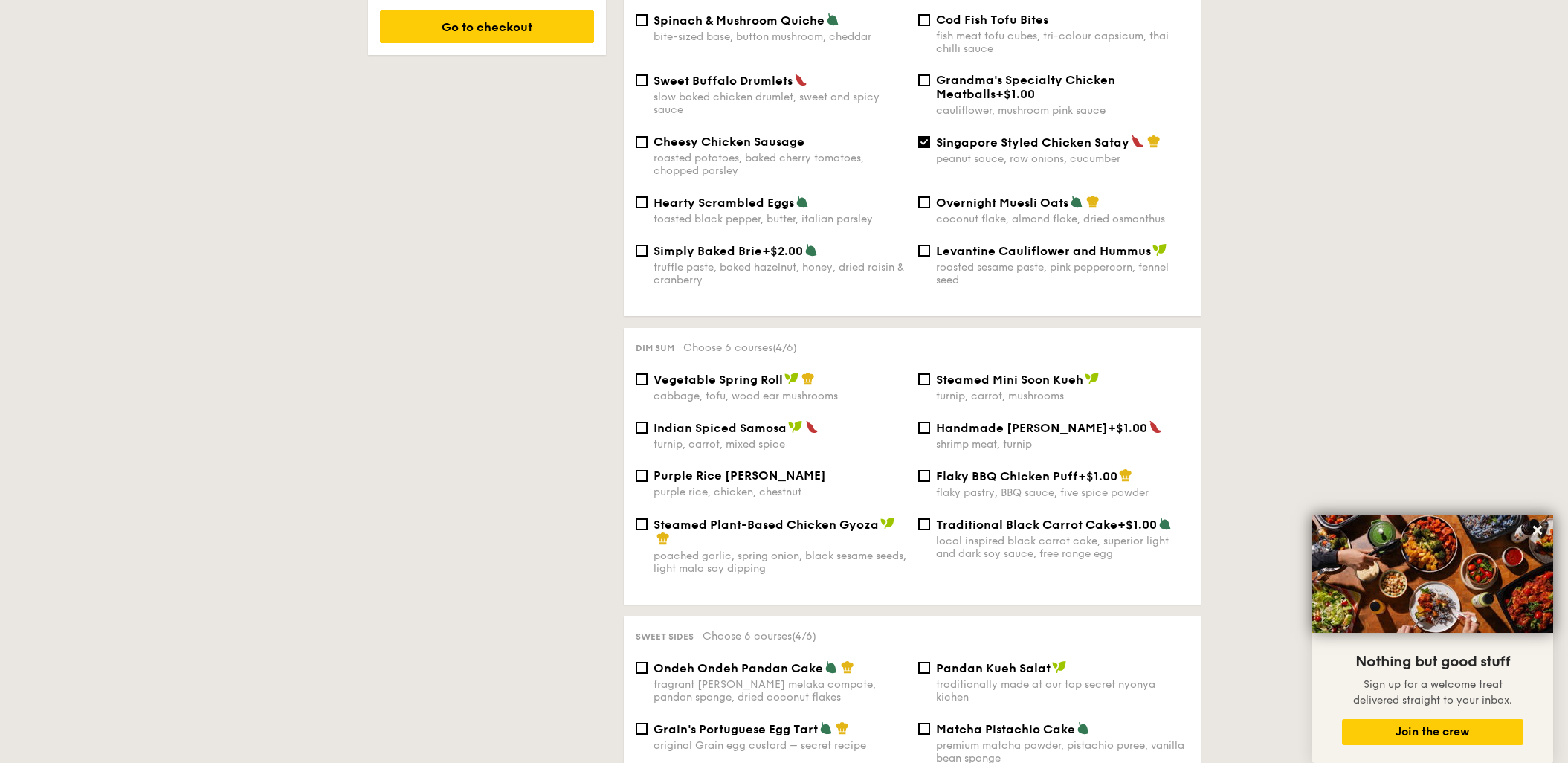
click at [975, 517] on span "Traditional Black Carrot Cake" at bounding box center [1027, 525] width 181 height 15
click at [930, 518] on input "Traditional Black Carrot Cake +$1.00 local inspired black carrot cake, superior…" at bounding box center [923, 524] width 12 height 12
checkbox input "true"
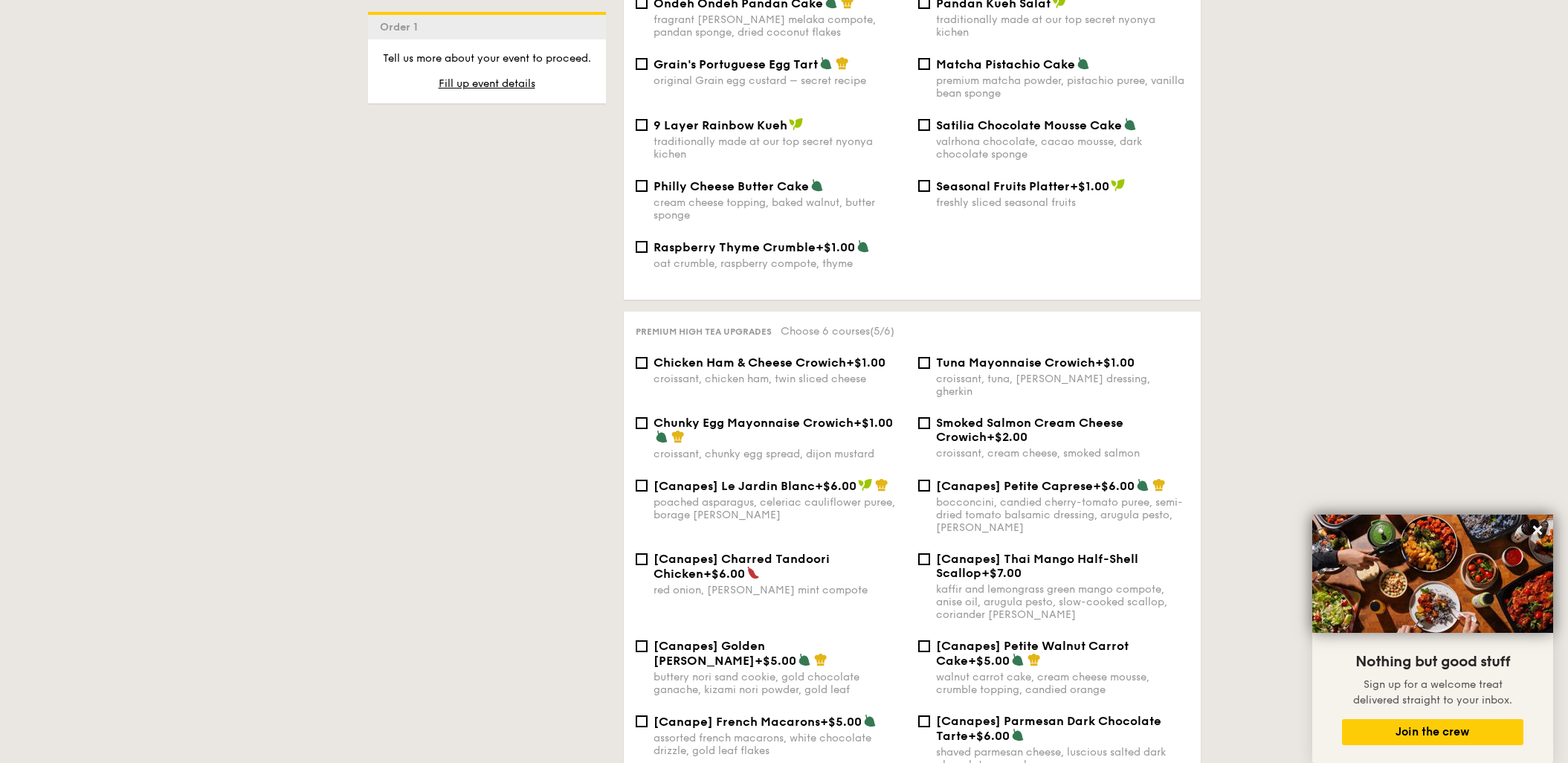
scroll to position [1745, 0]
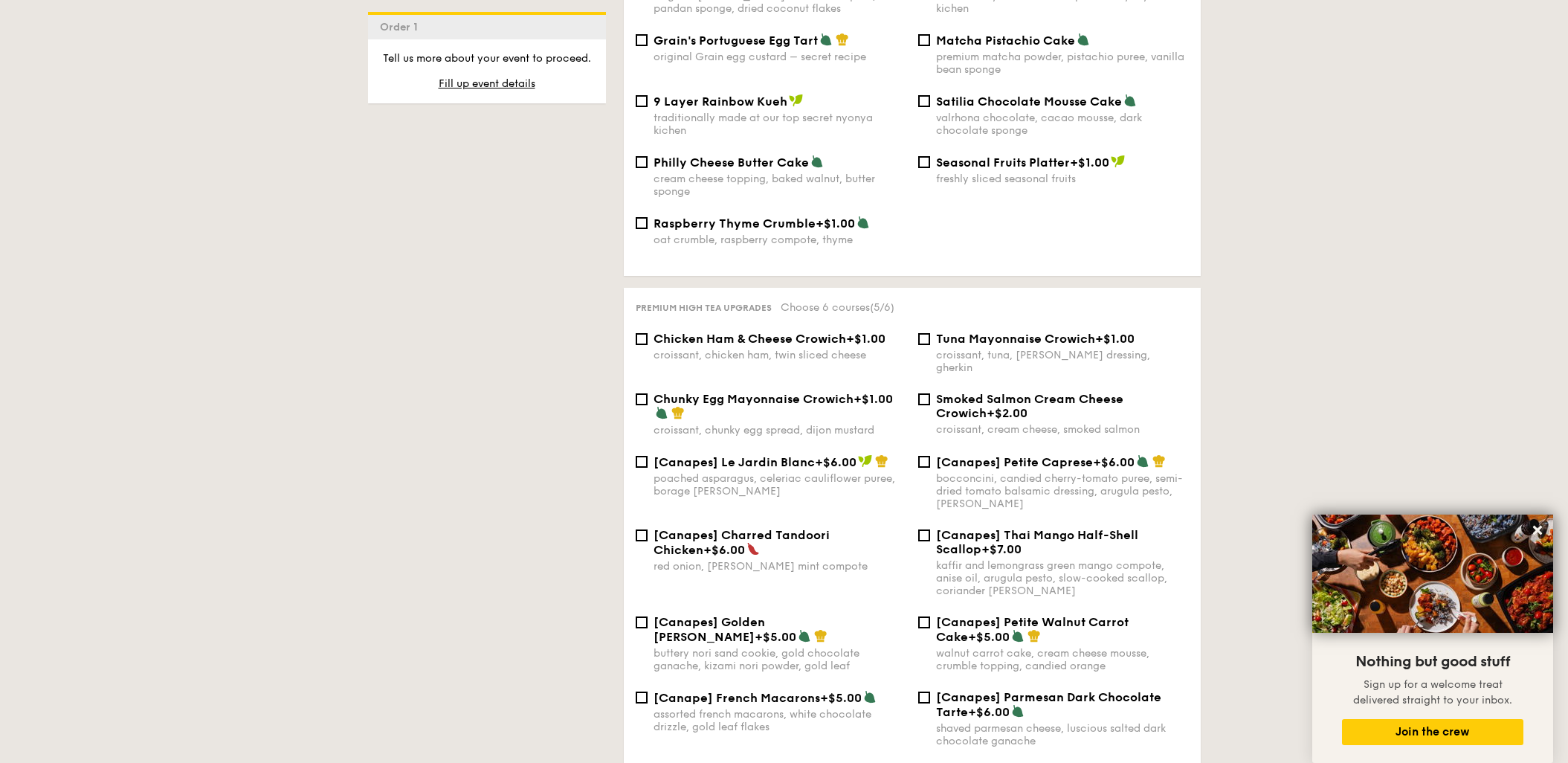
click at [814, 629] on img at bounding box center [820, 636] width 14 height 14
click at [648, 616] on input "[Canapes] Golden Nori Sable +$5.00 buttery nori sand cookie, gold chocolate gan…" at bounding box center [641, 622] width 12 height 12
checkbox input "true"
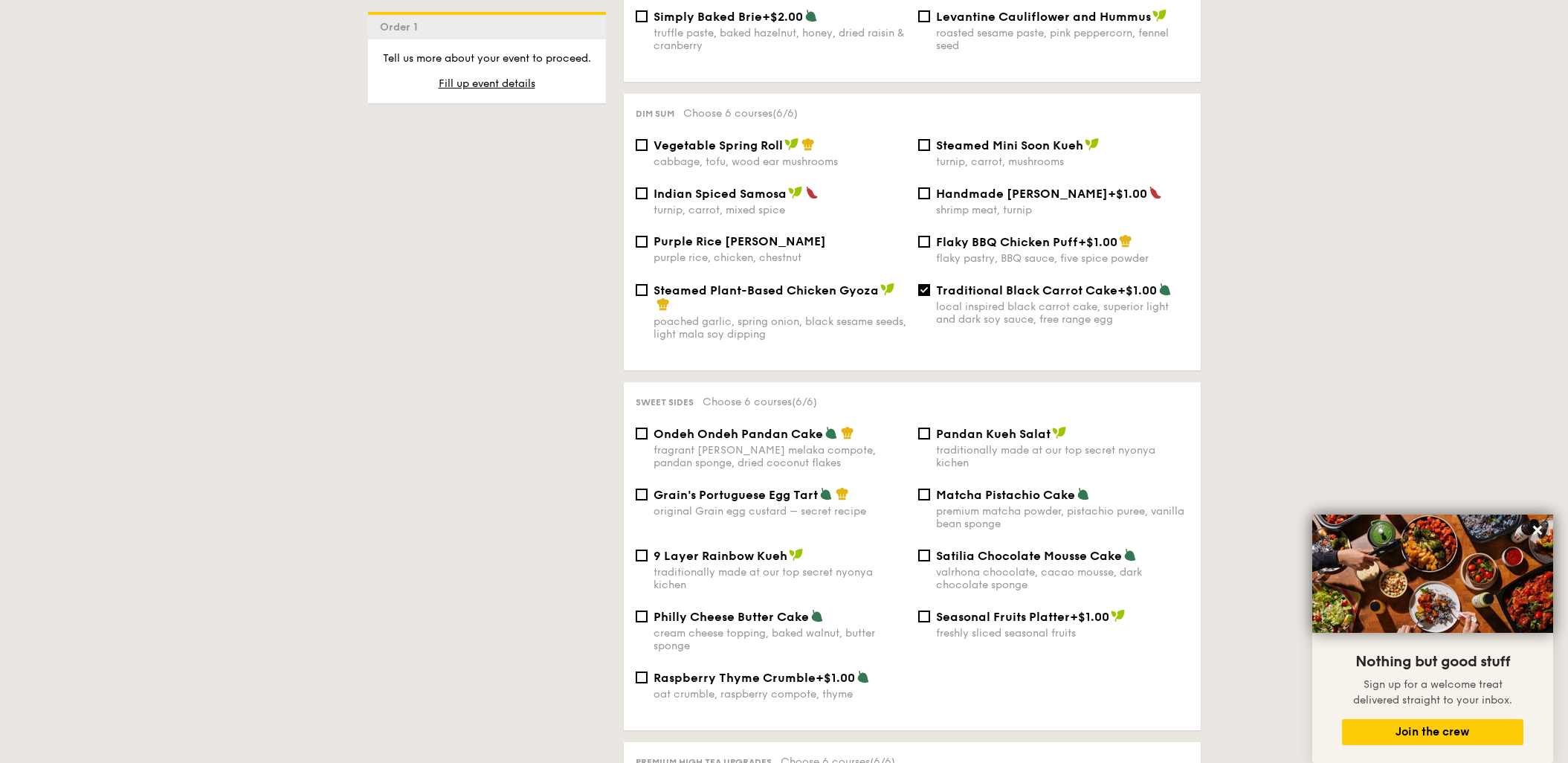
scroll to position [1257, 0]
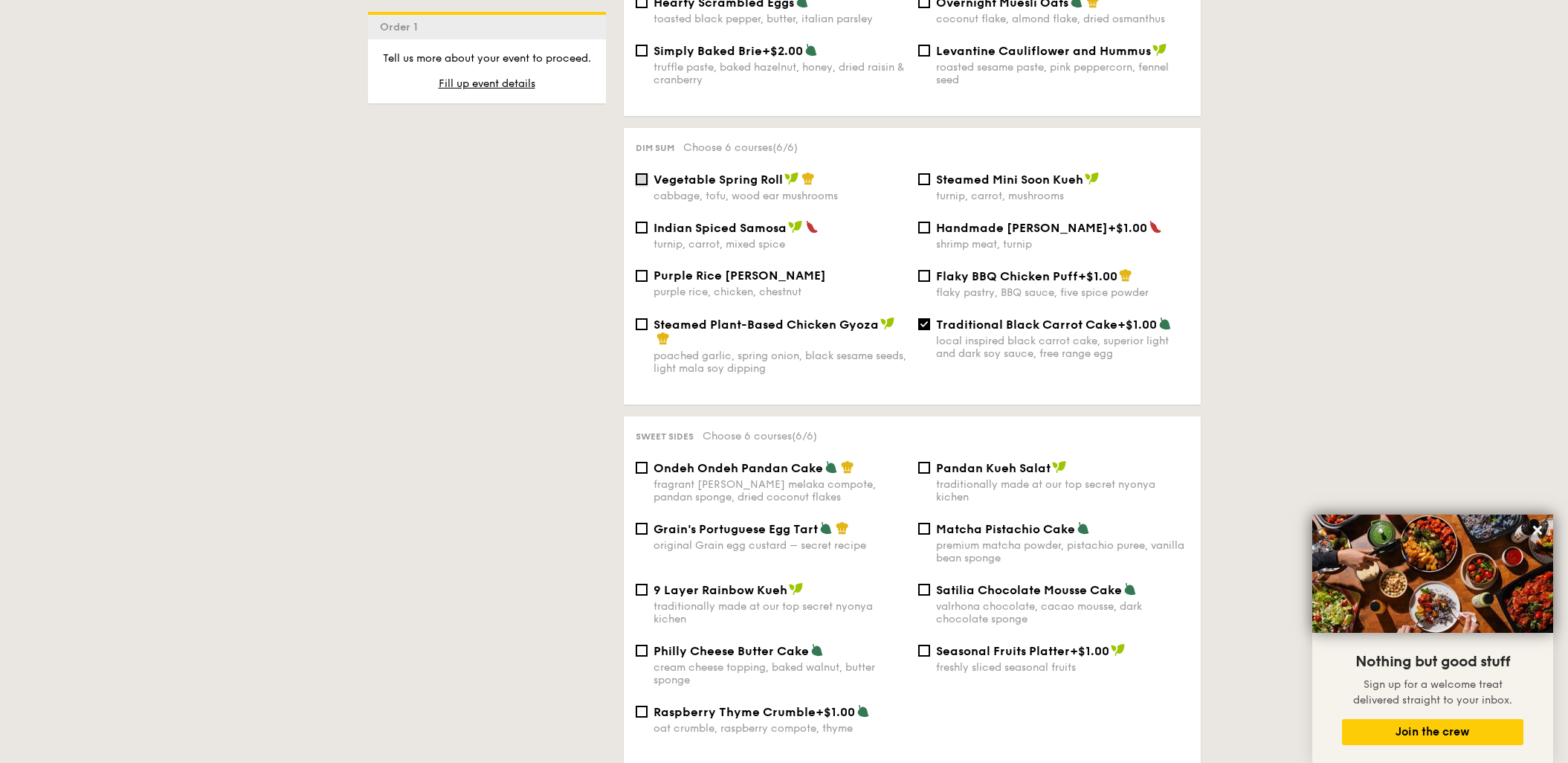
click at [641, 173] on input "Vegetable Spring Roll cabbage, tofu, wood ear mushrooms" at bounding box center [641, 179] width 12 height 12
checkbox input "true"
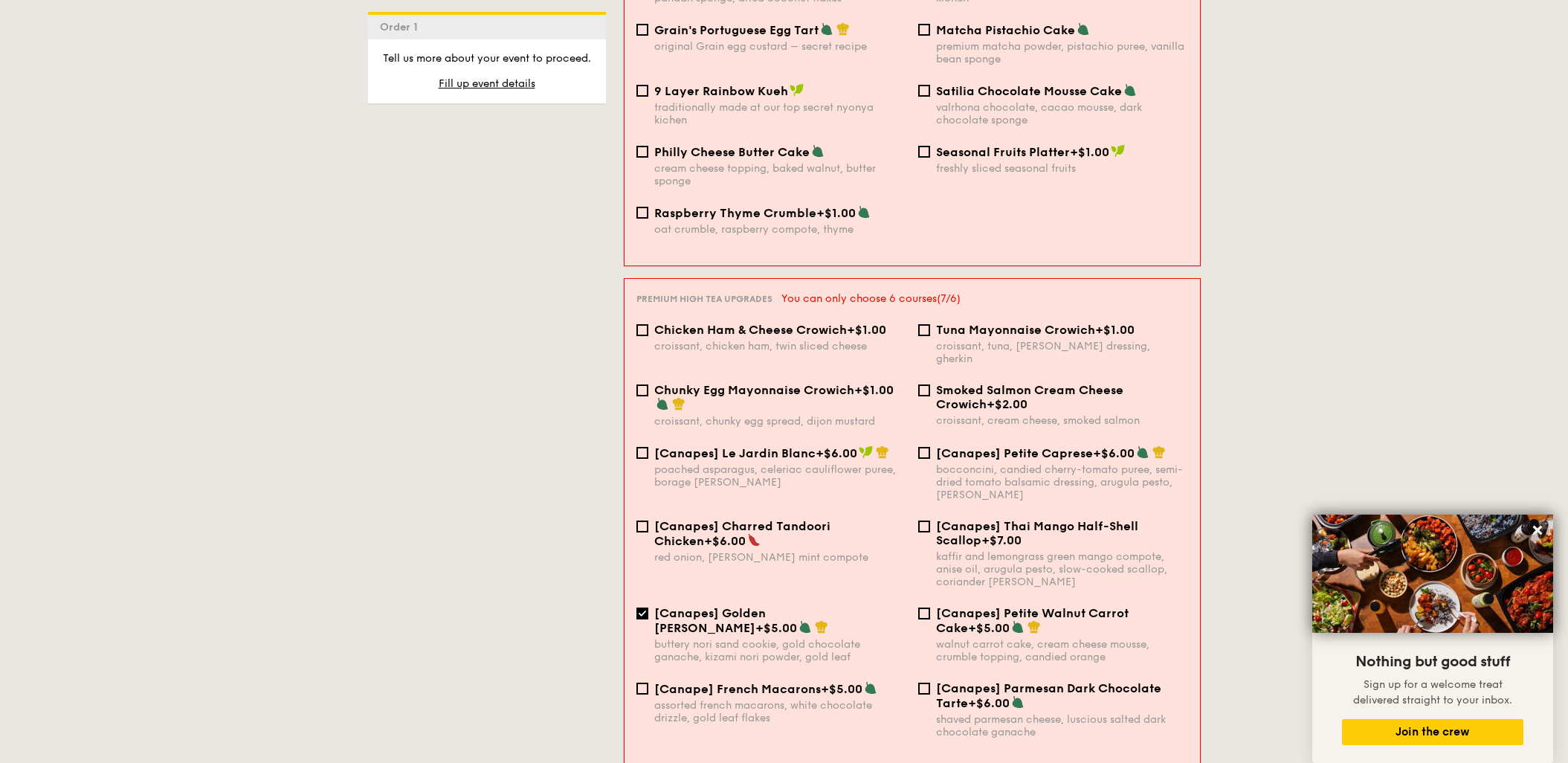
scroll to position [1789, 0]
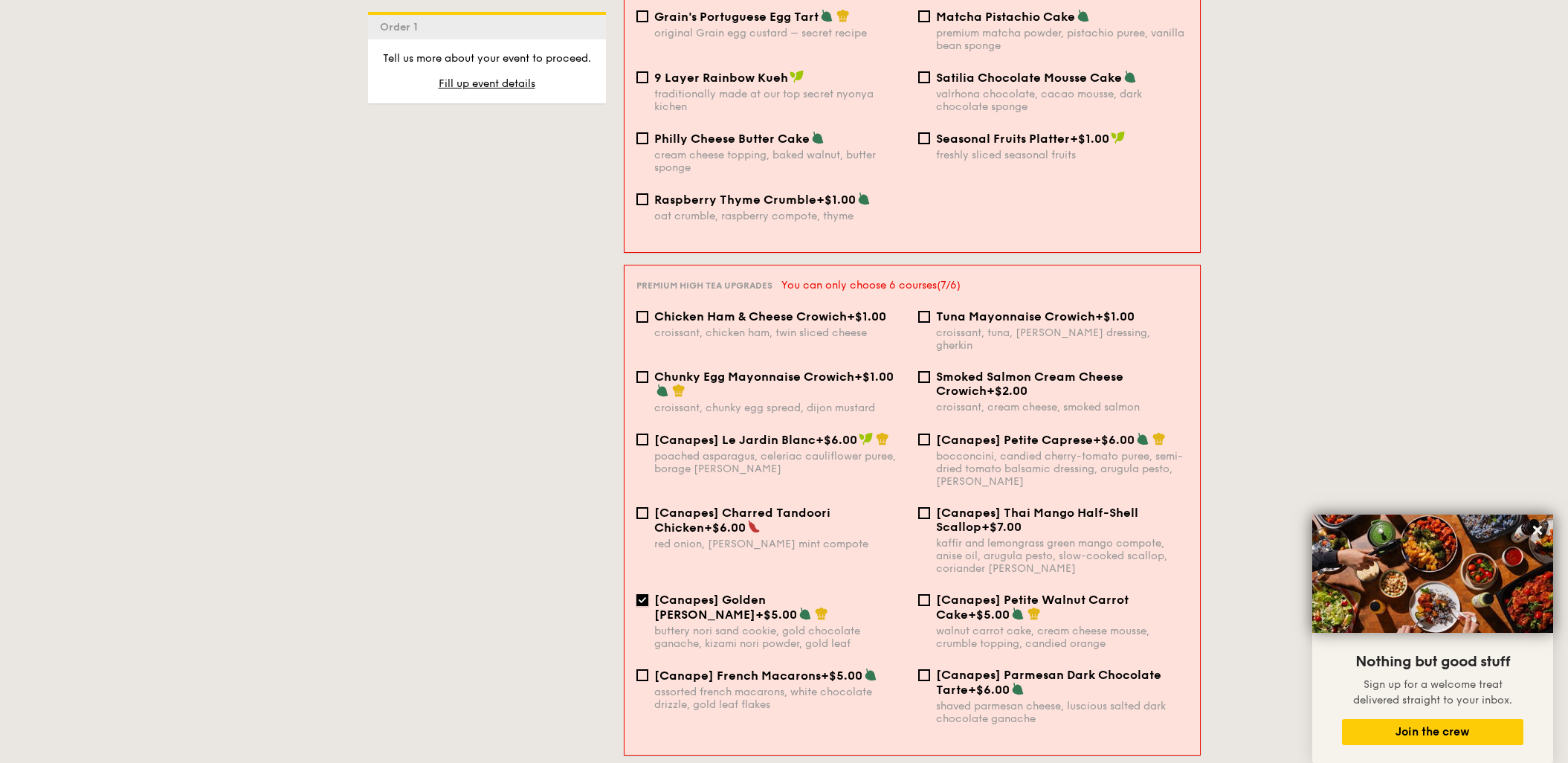
click at [637, 594] on input "[Canapes] Golden Nori Sable +$5.00 buttery nori sand cookie, gold chocolate gan…" at bounding box center [642, 599] width 12 height 12
checkbox input "false"
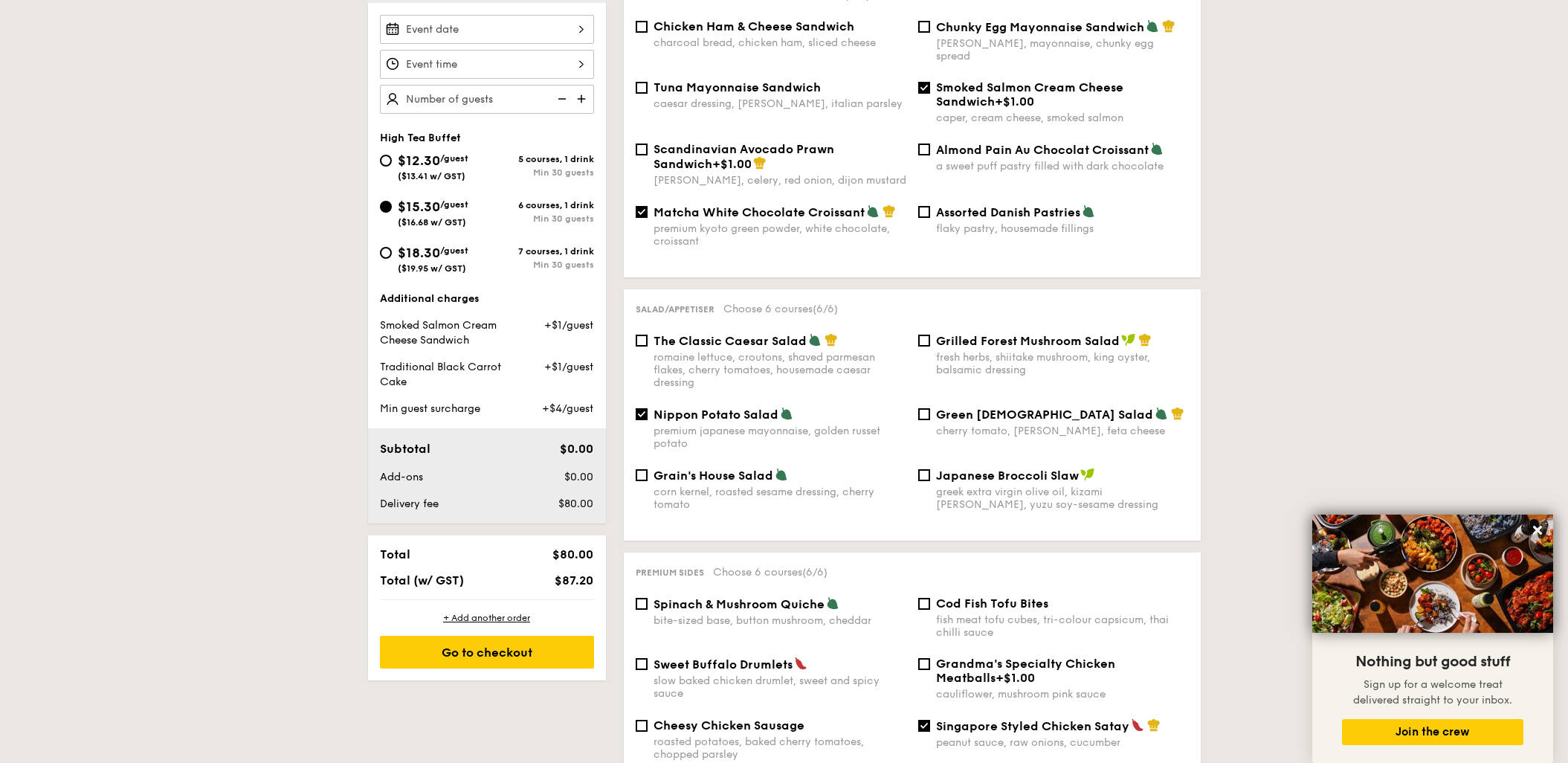
scroll to position [312, 0]
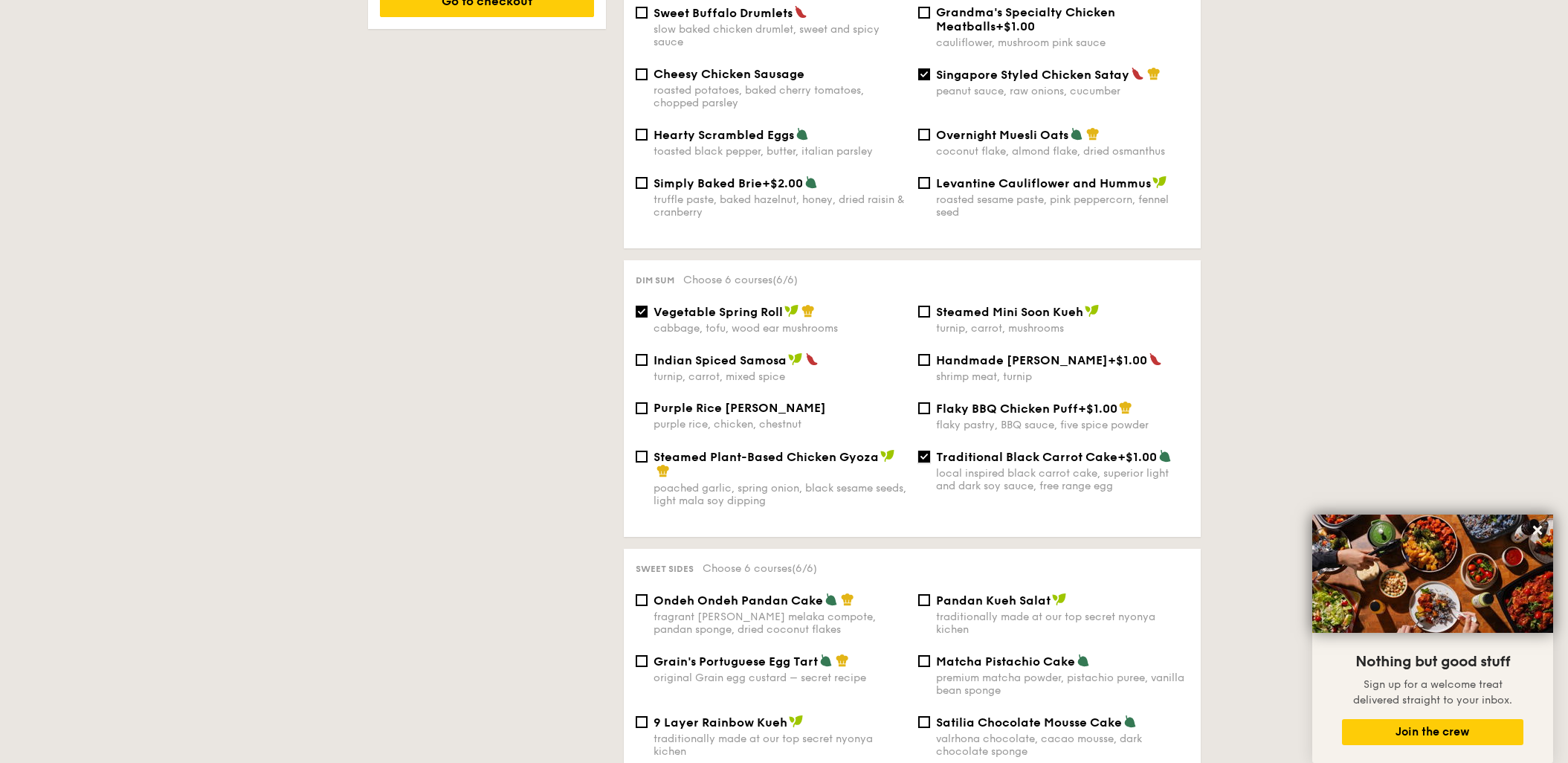
click at [925, 450] on input "Traditional Black Carrot Cake +$1.00 local inspired black carrot cake, superior…" at bounding box center [923, 456] width 12 height 12
checkbox input "false"
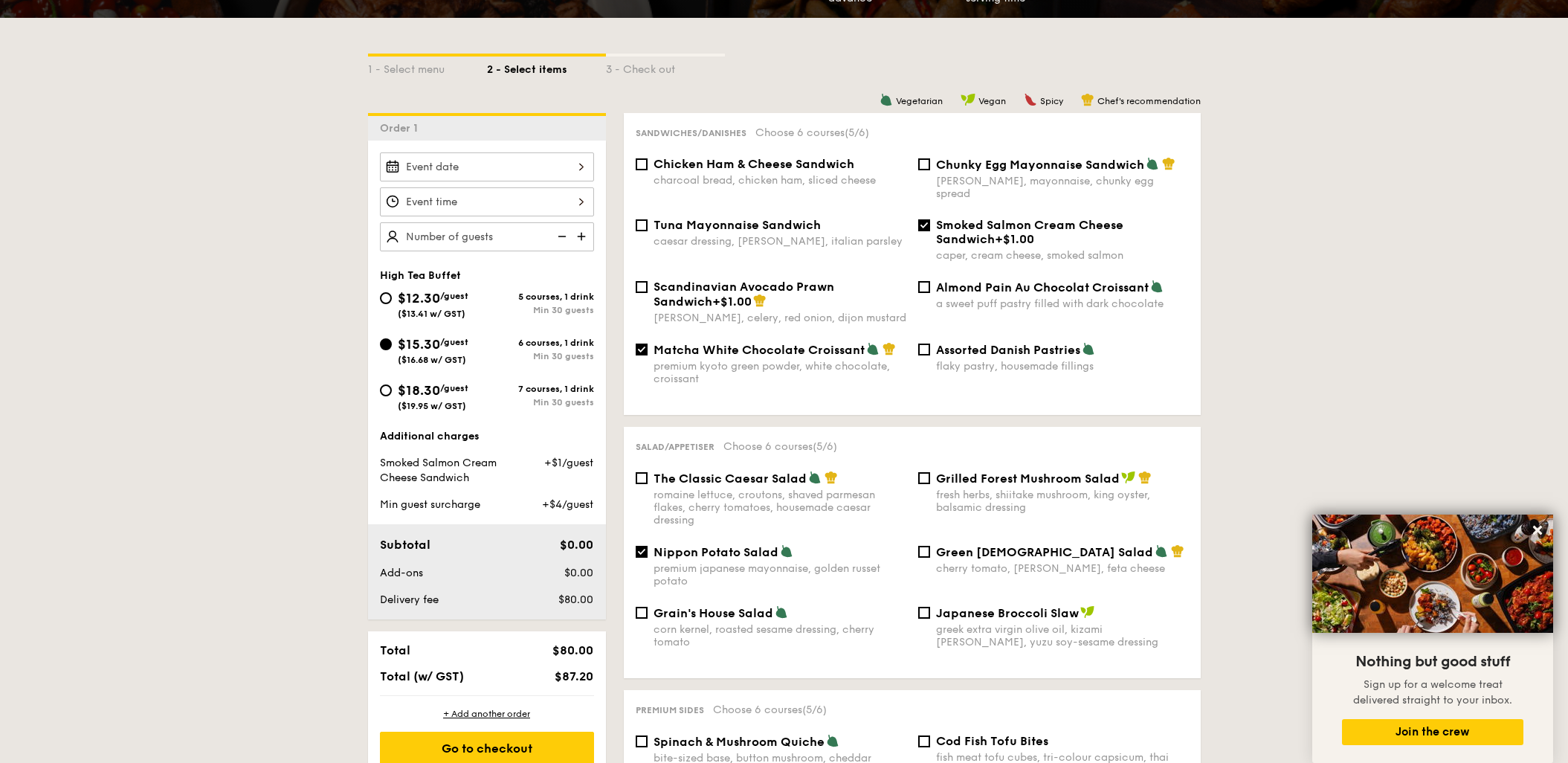
scroll to position [27, 0]
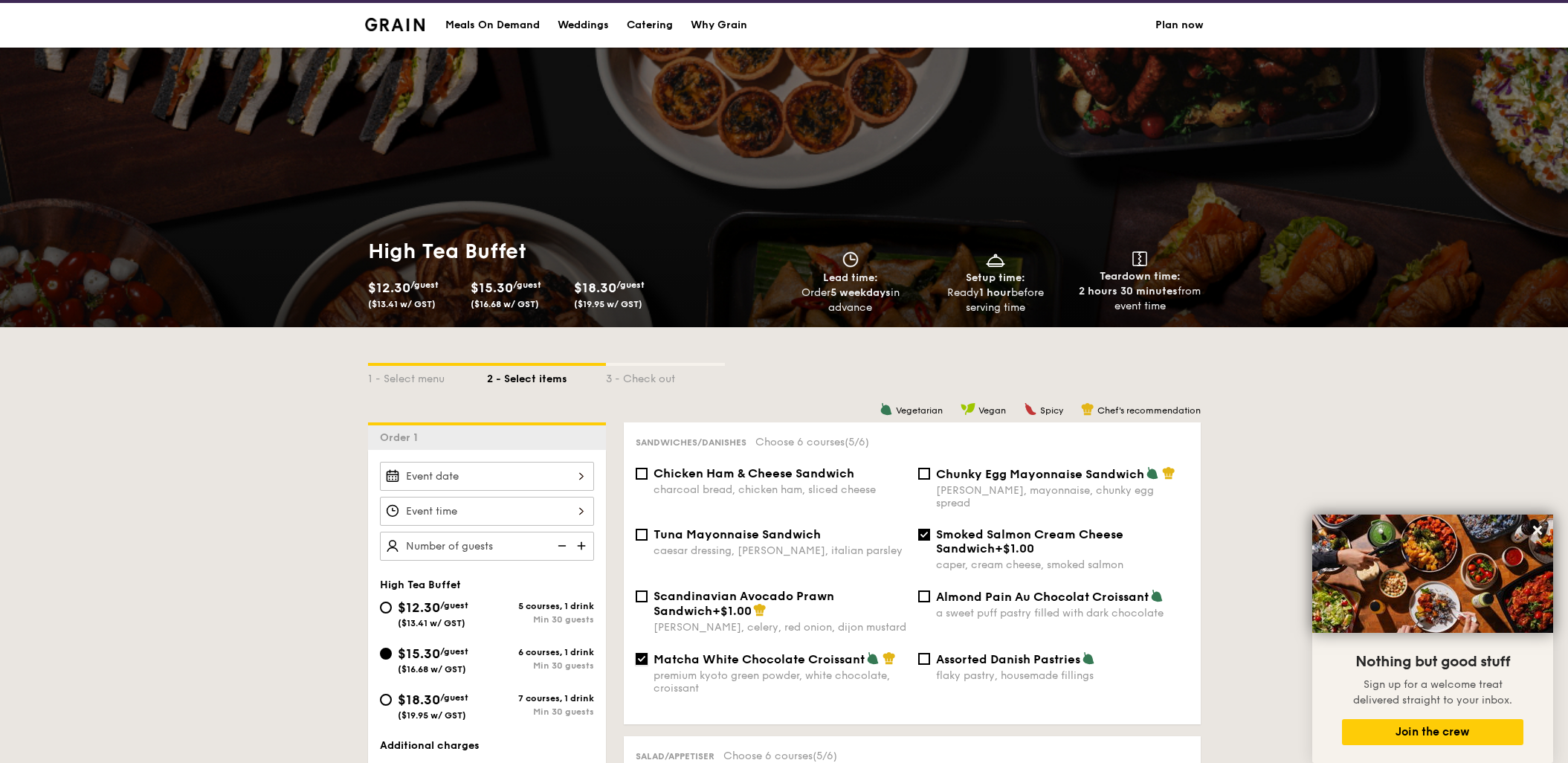
click at [637, 653] on input "Matcha White Chocolate Croissant premium kyoto green powder, white chocolate, c…" at bounding box center [641, 658] width 12 height 12
checkbox input "false"
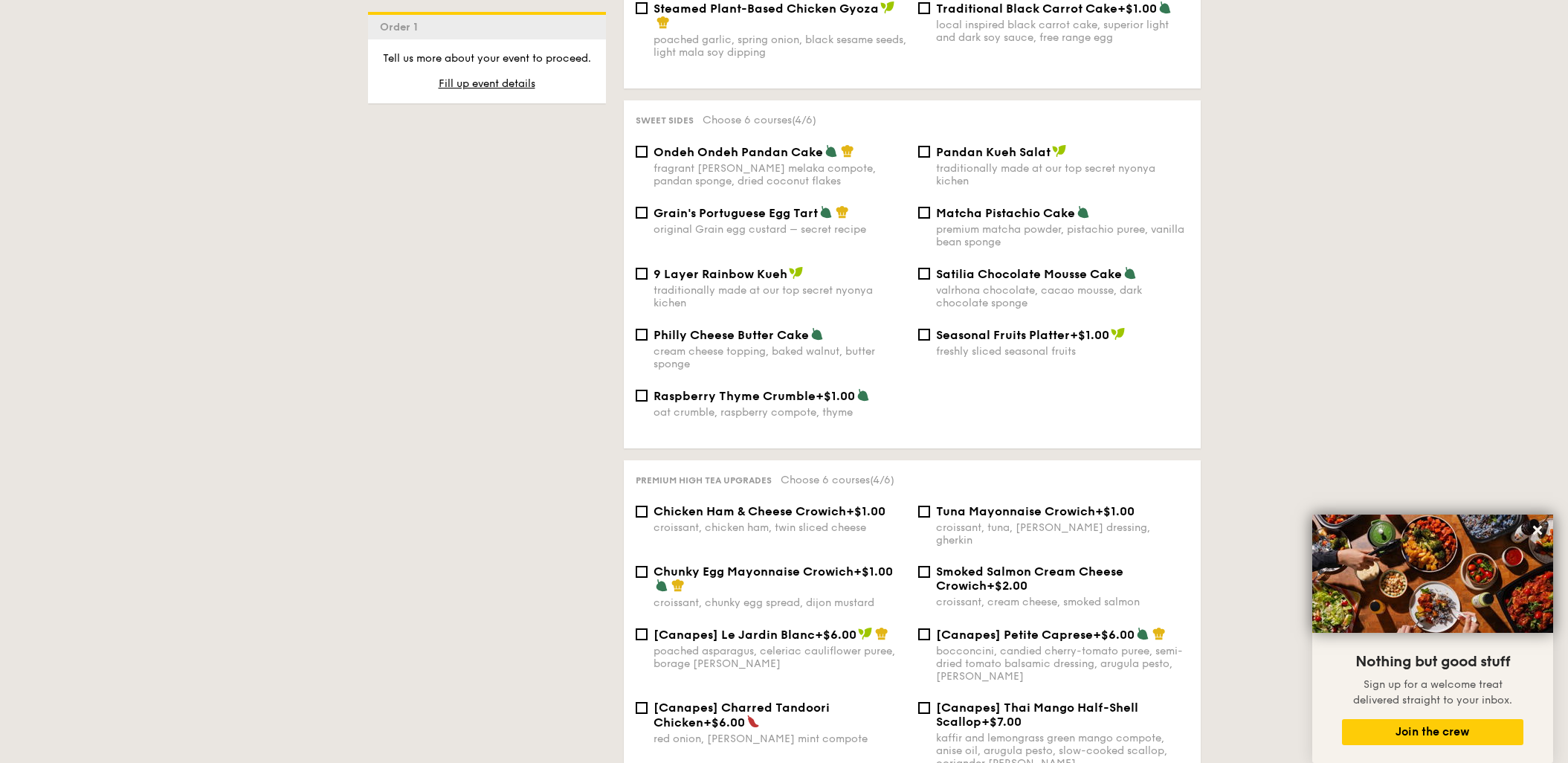
scroll to position [1491, 0]
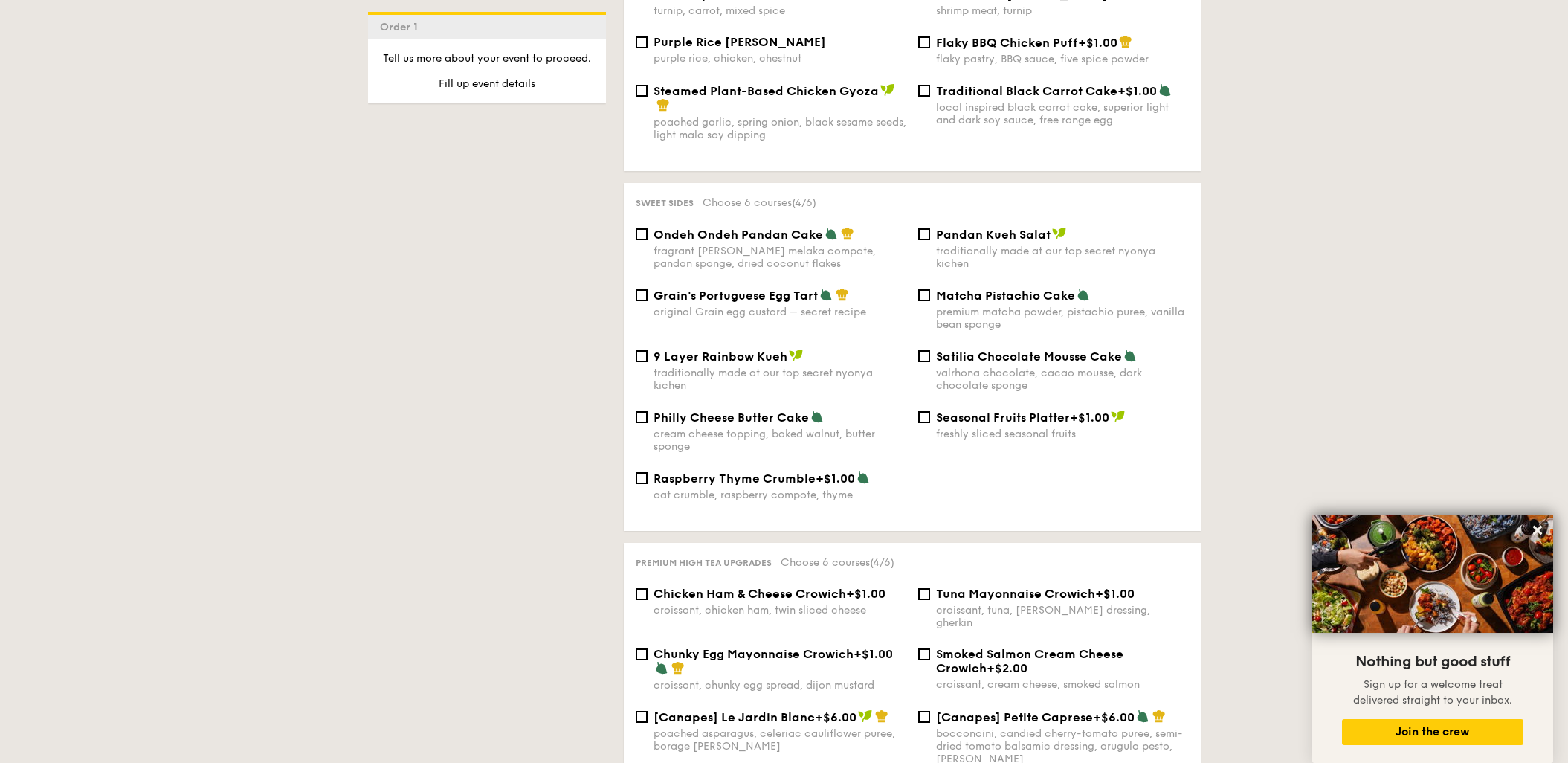
click at [920, 289] on div "Matcha Pistachio Cake premium matcha powder, pistachio puree, vanilla bean spon…" at bounding box center [1053, 309] width 283 height 44
click at [927, 289] on input "Matcha Pistachio Cake premium matcha powder, pistachio puree, vanilla bean spon…" at bounding box center [923, 295] width 12 height 12
click at [923, 289] on input "Matcha Pistachio Cake premium matcha powder, pistachio puree, vanilla bean spon…" at bounding box center [923, 295] width 12 height 12
checkbox input "true"
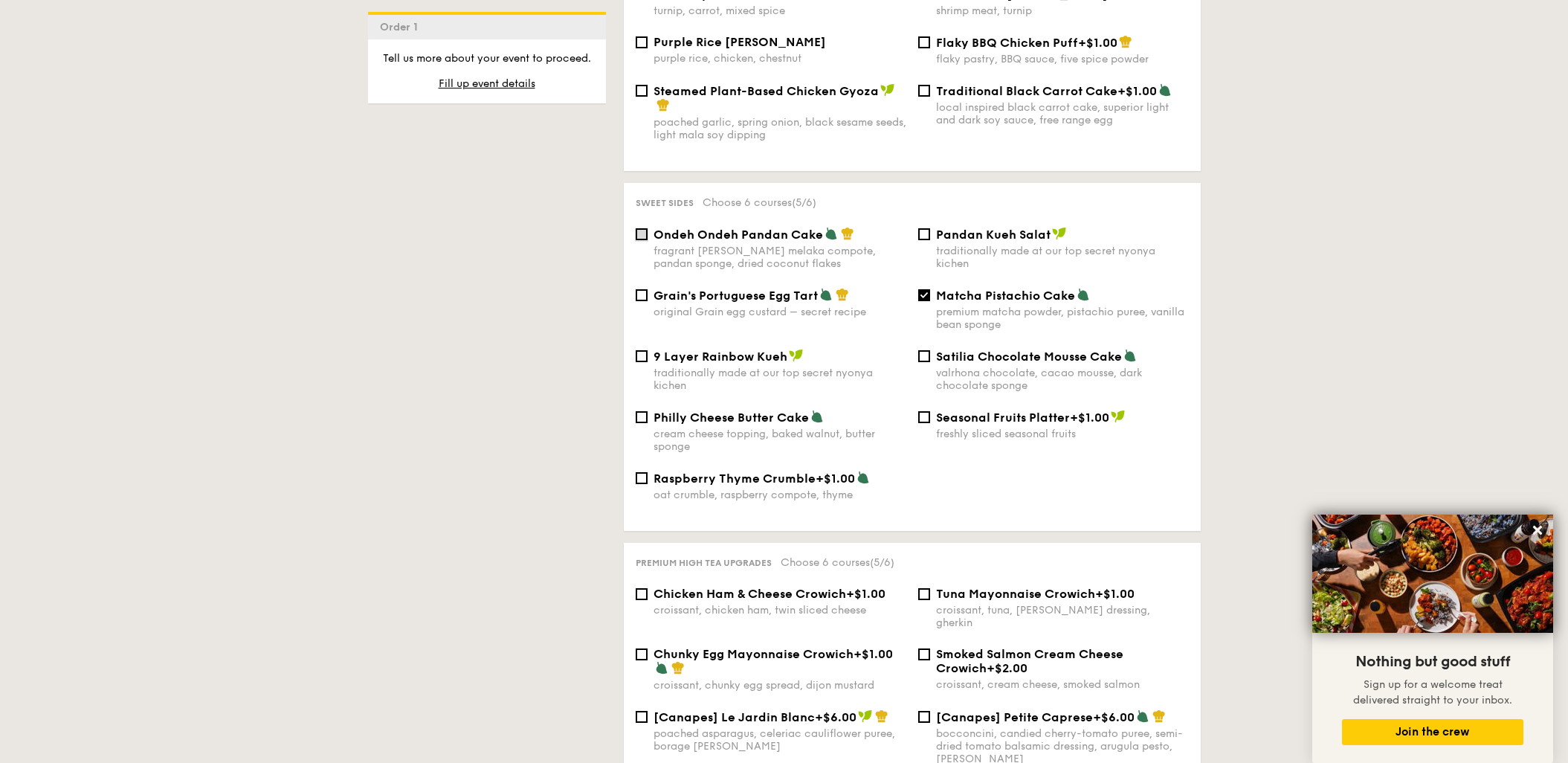
click at [637, 228] on input "Ondeh Ondeh Pandan Cake fragrant gula melaka compote, pandan sponge, dried coco…" at bounding box center [641, 234] width 12 height 12
checkbox input "true"
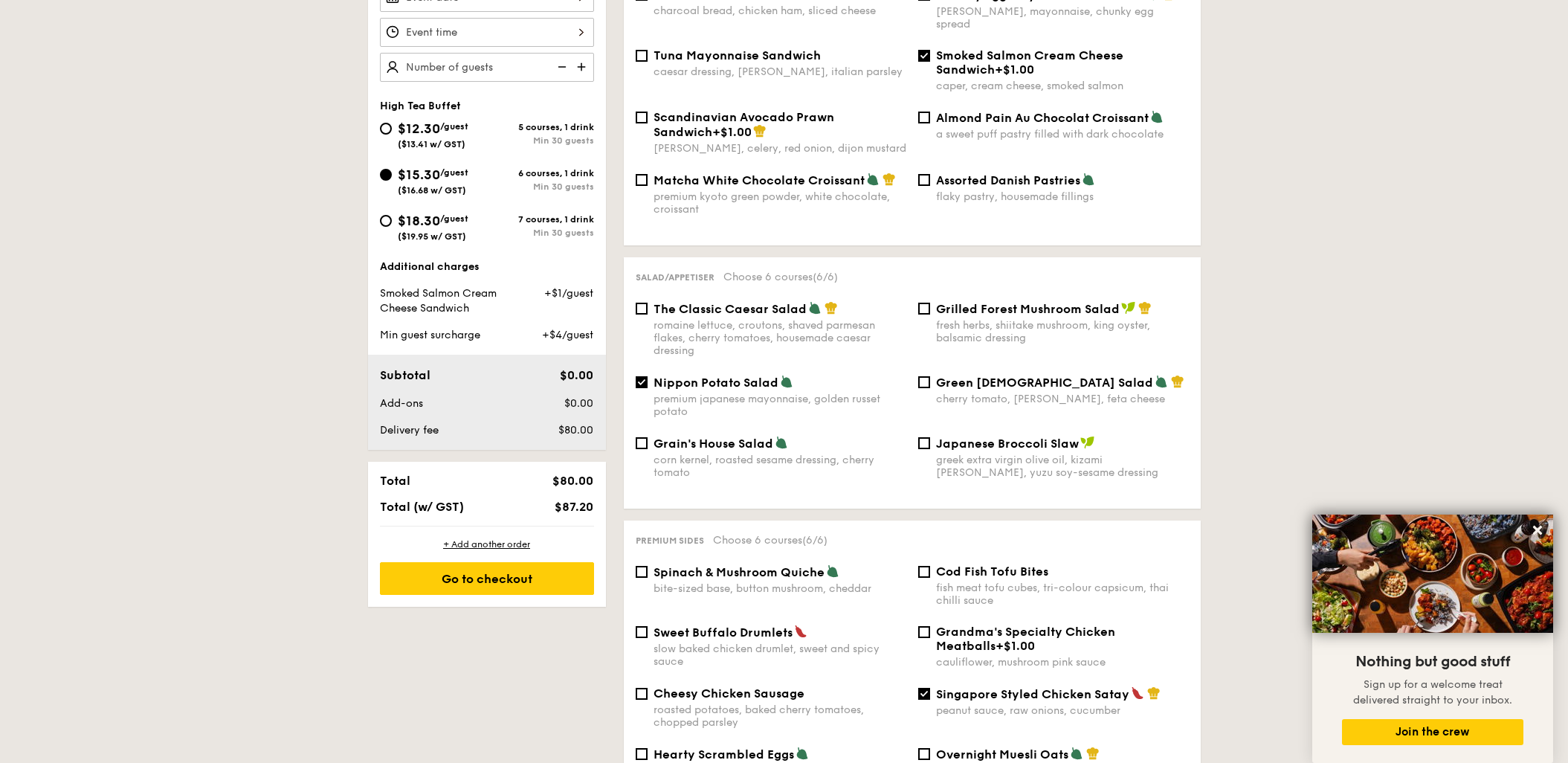
scroll to position [351, 0]
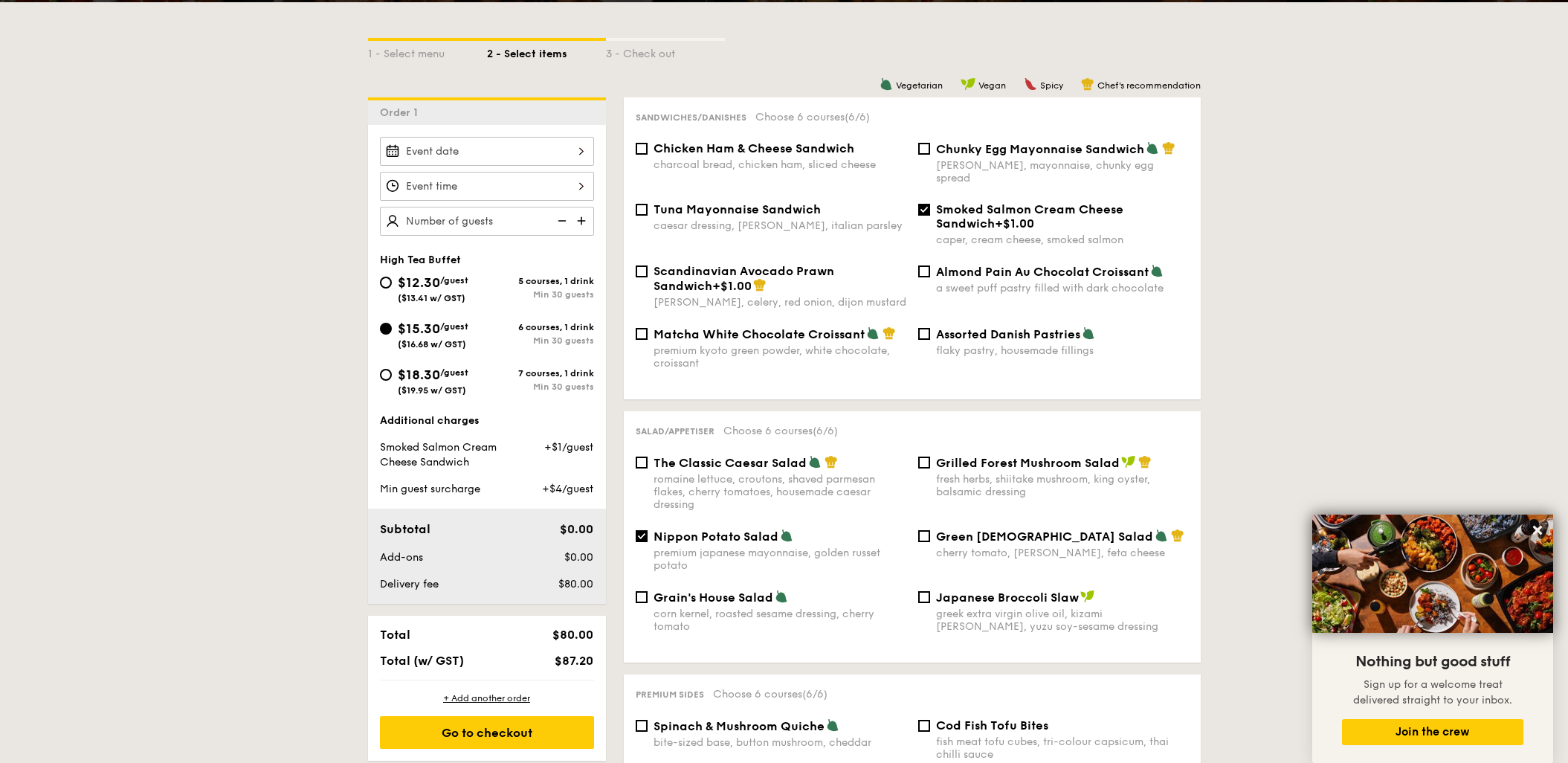
click at [495, 222] on input "text" at bounding box center [487, 221] width 214 height 29
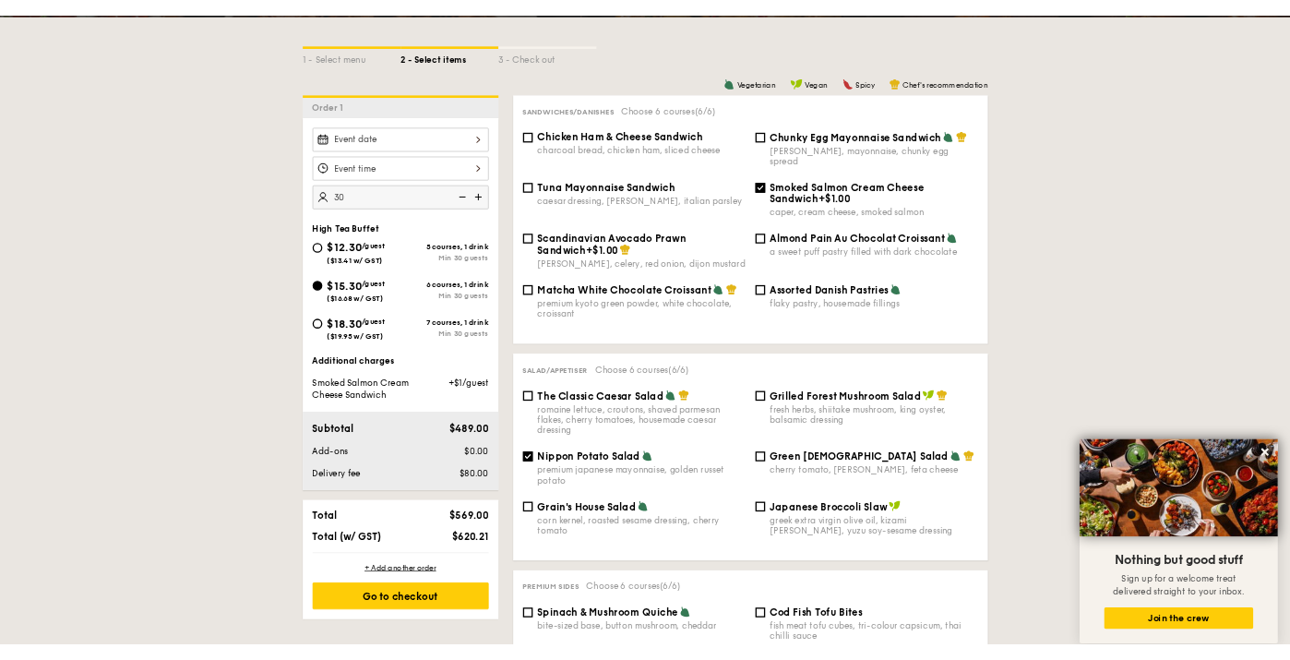
scroll to position [443, 0]
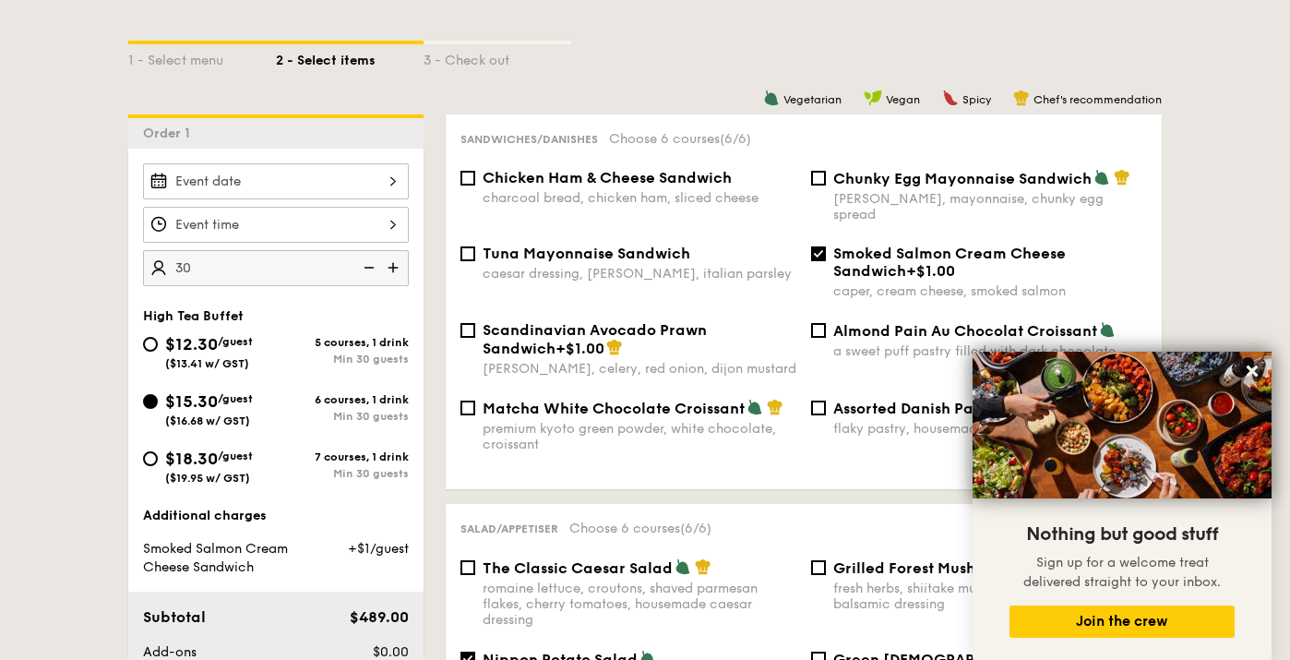
type input "30 guests"
